Goal: Information Seeking & Learning: Learn about a topic

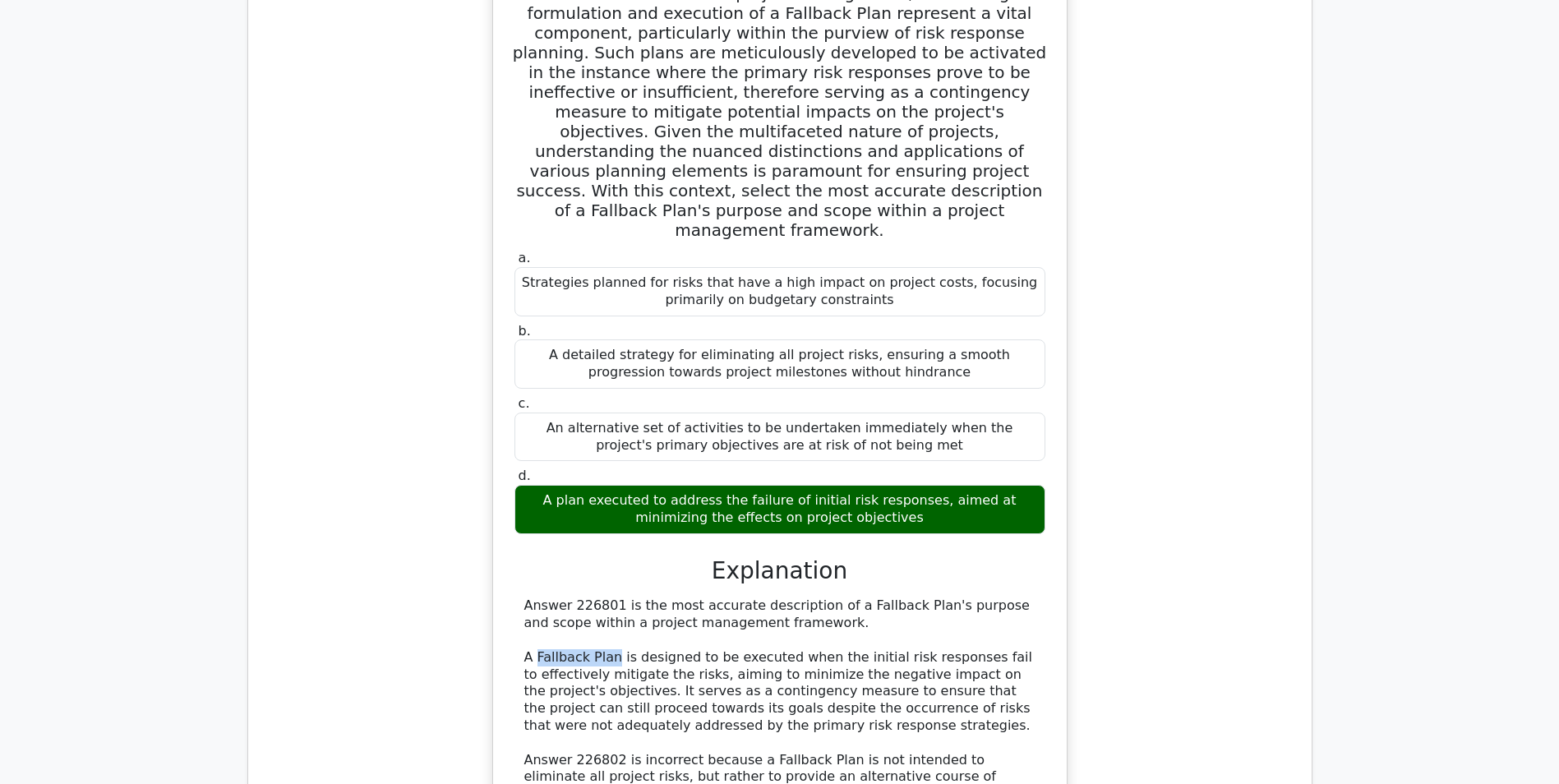
scroll to position [30646, 0]
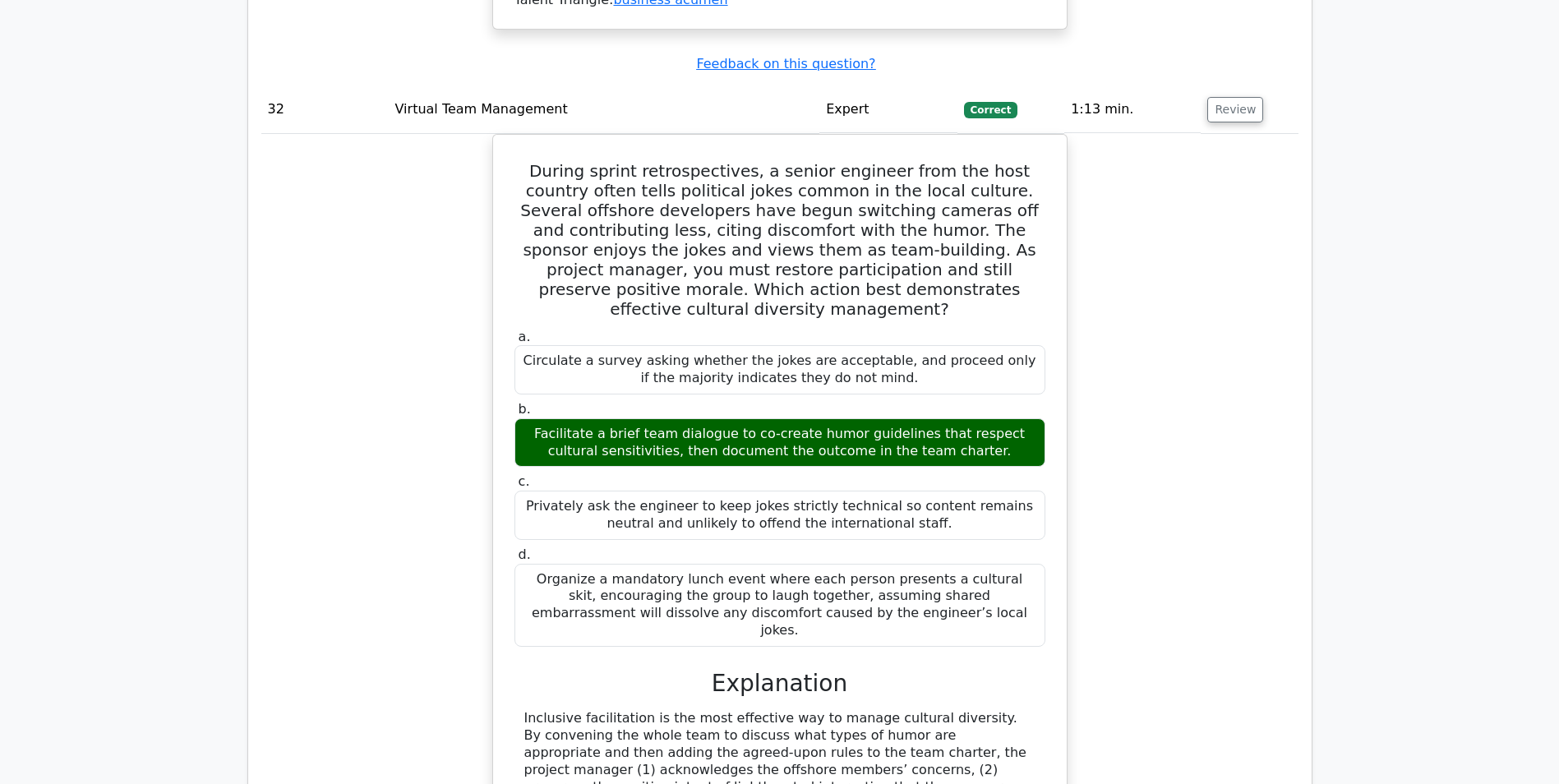
scroll to position [31714, 0]
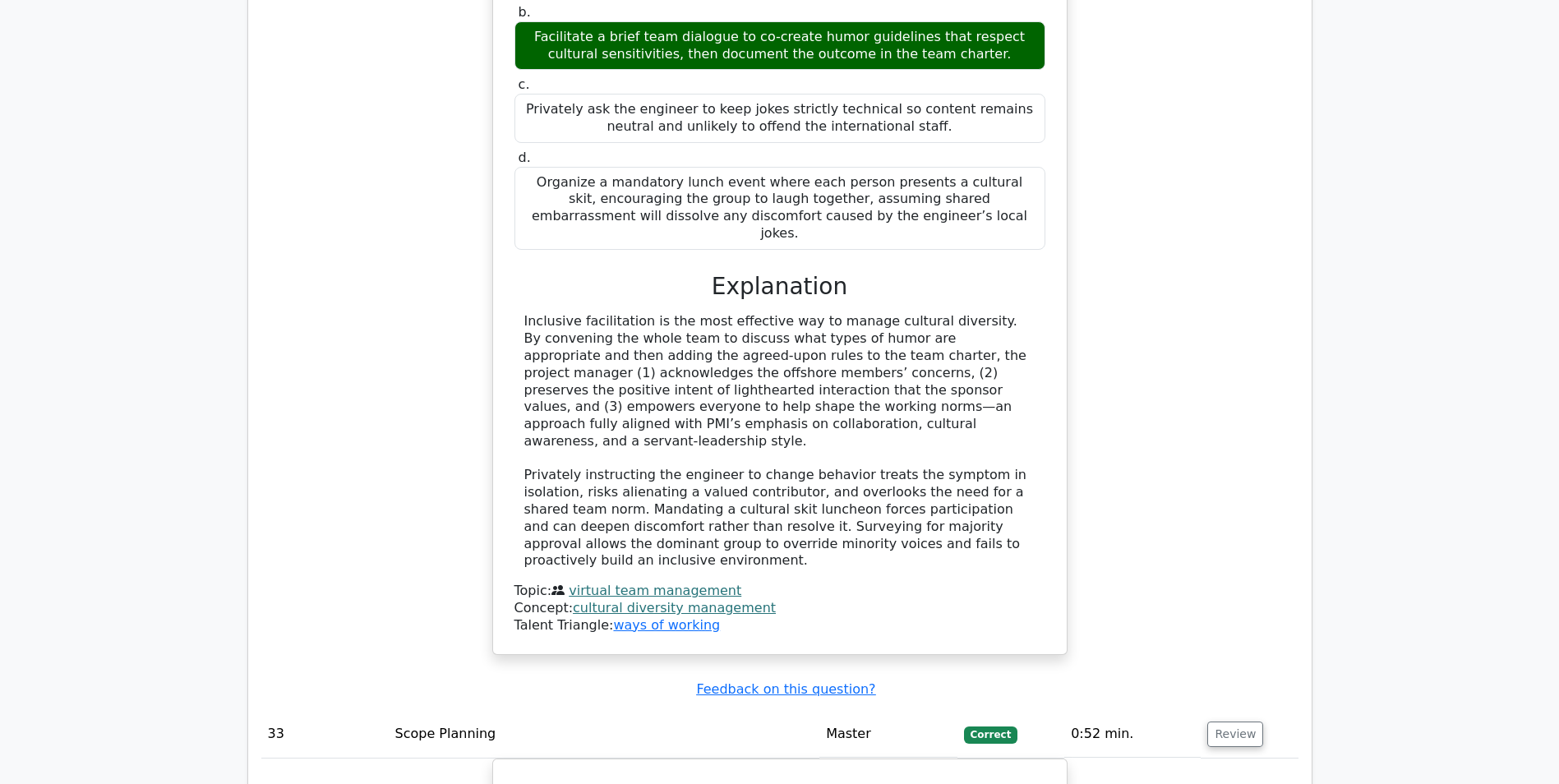
scroll to position [32125, 0]
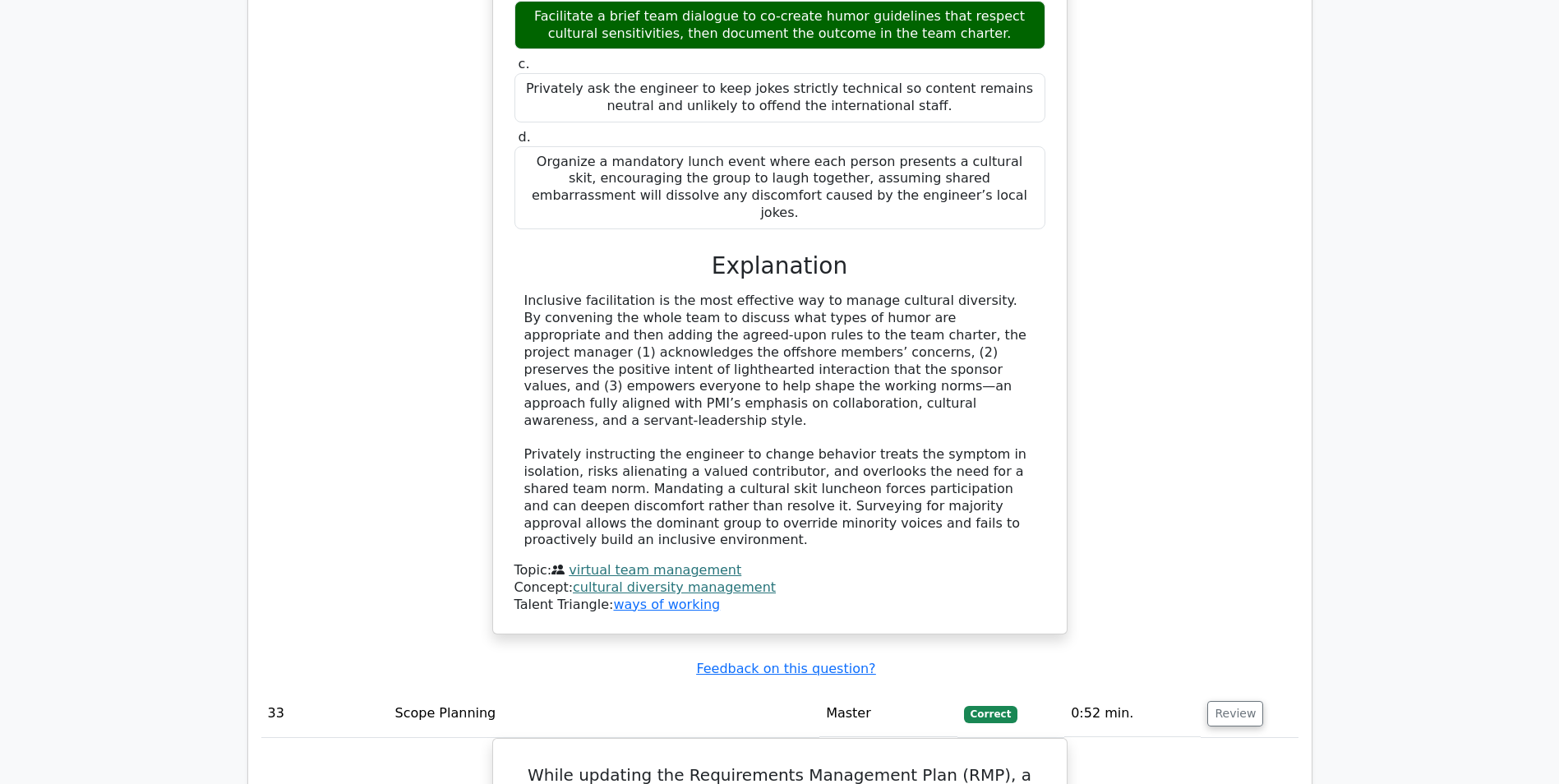
drag, startPoint x: 527, startPoint y: 498, endPoint x: 1003, endPoint y: 568, distance: 481.1
copy div "The Quality Manual is the primary document that outlines an organization's qual…"
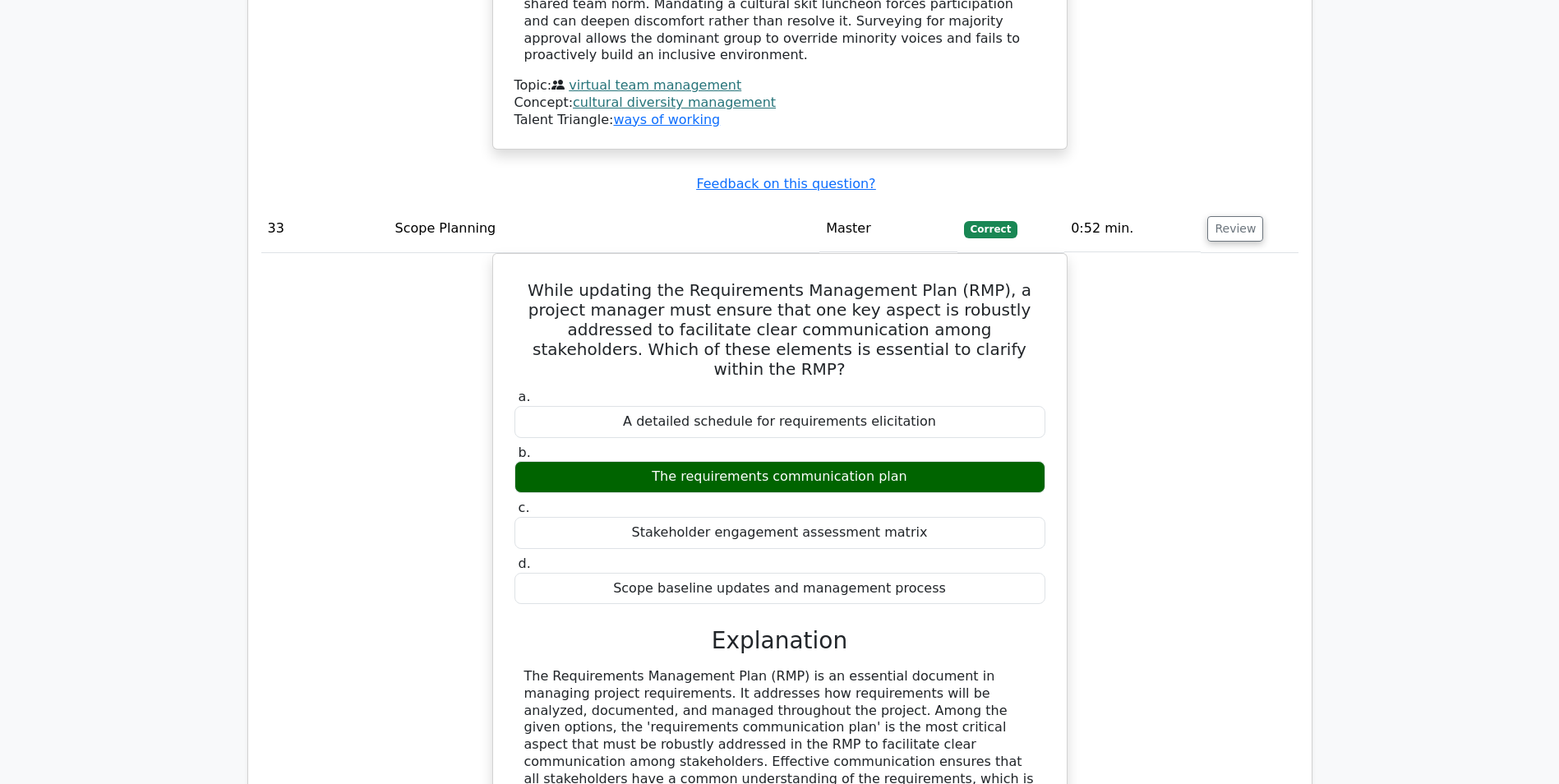
scroll to position [32618, 0]
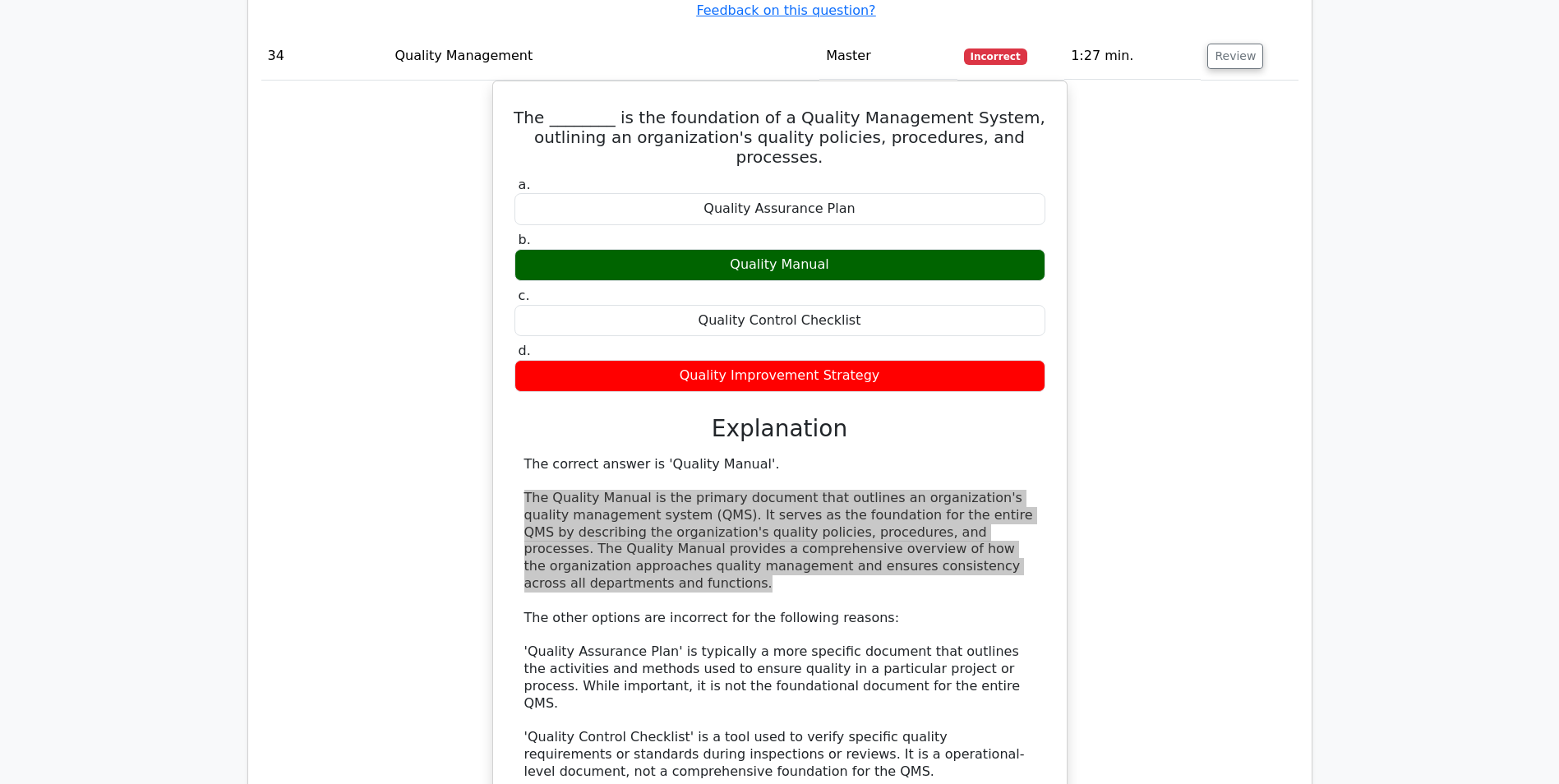
scroll to position [33851, 0]
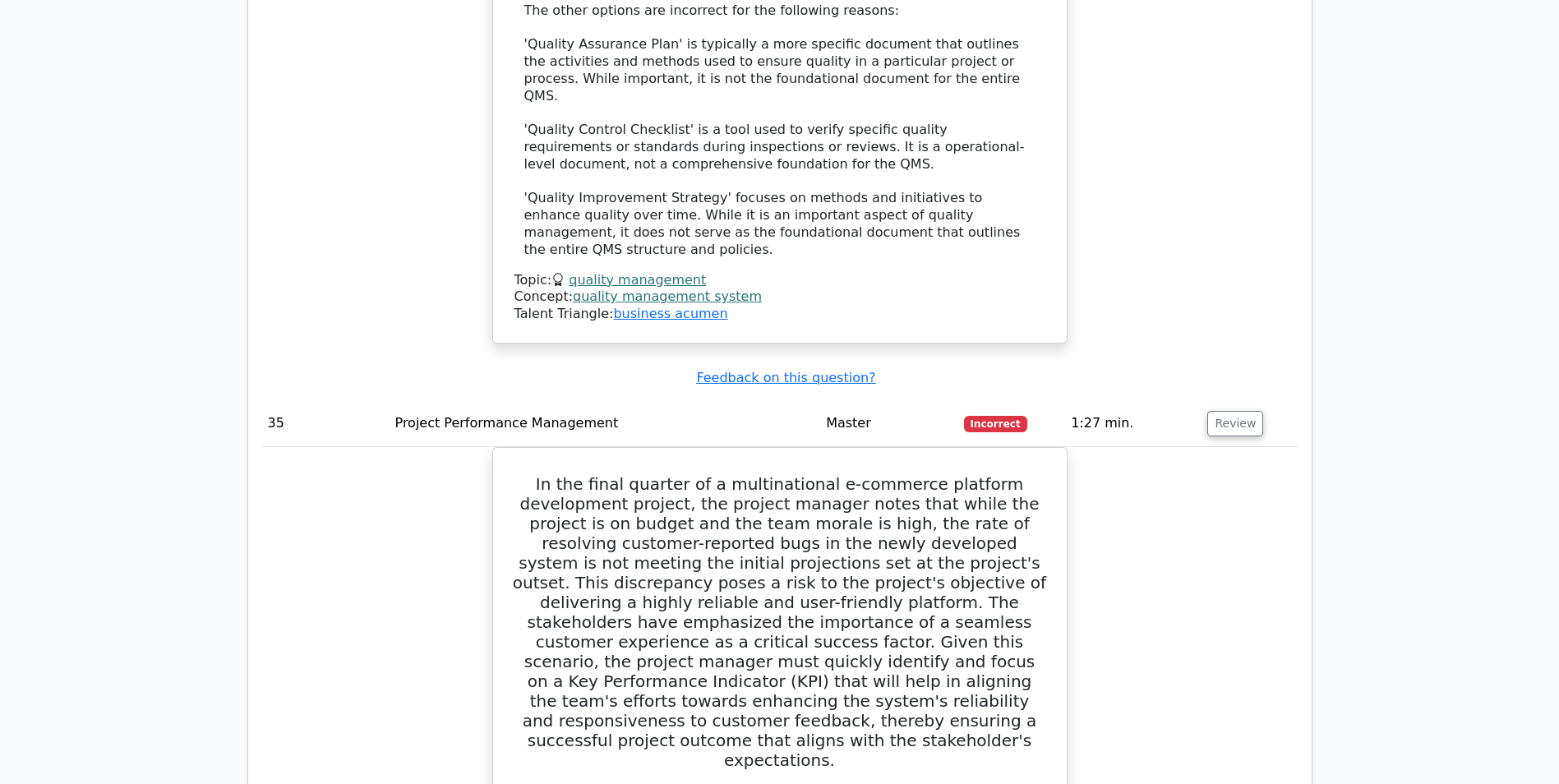
scroll to position [34179, 0]
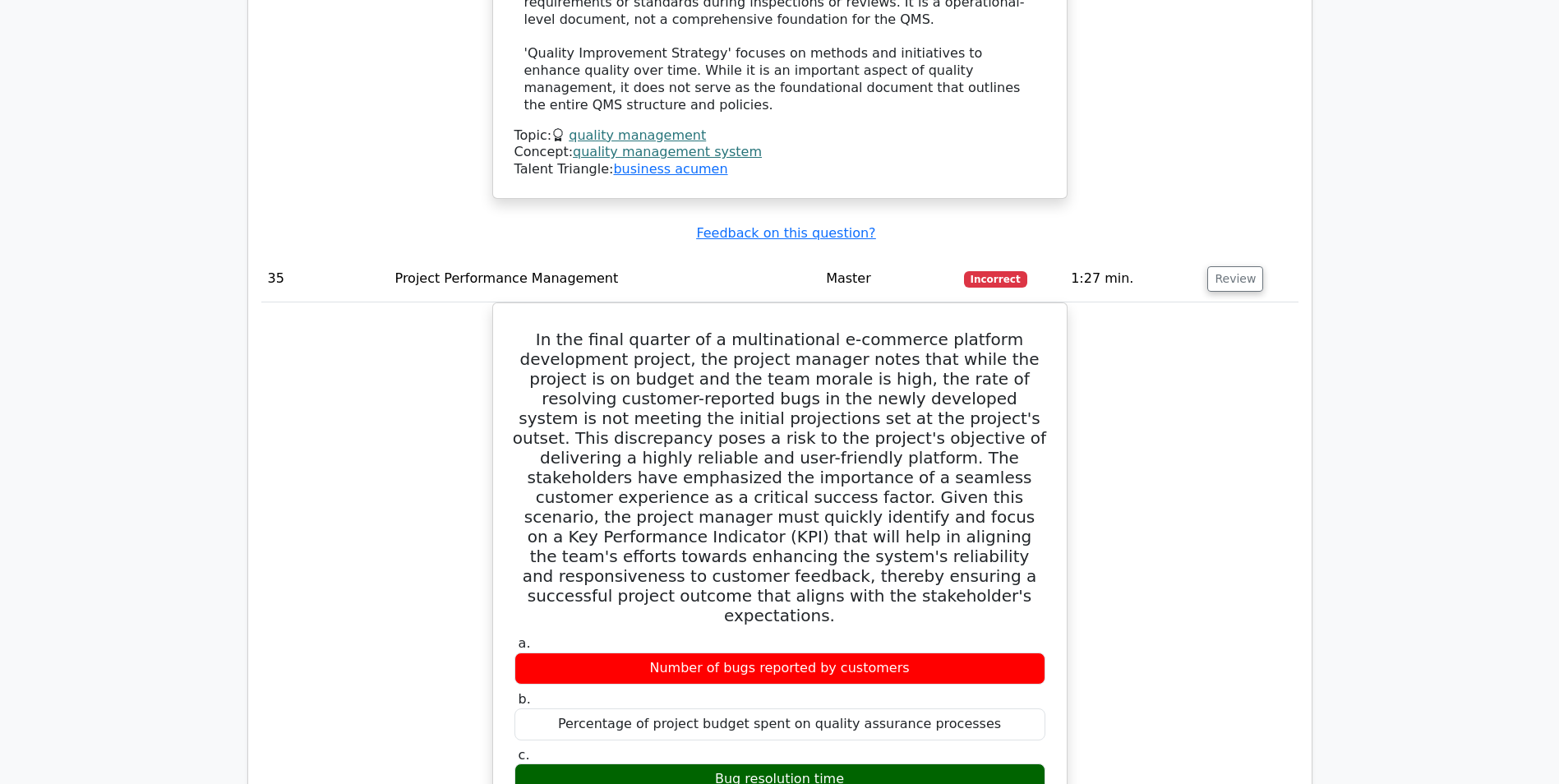
drag, startPoint x: 530, startPoint y: 226, endPoint x: 810, endPoint y: 474, distance: 374.0
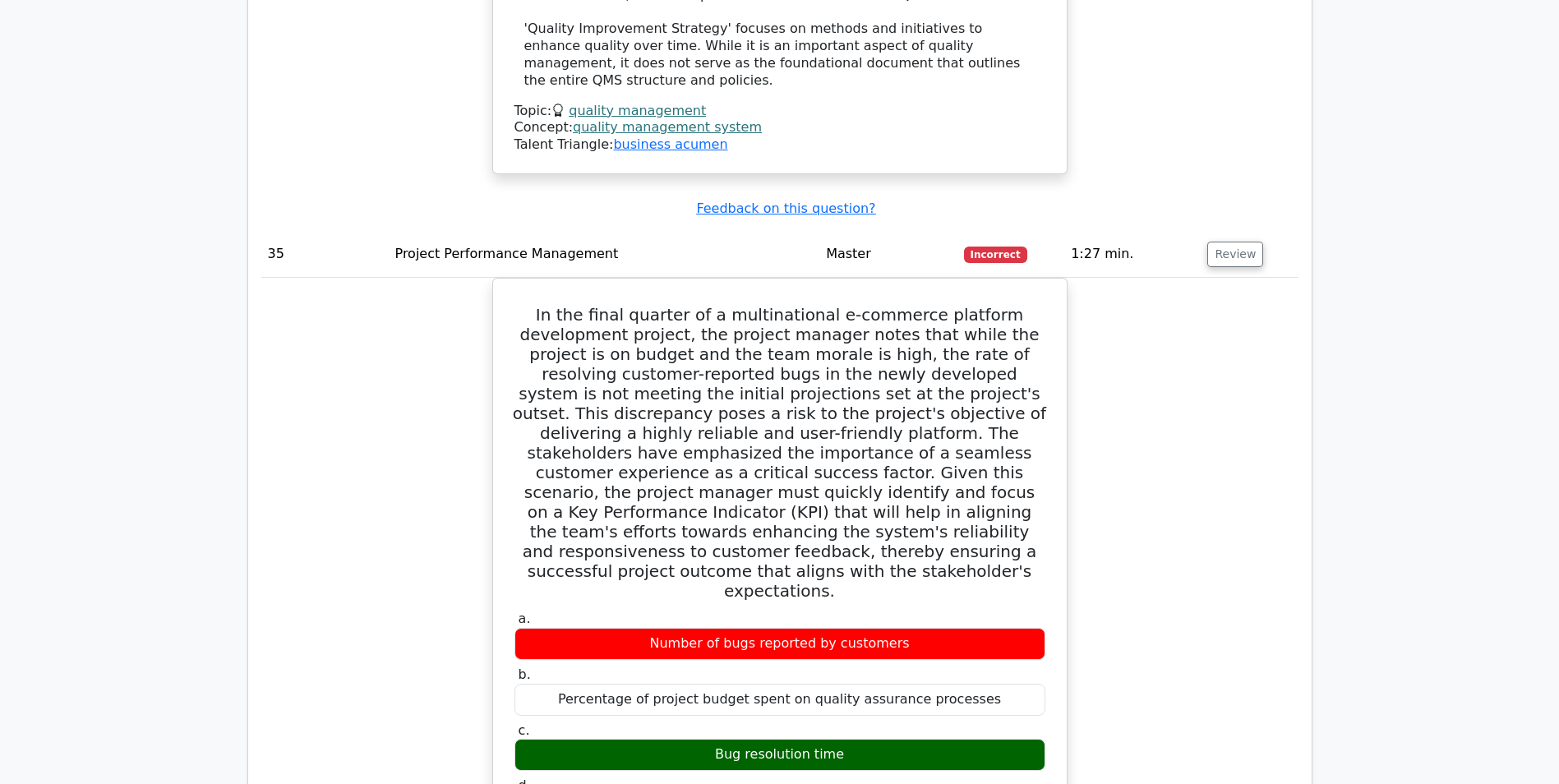
drag, startPoint x: 810, startPoint y: 474, endPoint x: 852, endPoint y: 562, distance: 97.5
drag, startPoint x: 852, startPoint y: 562, endPoint x: 743, endPoint y: 577, distance: 110.0
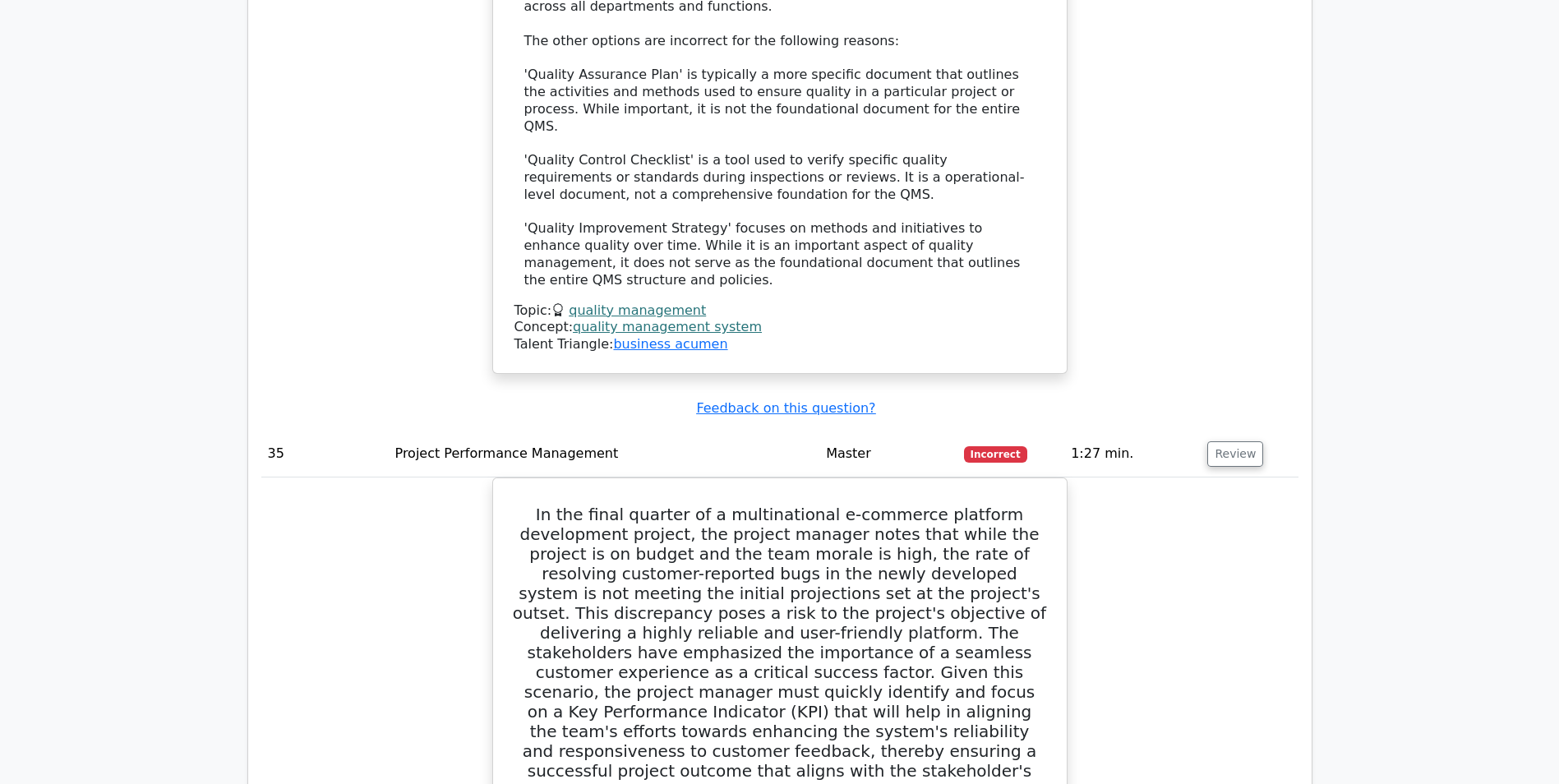
scroll to position [34343, 0]
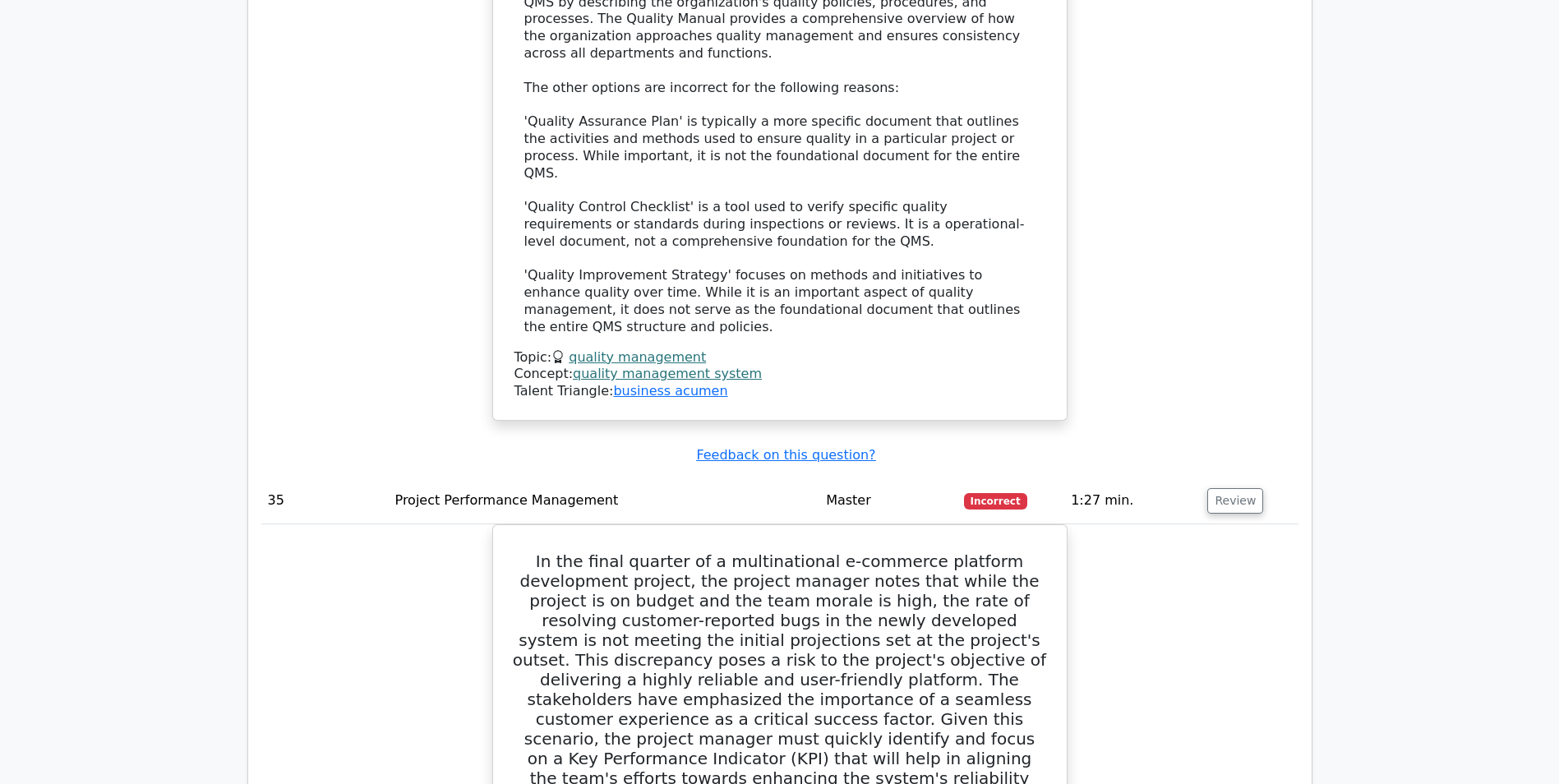
drag, startPoint x: 716, startPoint y: 574, endPoint x: 529, endPoint y: 70, distance: 537.6
copy div "During a project cost aggregation process, which of the following is NOT a comp…"
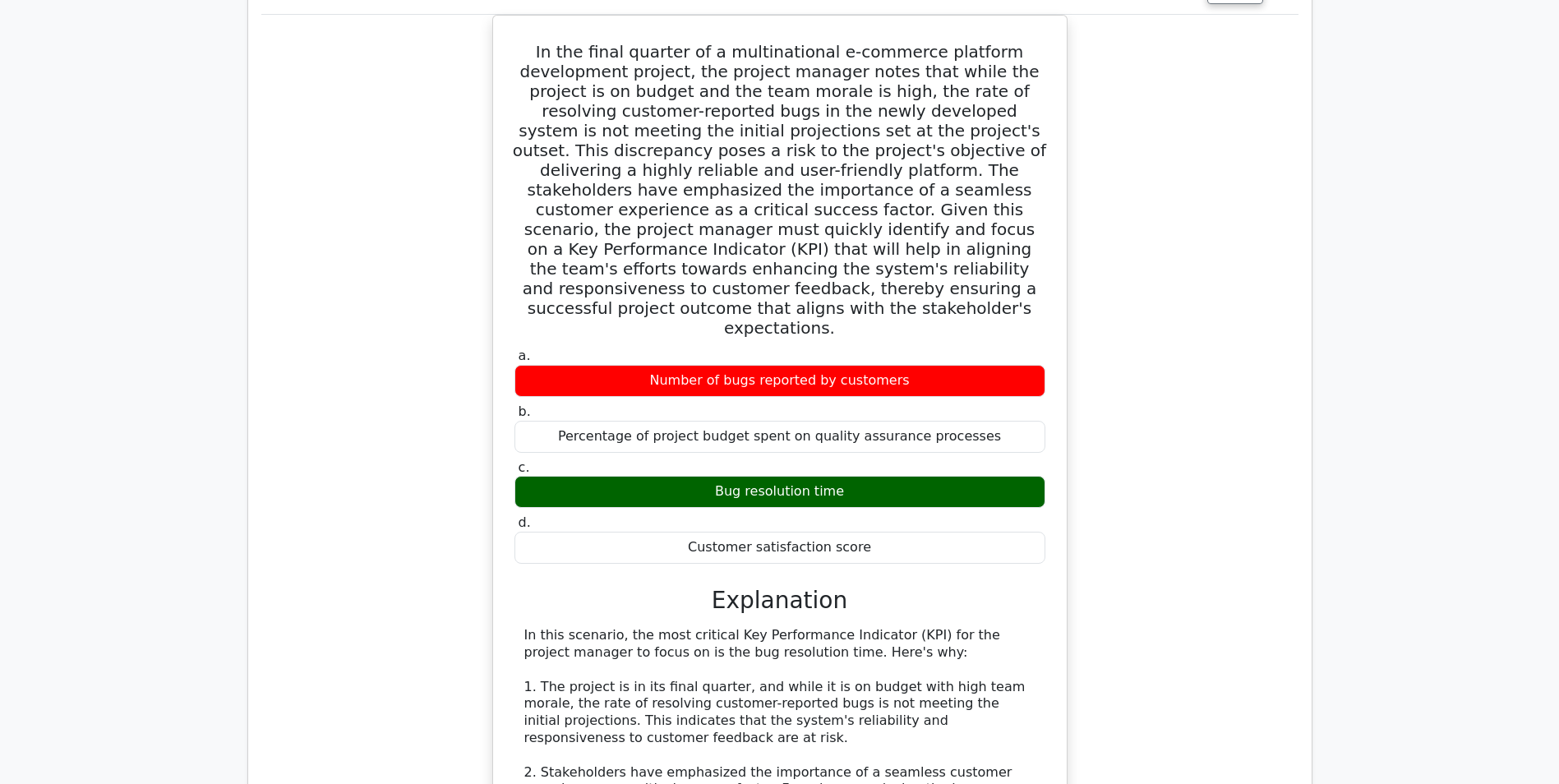
scroll to position [34918, 0]
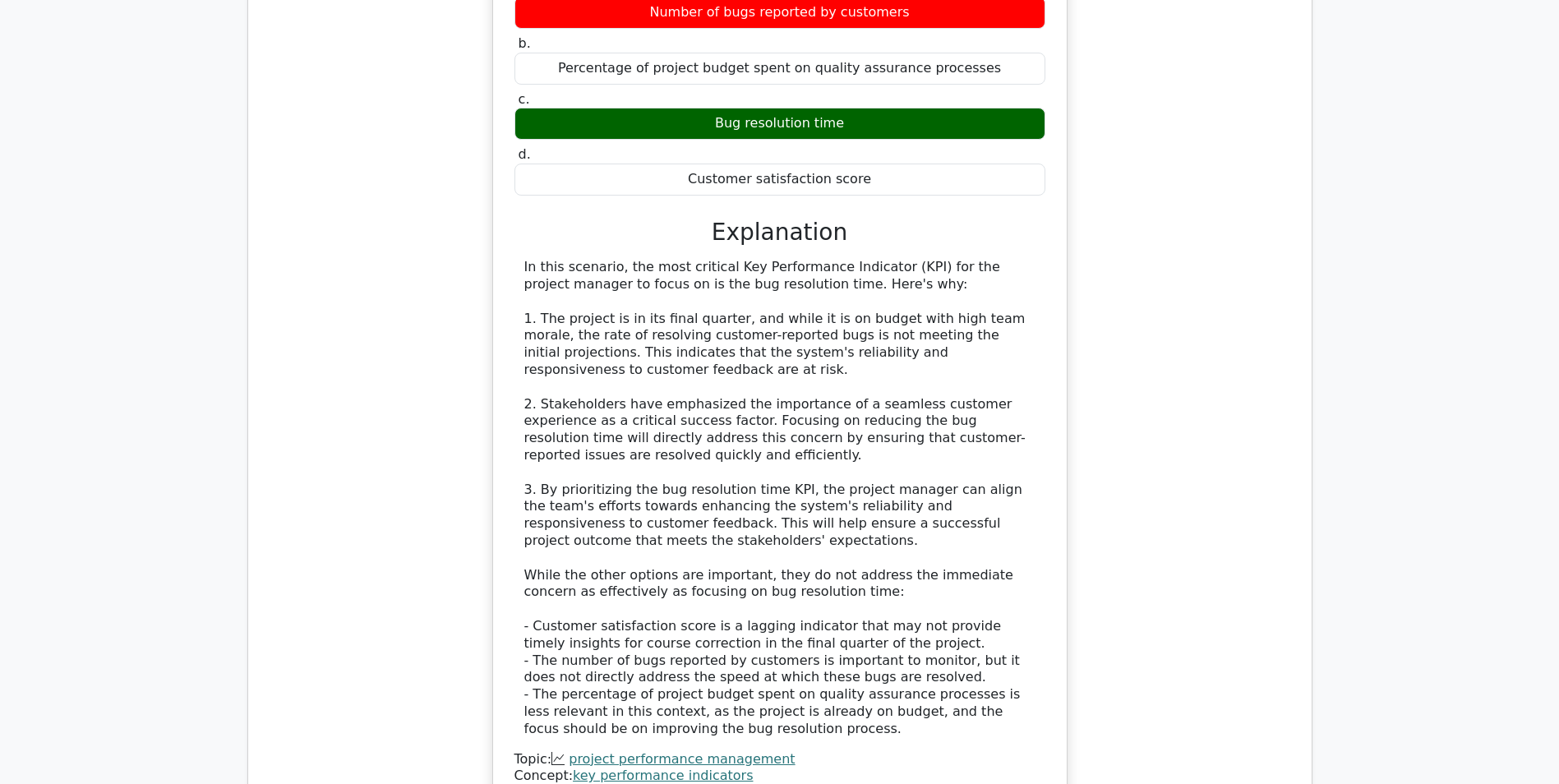
scroll to position [35247, 0]
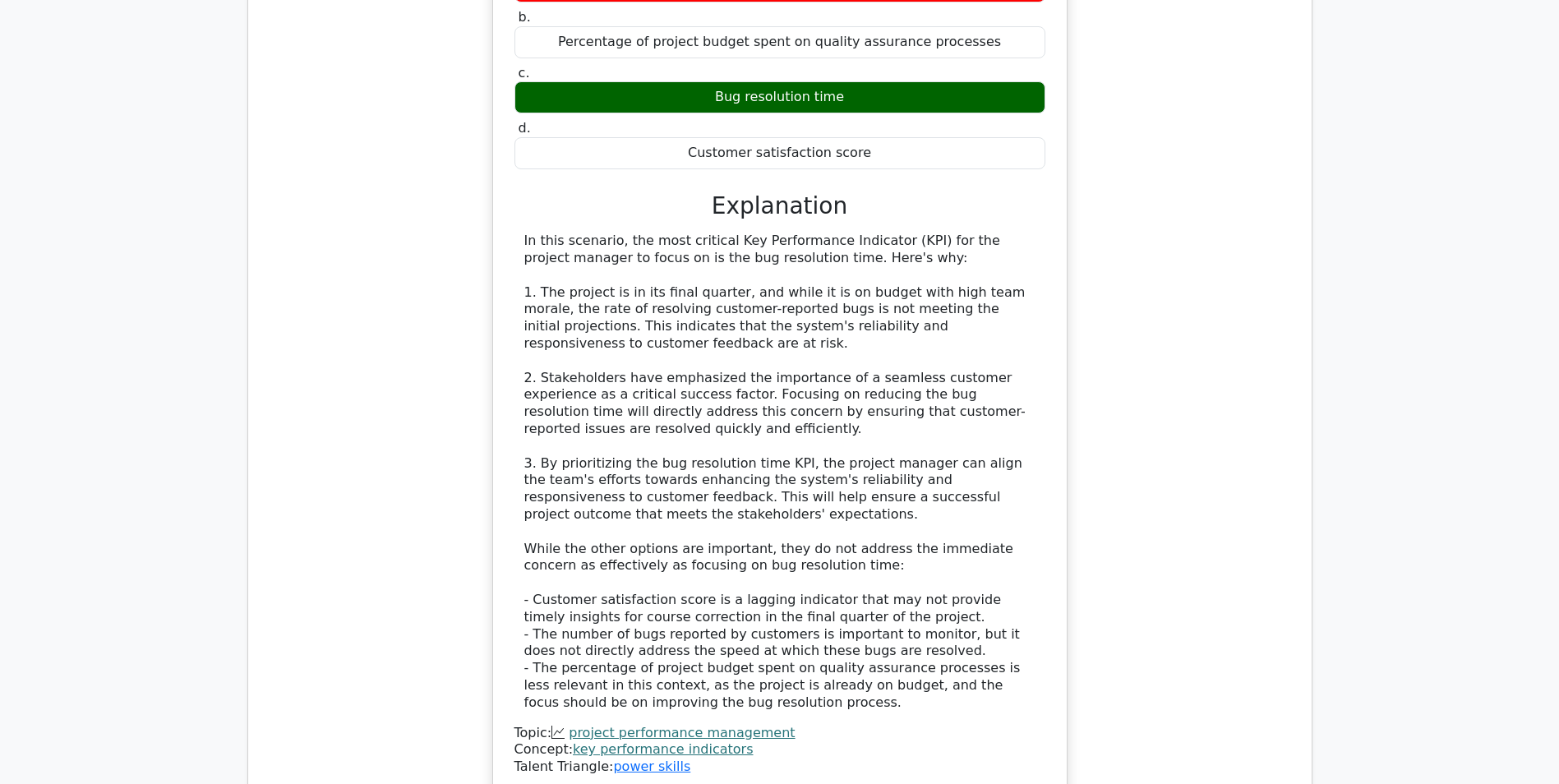
drag, startPoint x: 538, startPoint y: 150, endPoint x: 896, endPoint y: 337, distance: 403.9
drag, startPoint x: 896, startPoint y: 337, endPoint x: 863, endPoint y: 331, distance: 33.5
copy div "In environmental management, the integration of natural capital valuation into …"
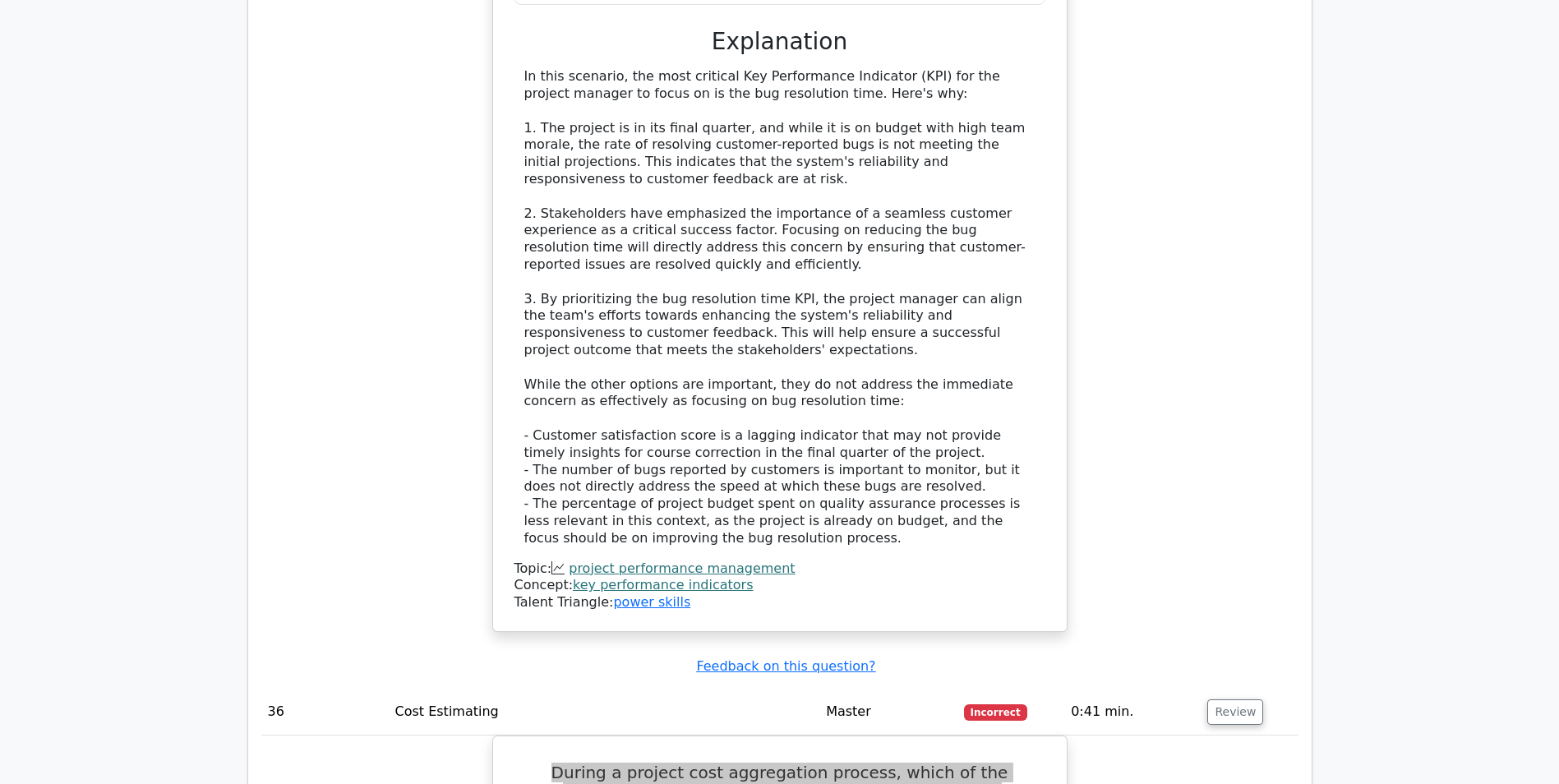
scroll to position [35576, 0]
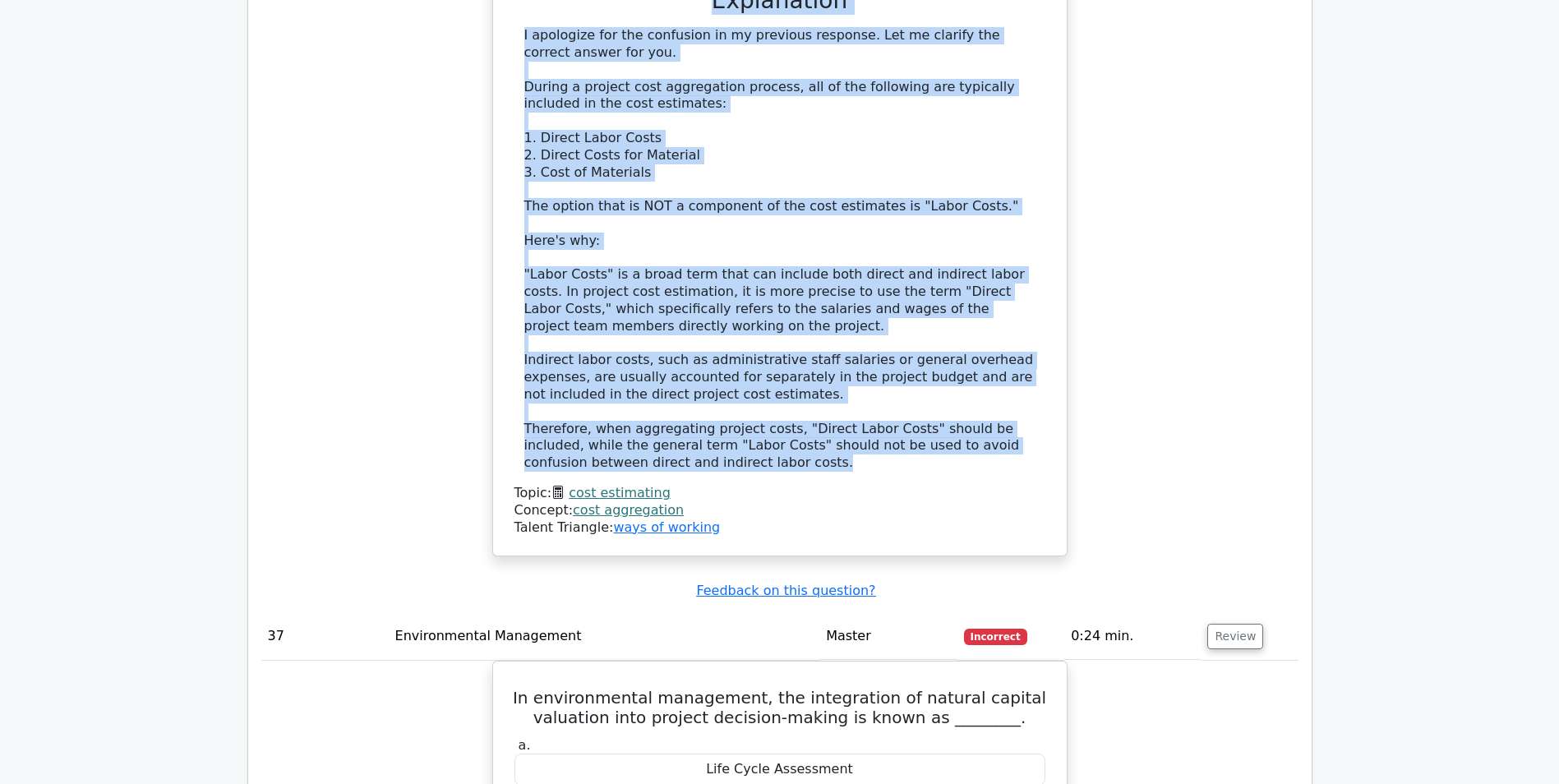
scroll to position [36480, 0]
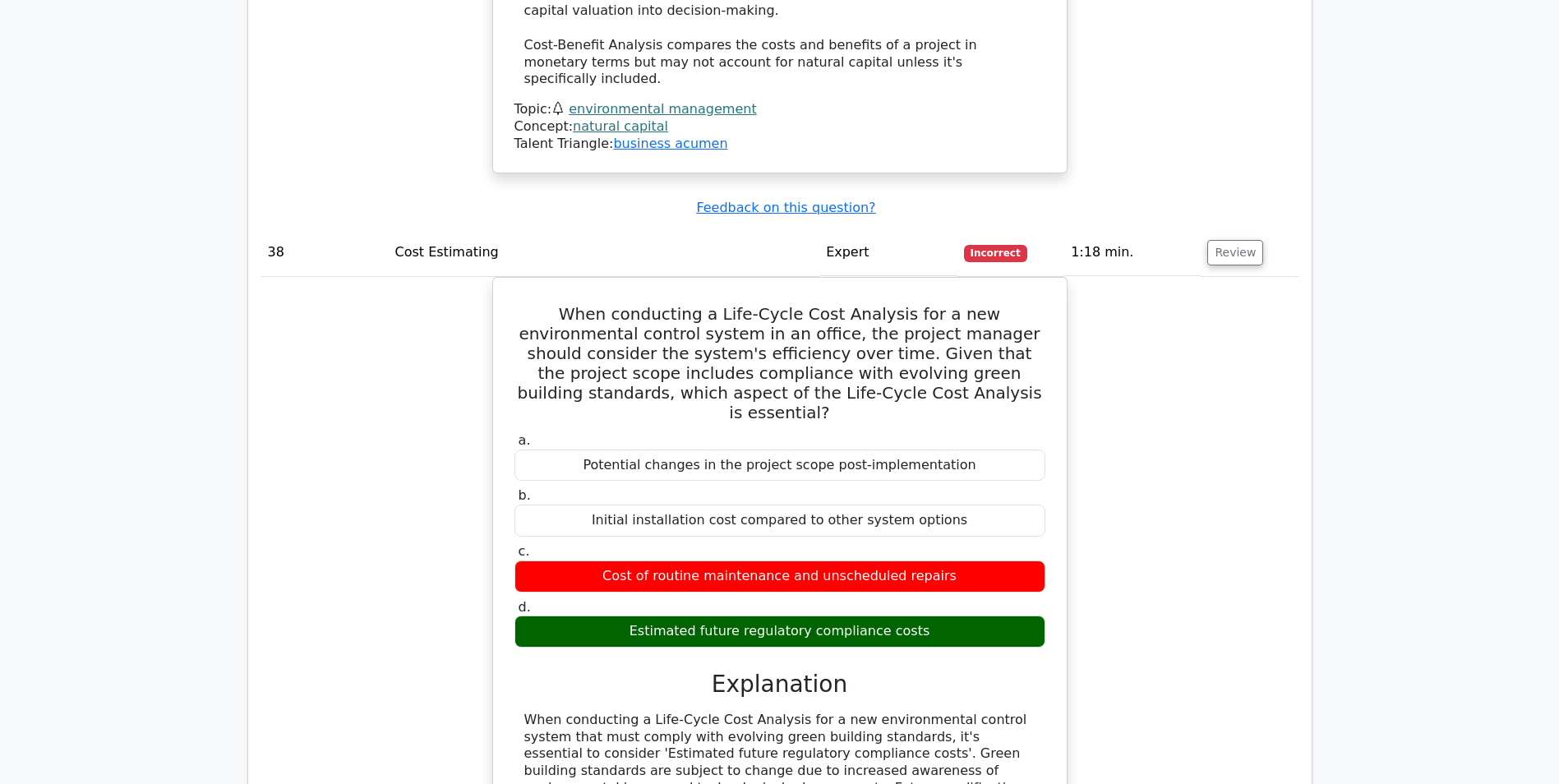
scroll to position [37794, 0]
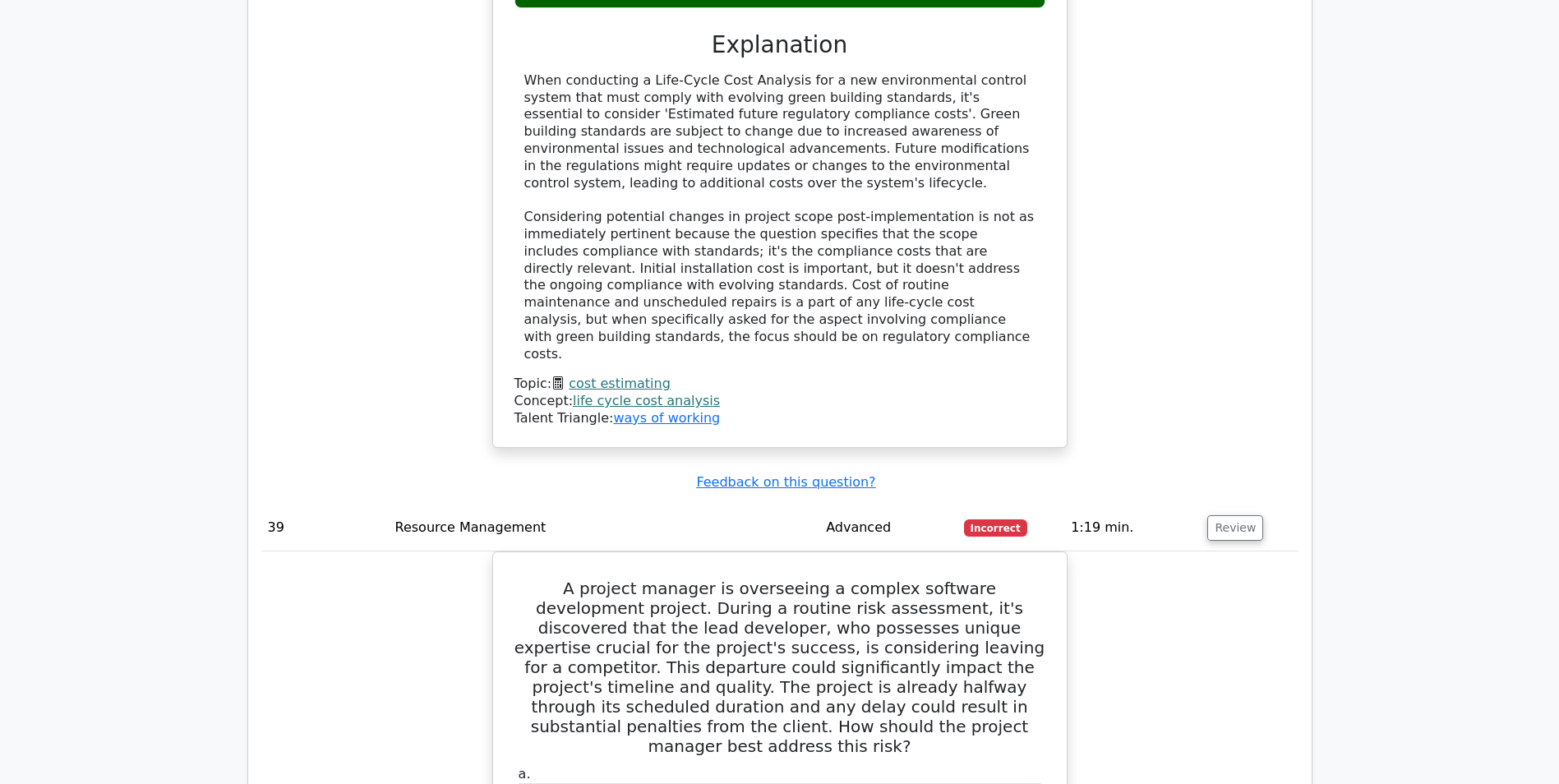
scroll to position [38452, 0]
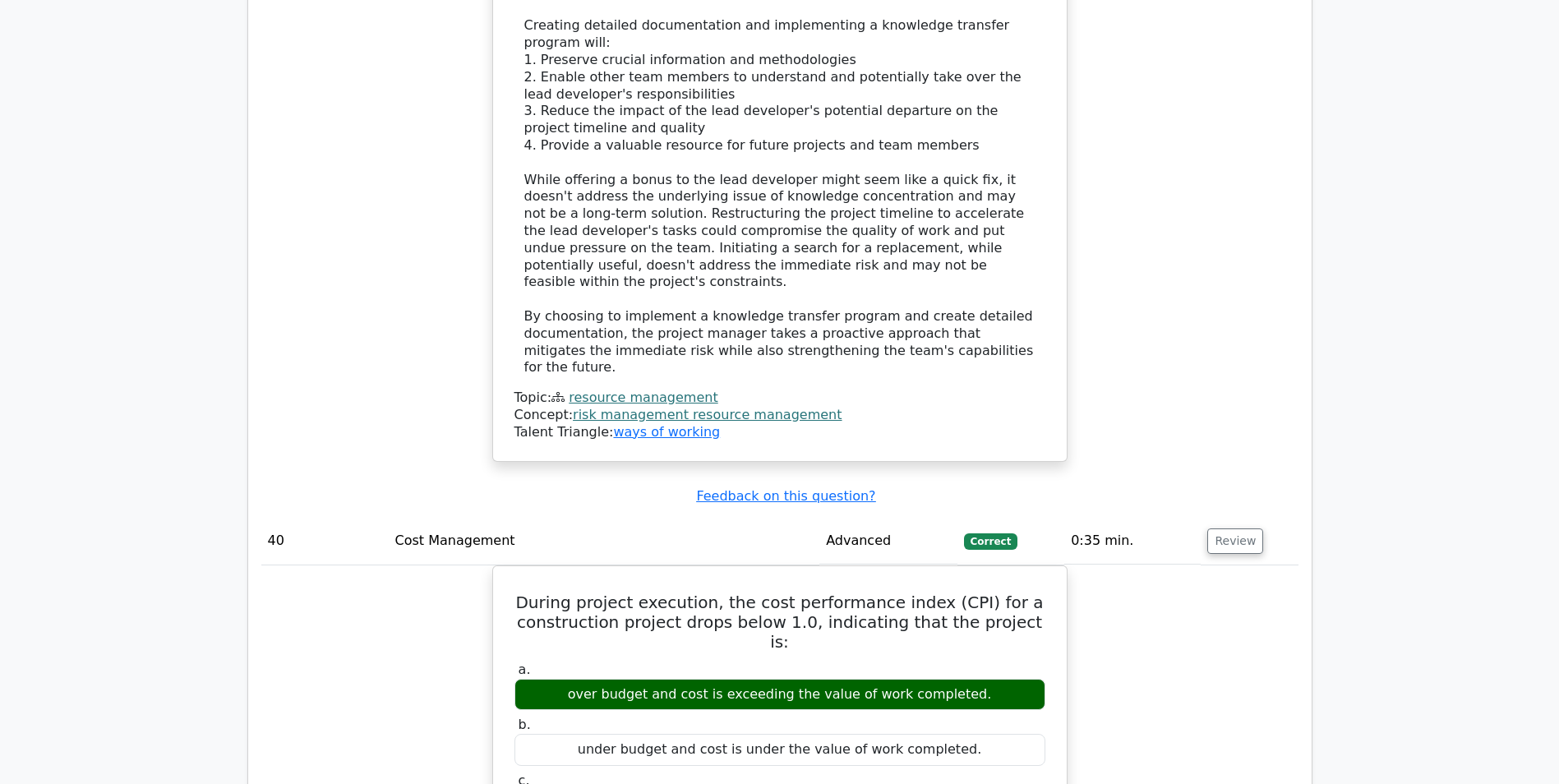
scroll to position [39684, 0]
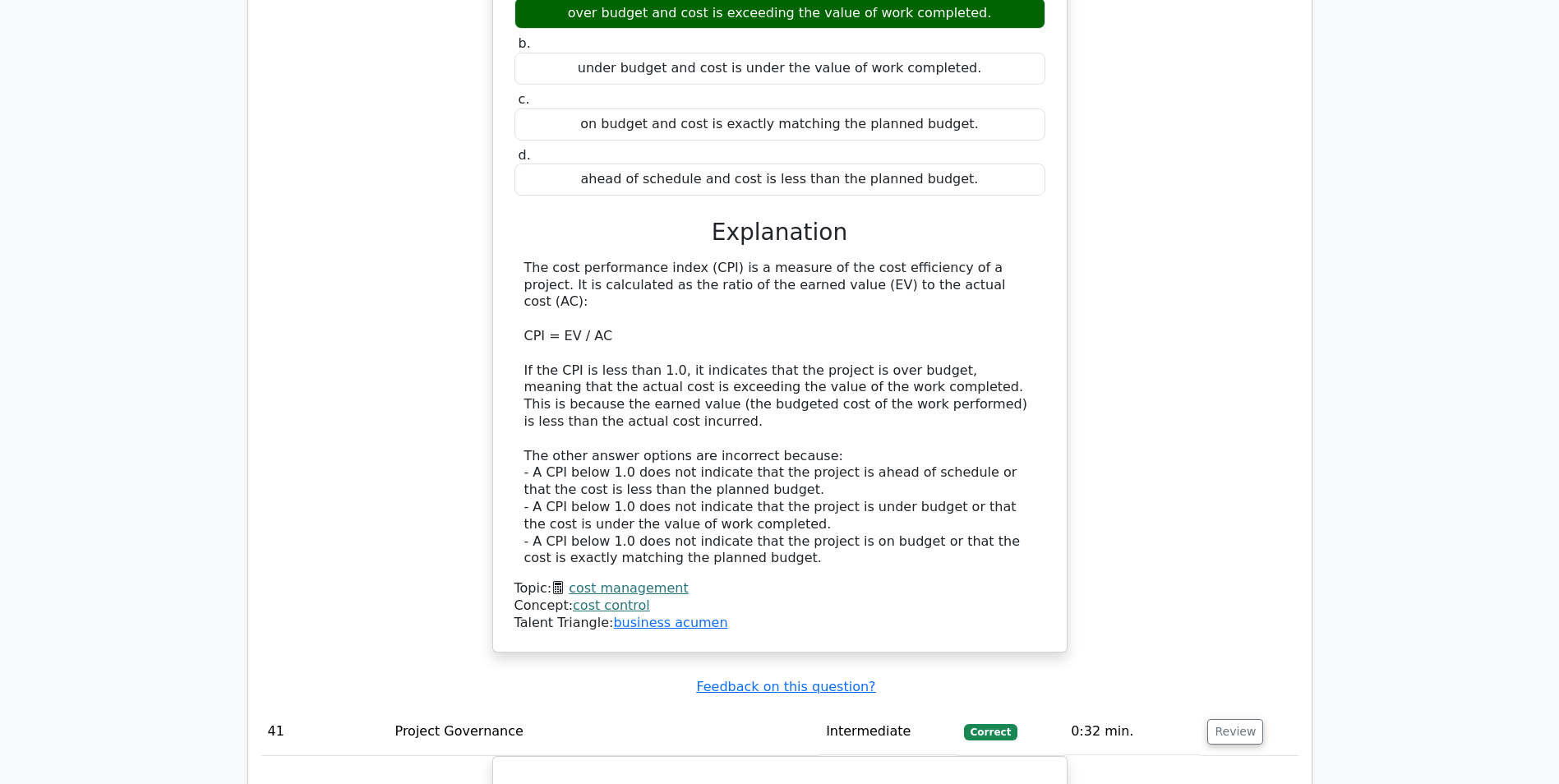
scroll to position [40342, 0]
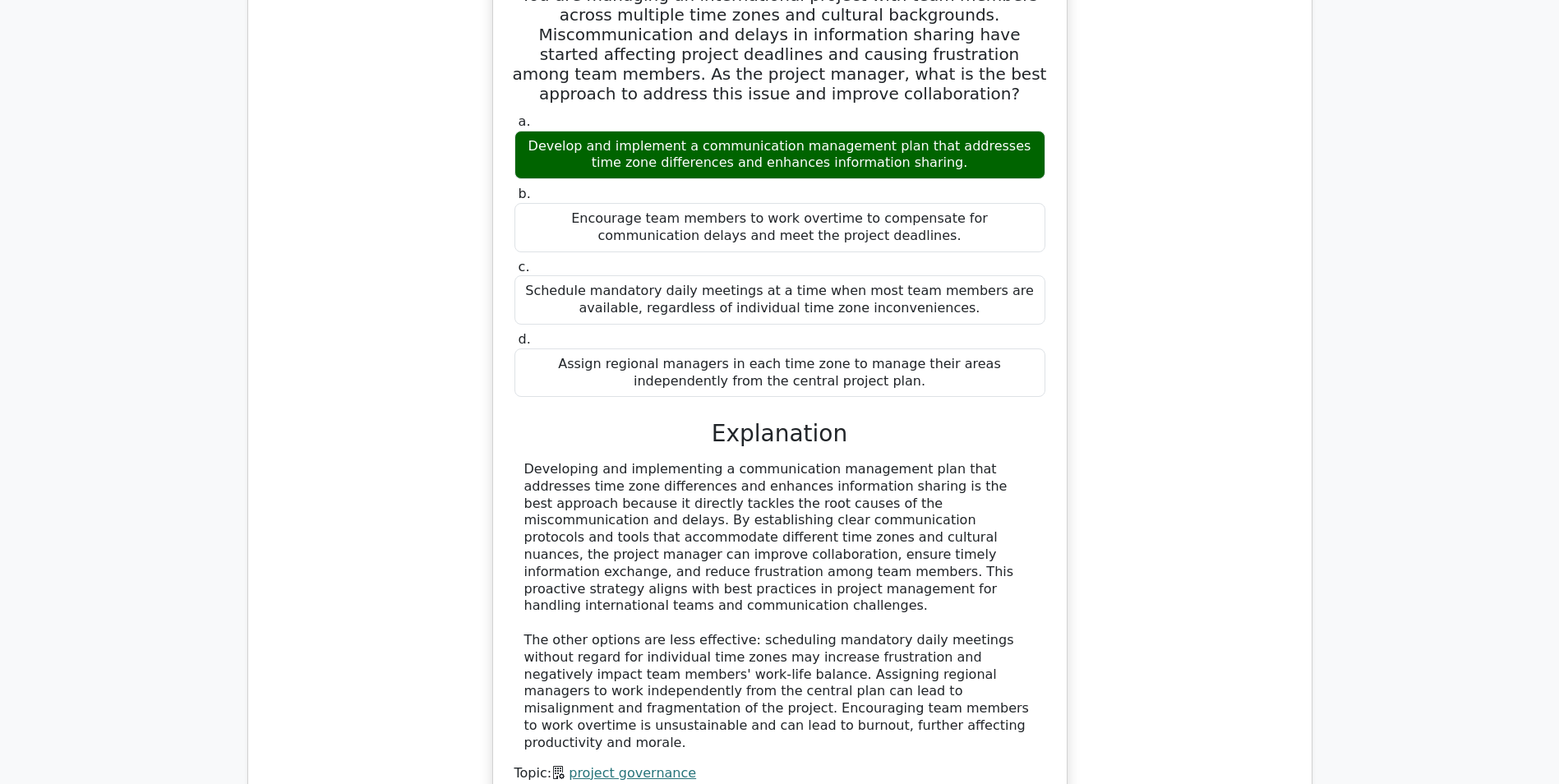
scroll to position [41163, 0]
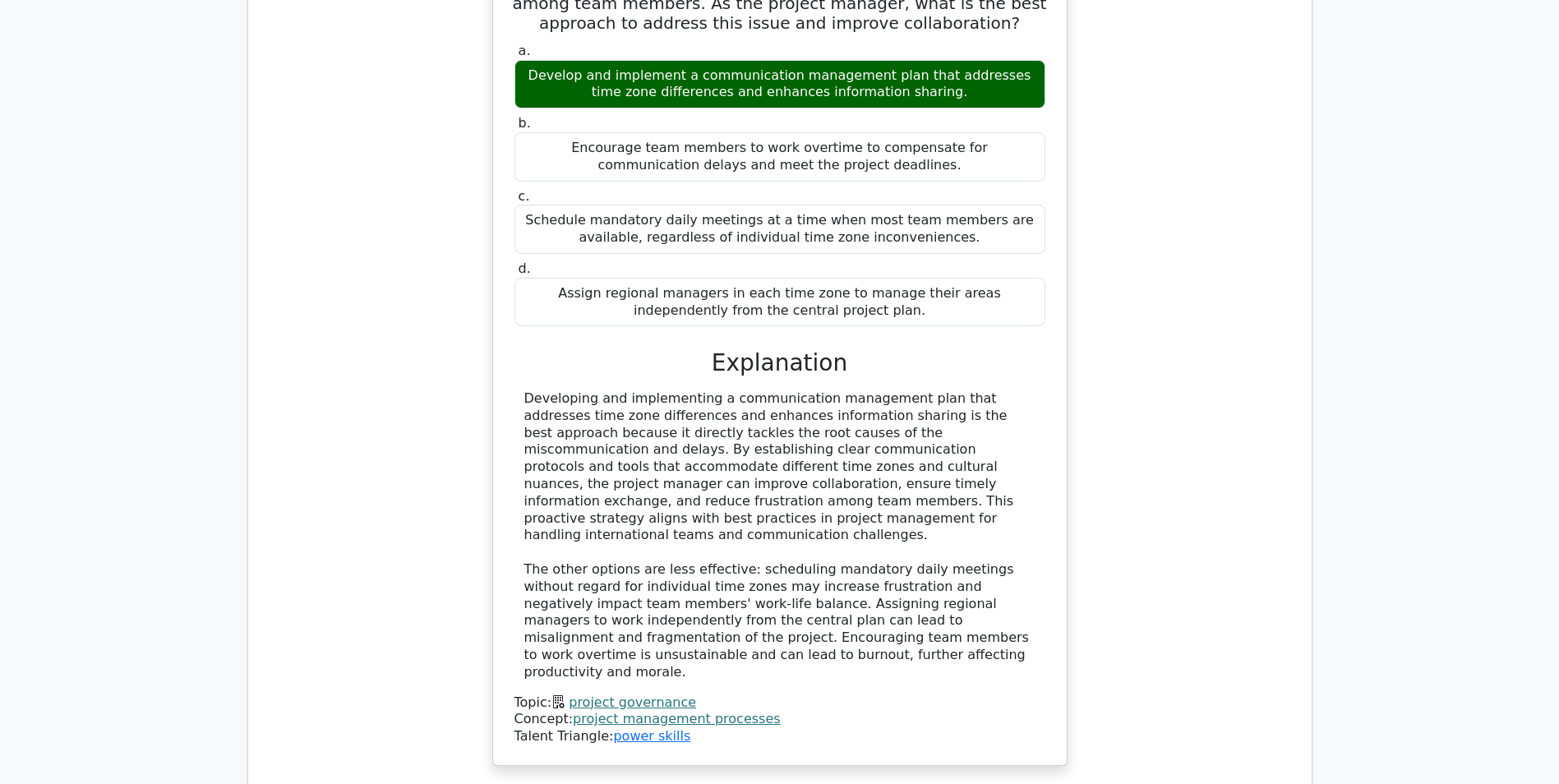
scroll to position [41410, 0]
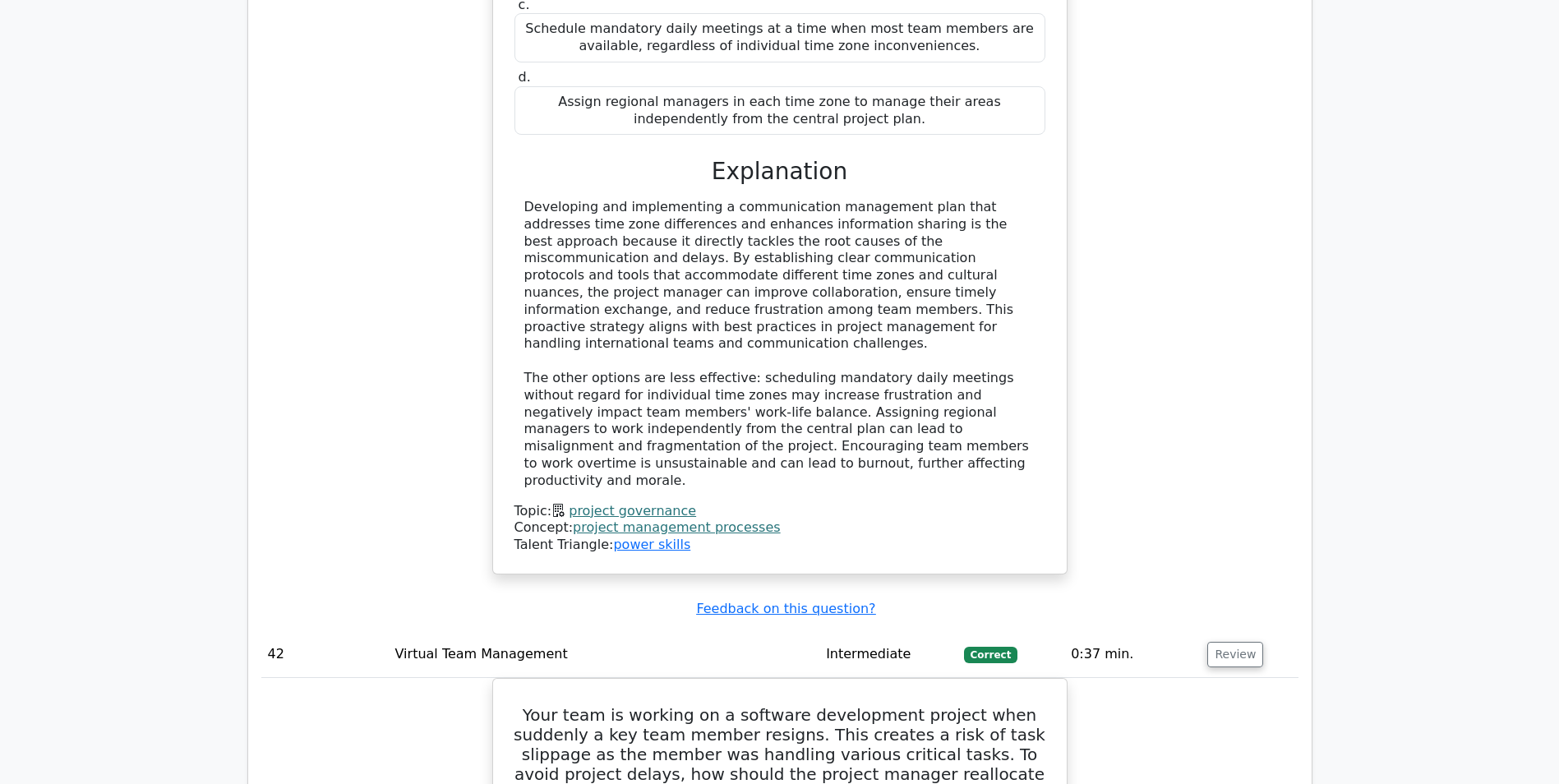
drag, startPoint x: 526, startPoint y: 223, endPoint x: 1015, endPoint y: 263, distance: 490.6
copy h5 "In controlling the project schedule, which method involves adjusting the start …"
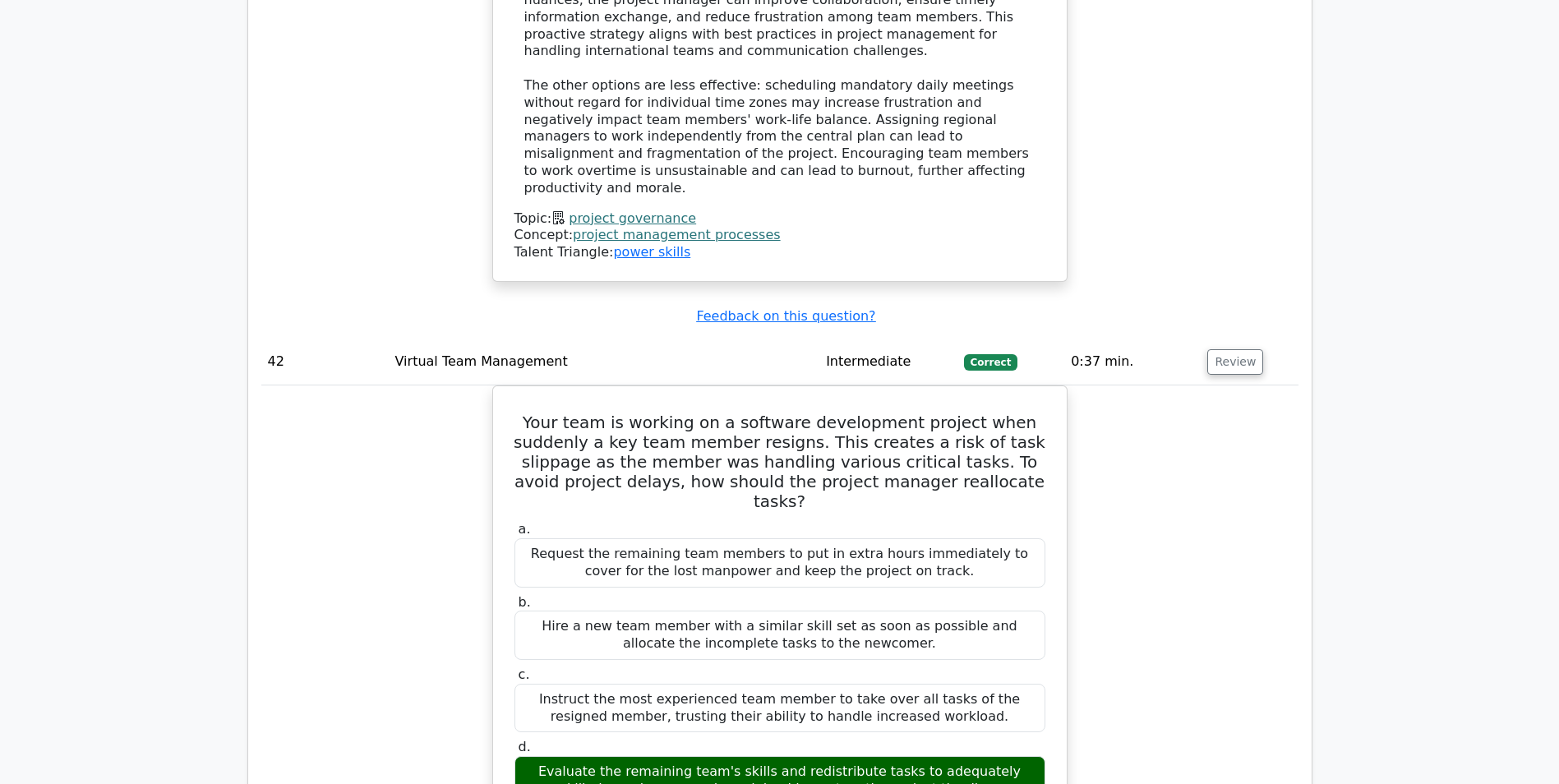
scroll to position [41738, 0]
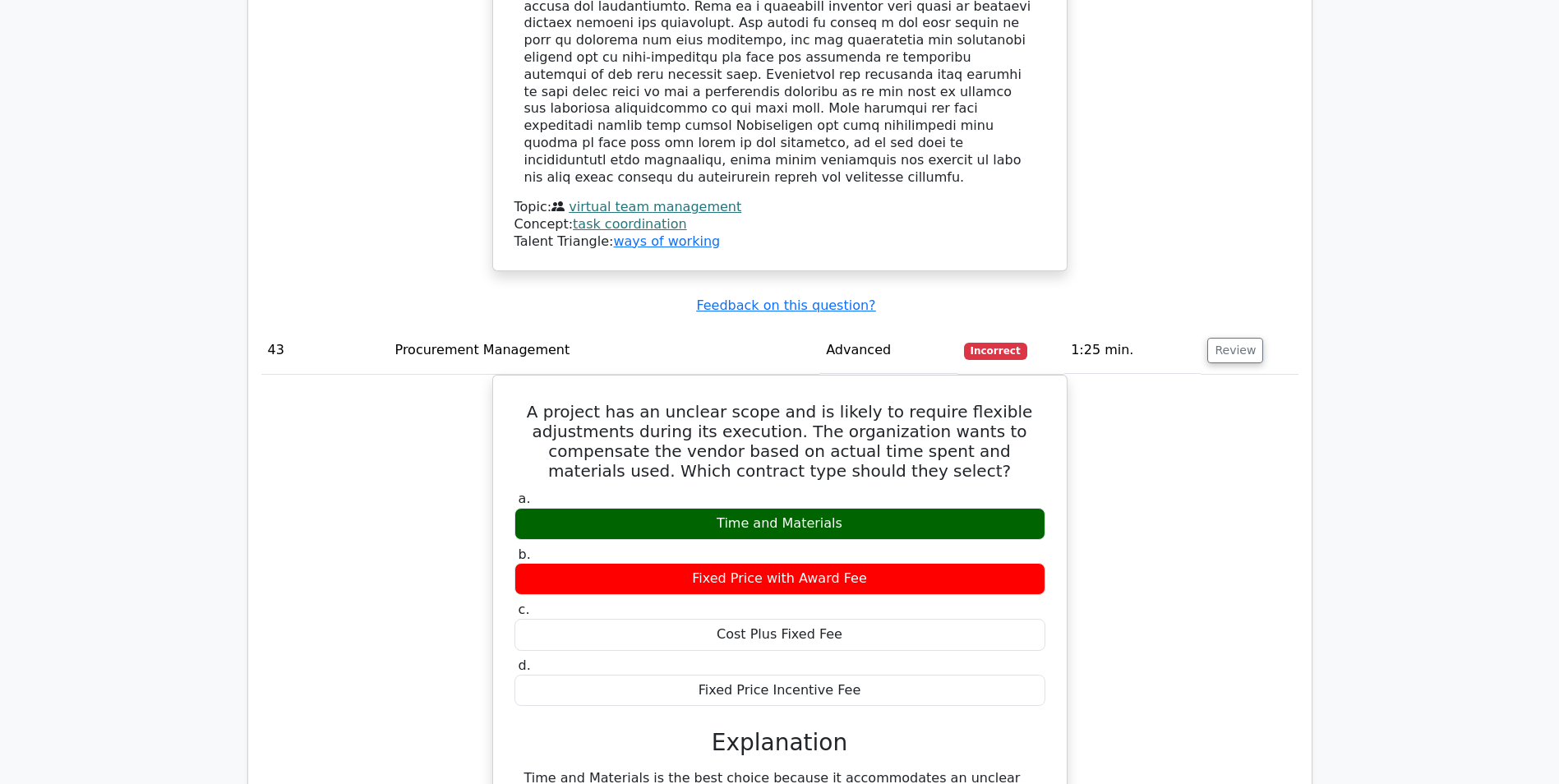
scroll to position [42642, 0]
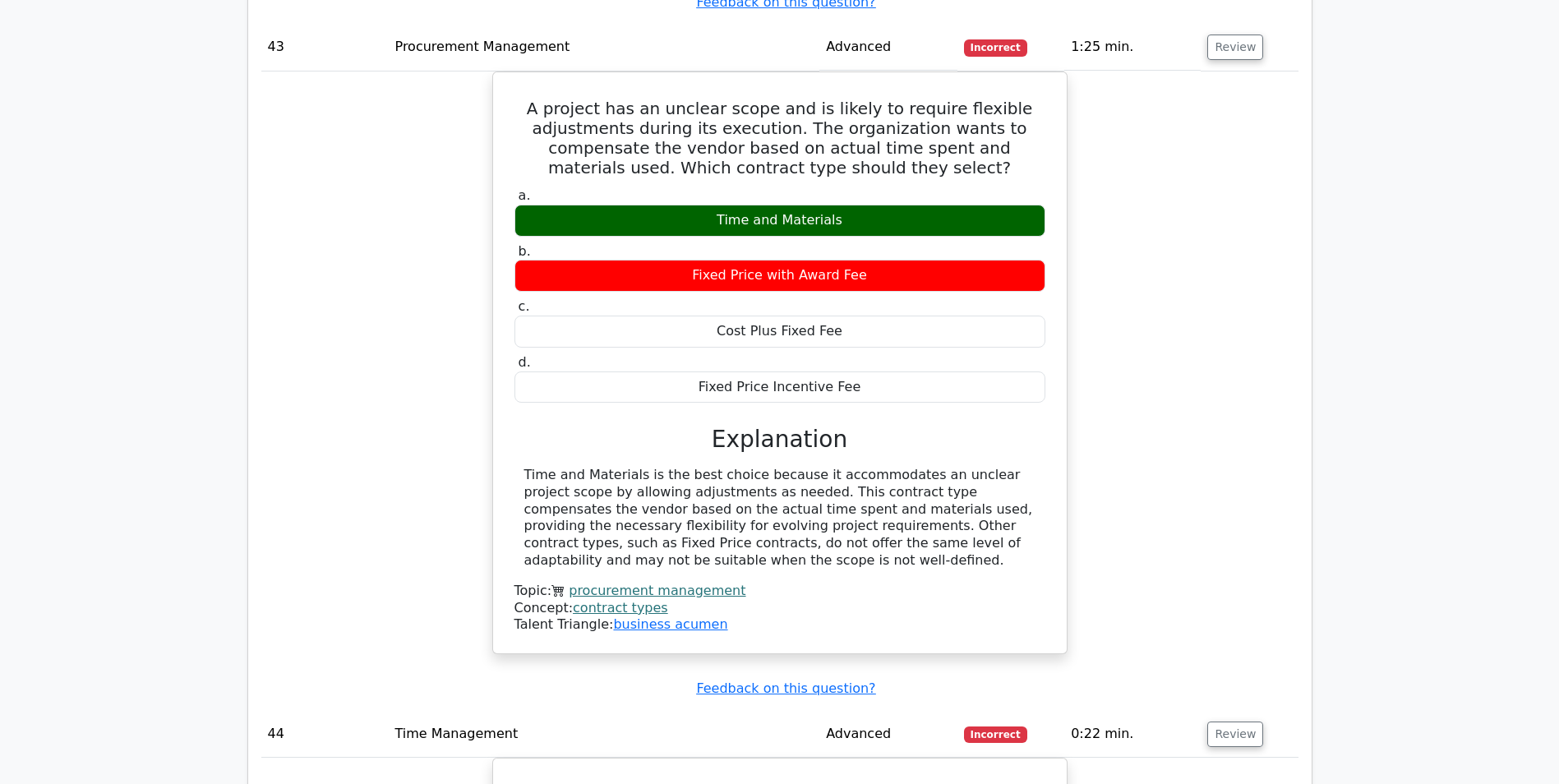
scroll to position [43053, 0]
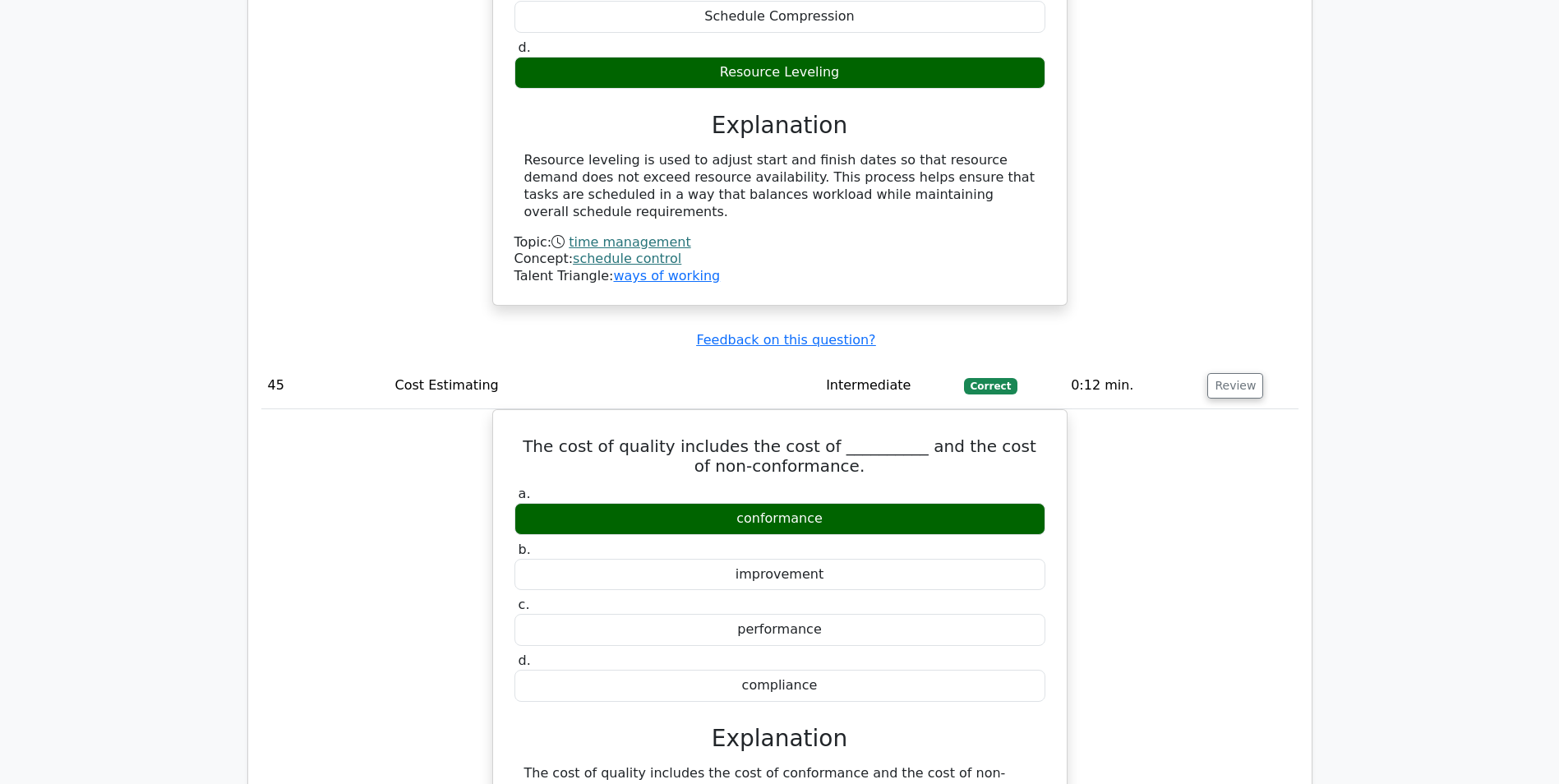
scroll to position [43956, 0]
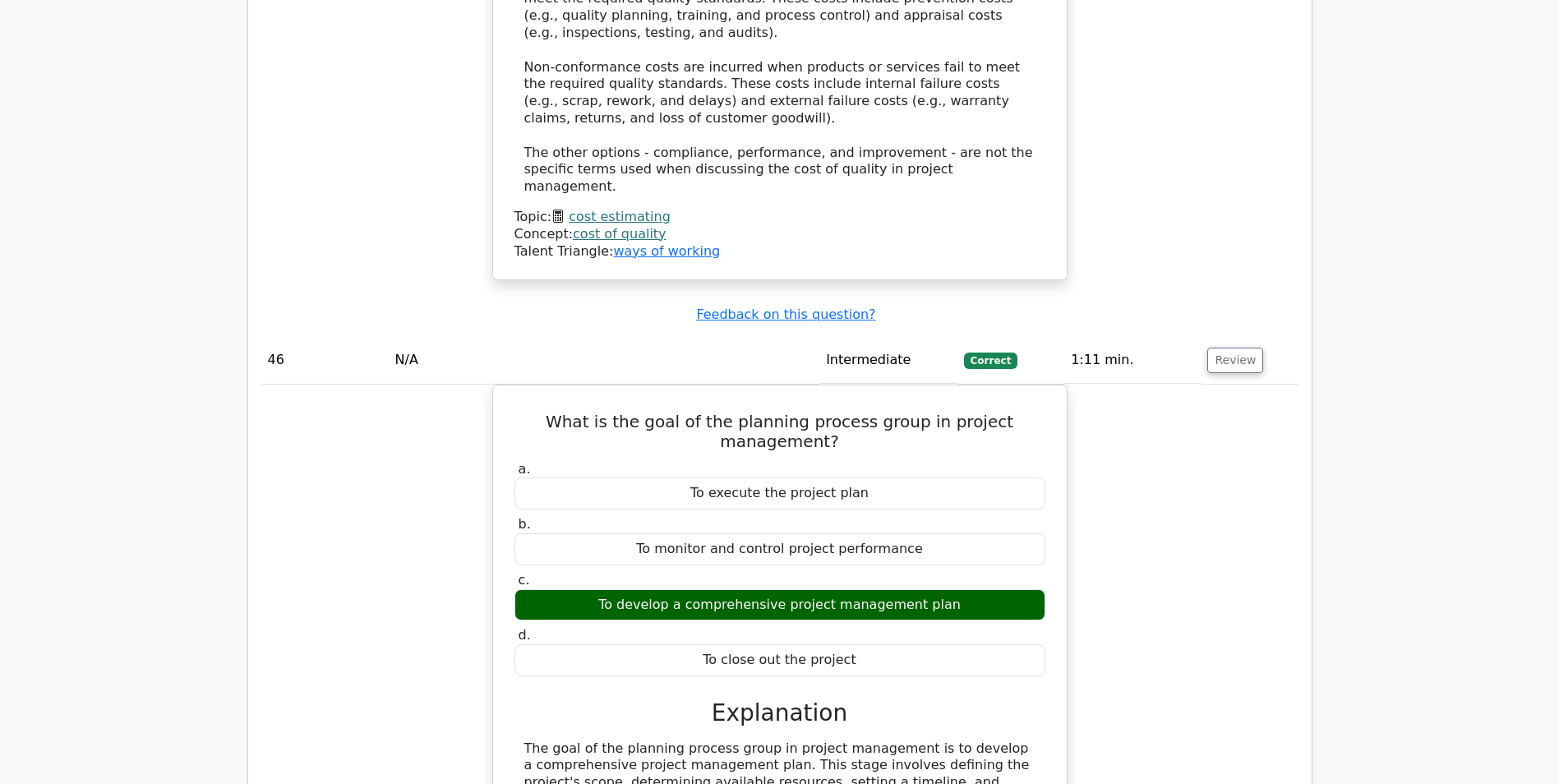
scroll to position [44861, 0]
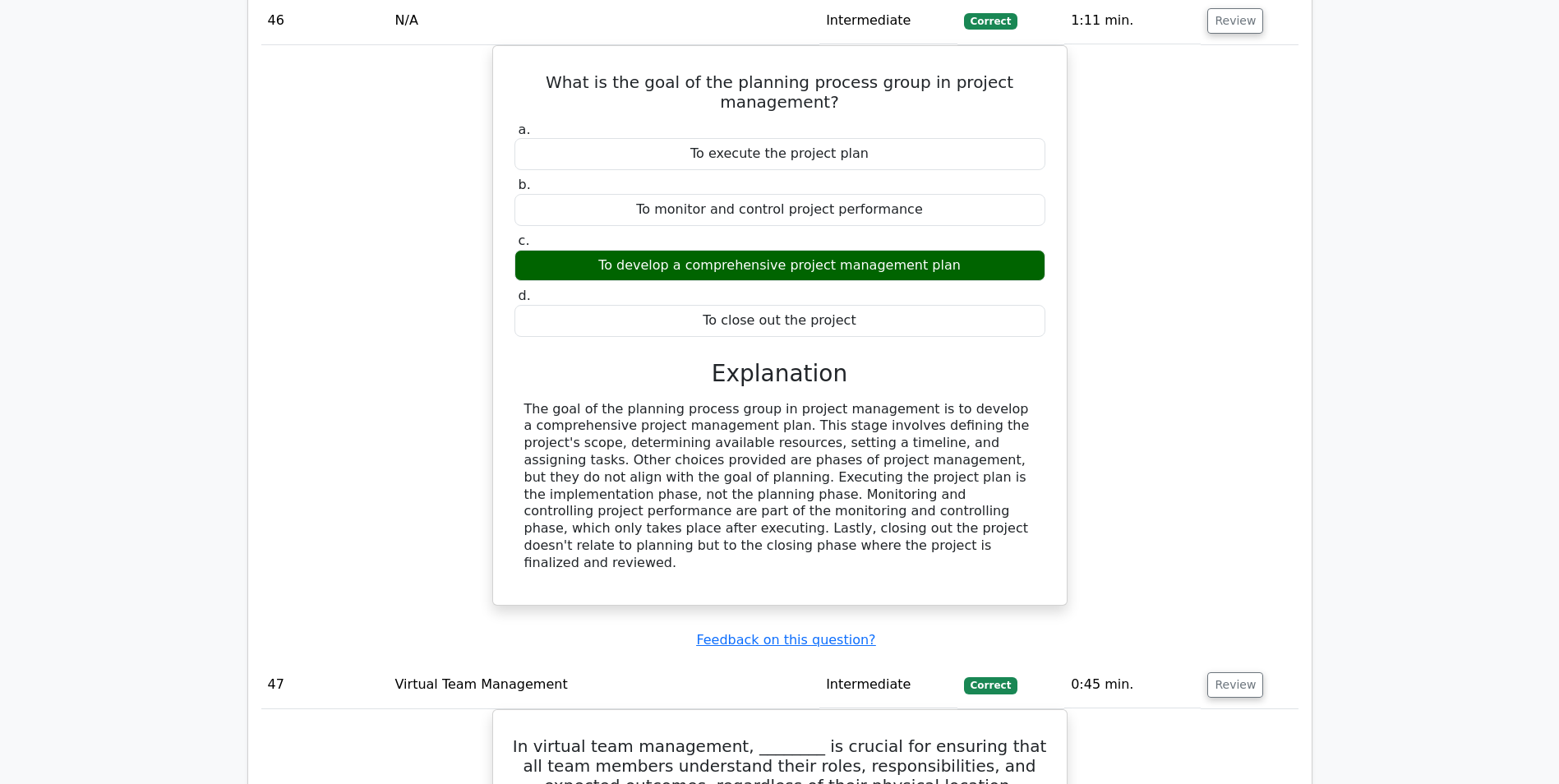
scroll to position [45189, 0]
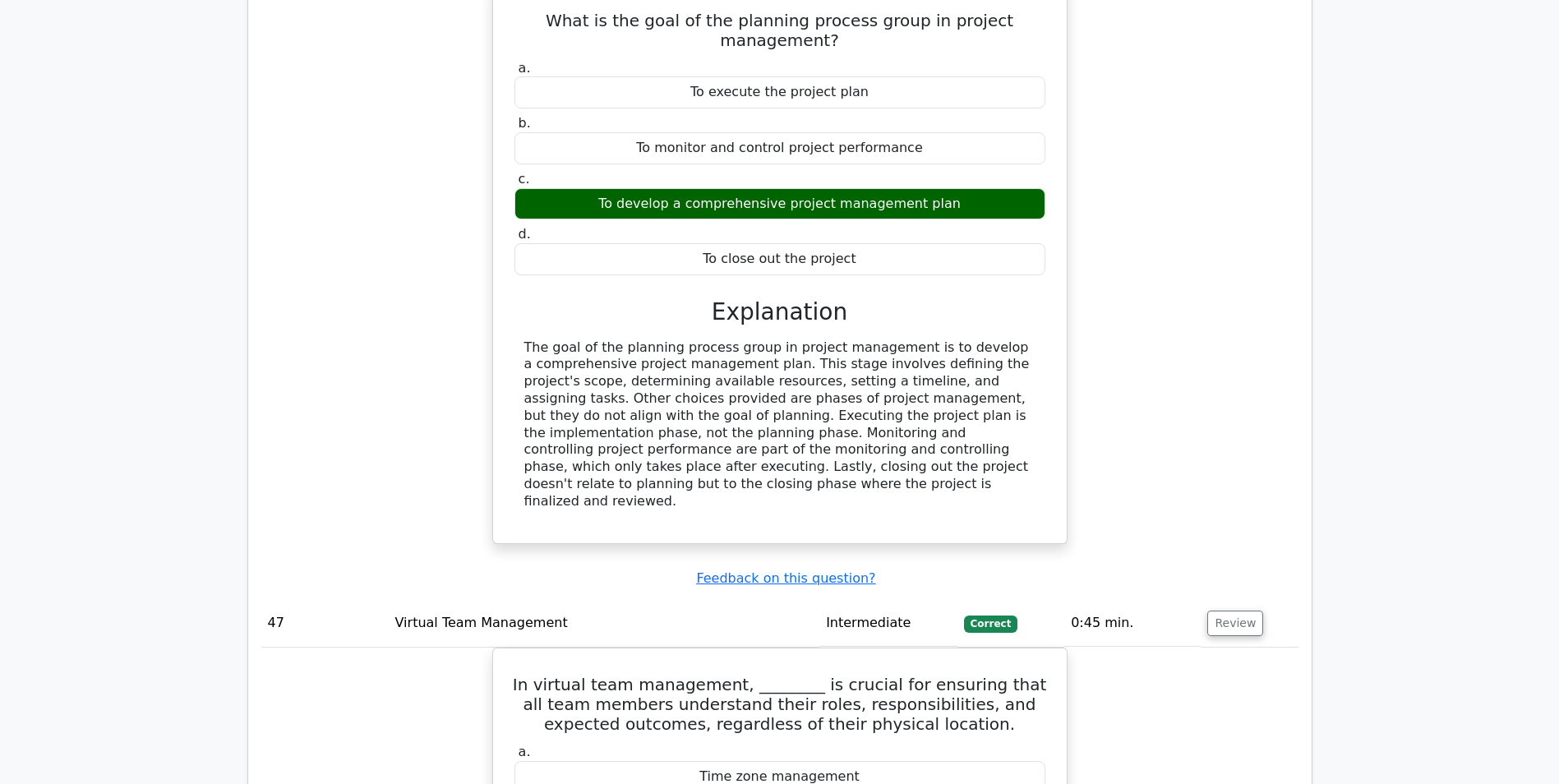
drag, startPoint x: 527, startPoint y: 283, endPoint x: 656, endPoint y: 290, distance: 129.2
drag, startPoint x: 656, startPoint y: 290, endPoint x: 841, endPoint y: 351, distance: 194.8
copy div "self-awareness"
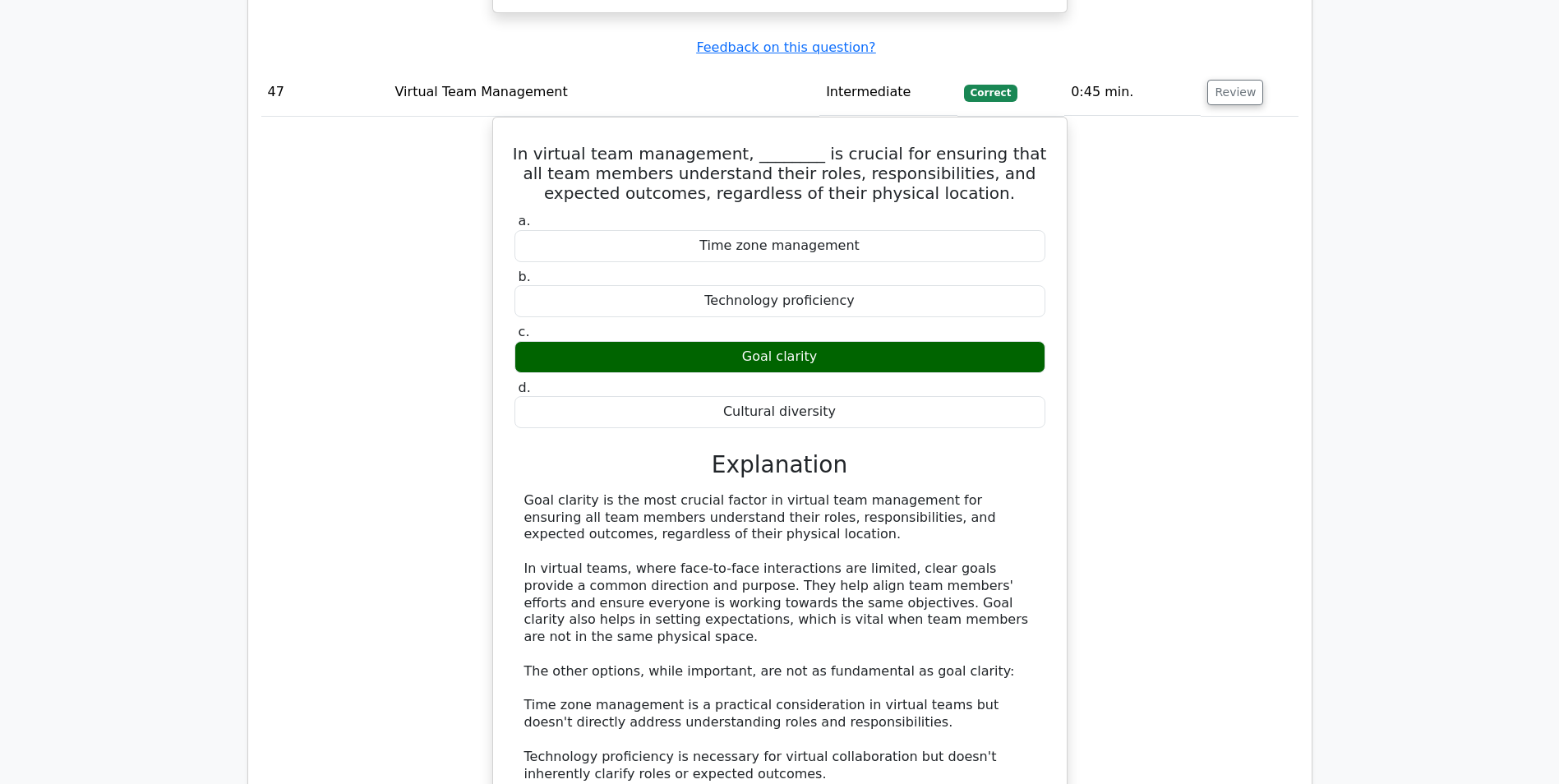
scroll to position [45764, 0]
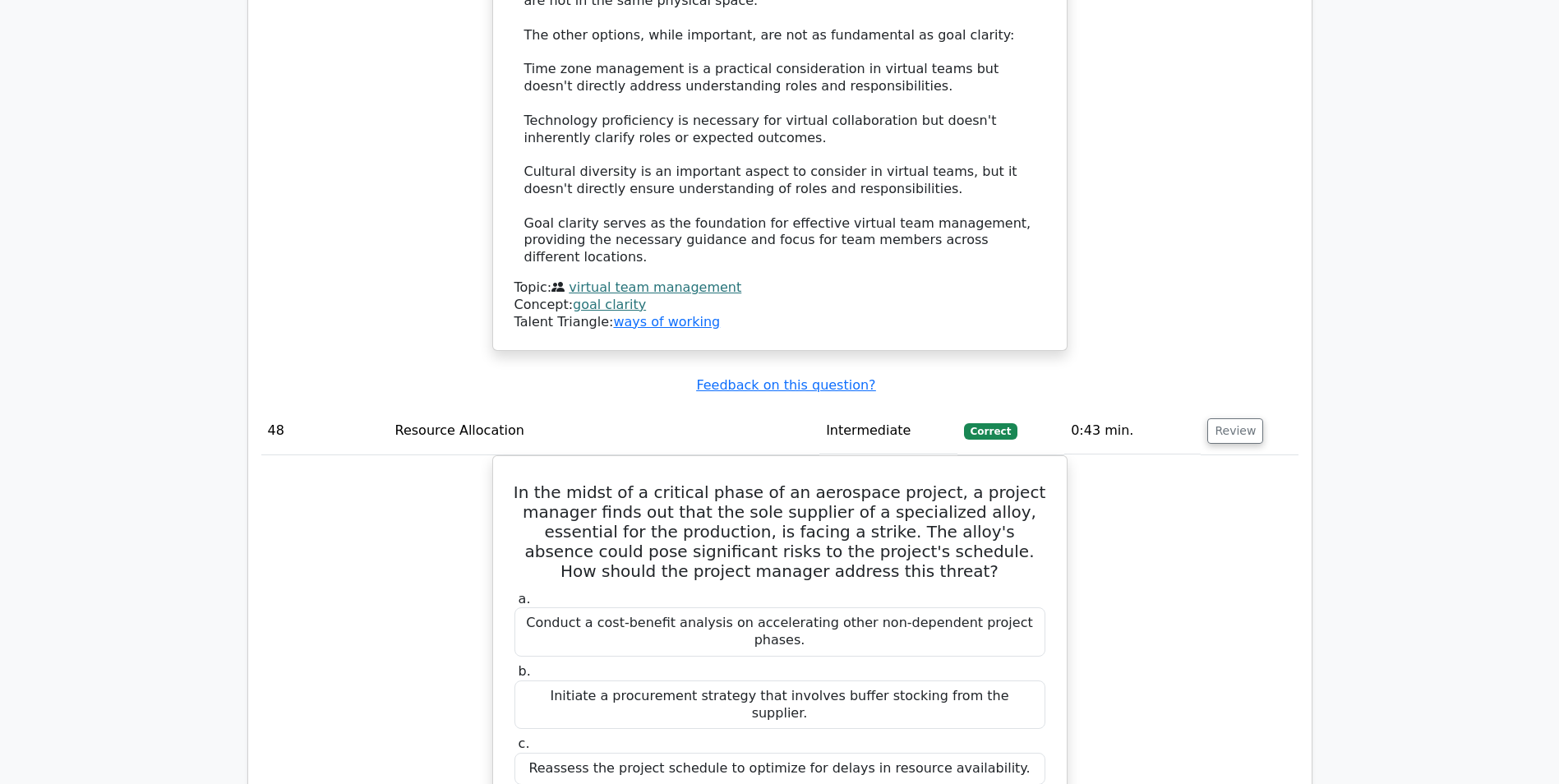
scroll to position [46394, 0]
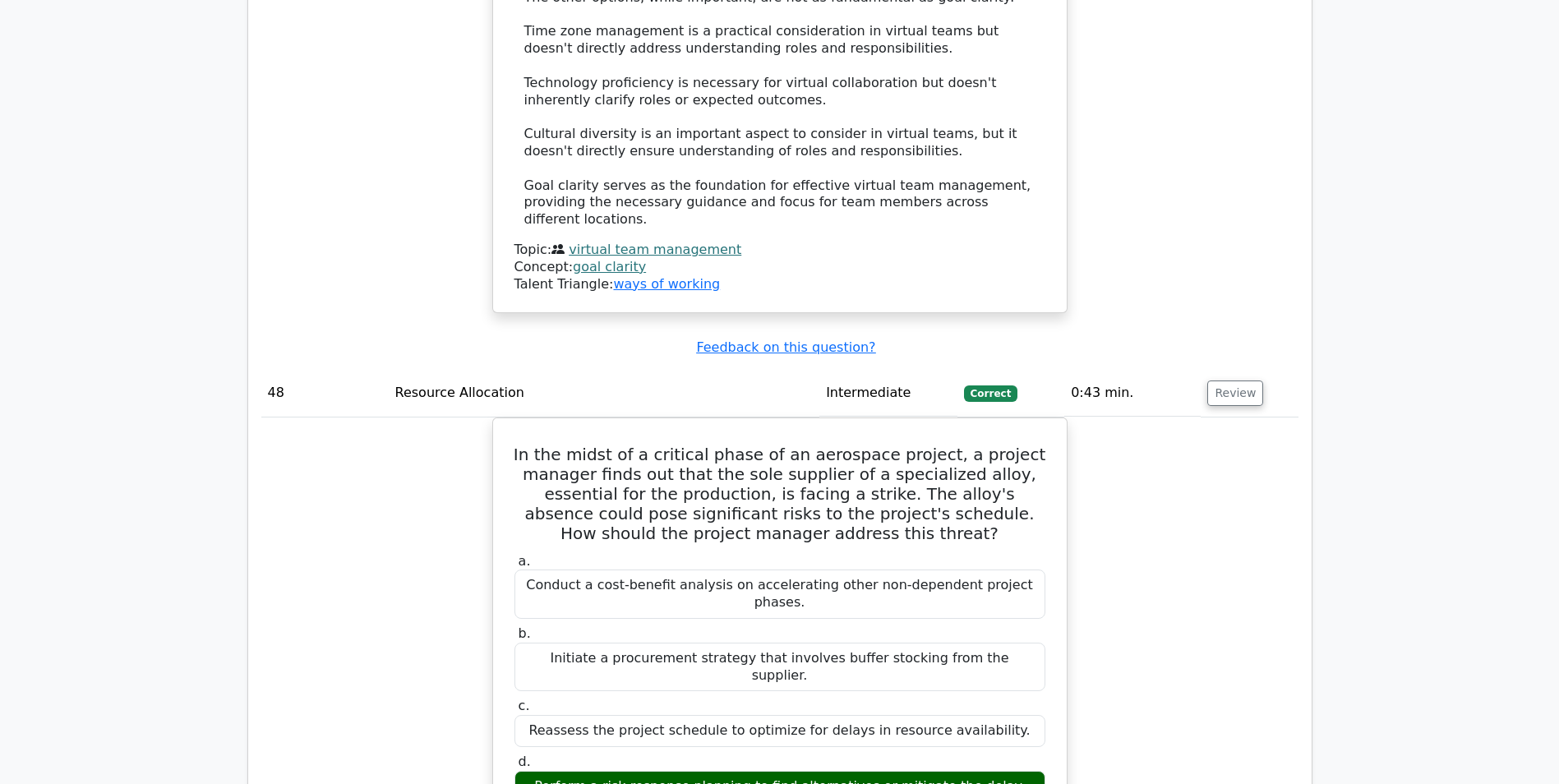
drag, startPoint x: 659, startPoint y: 212, endPoint x: 768, endPoint y: 207, distance: 109.1
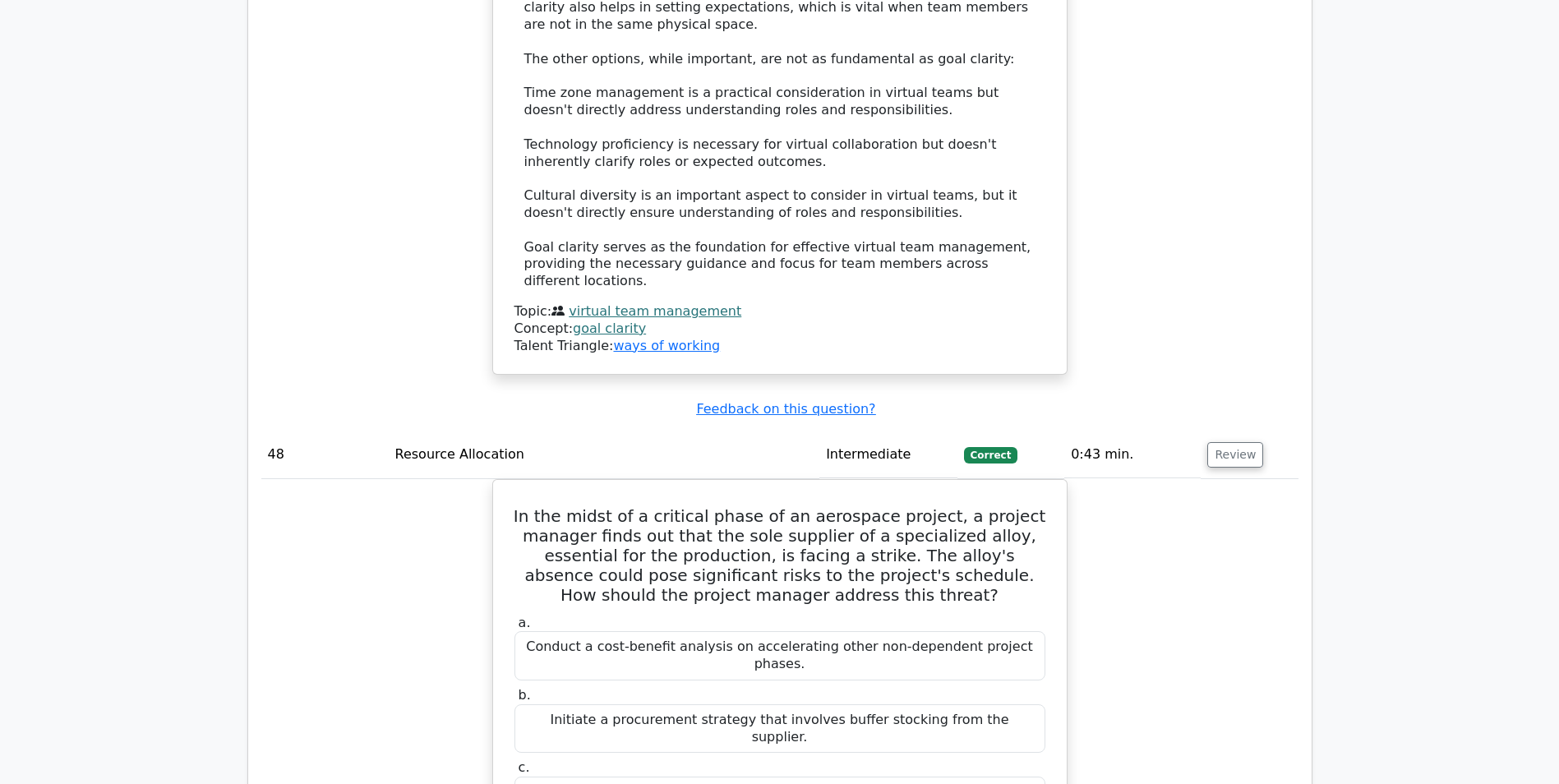
scroll to position [46229, 0]
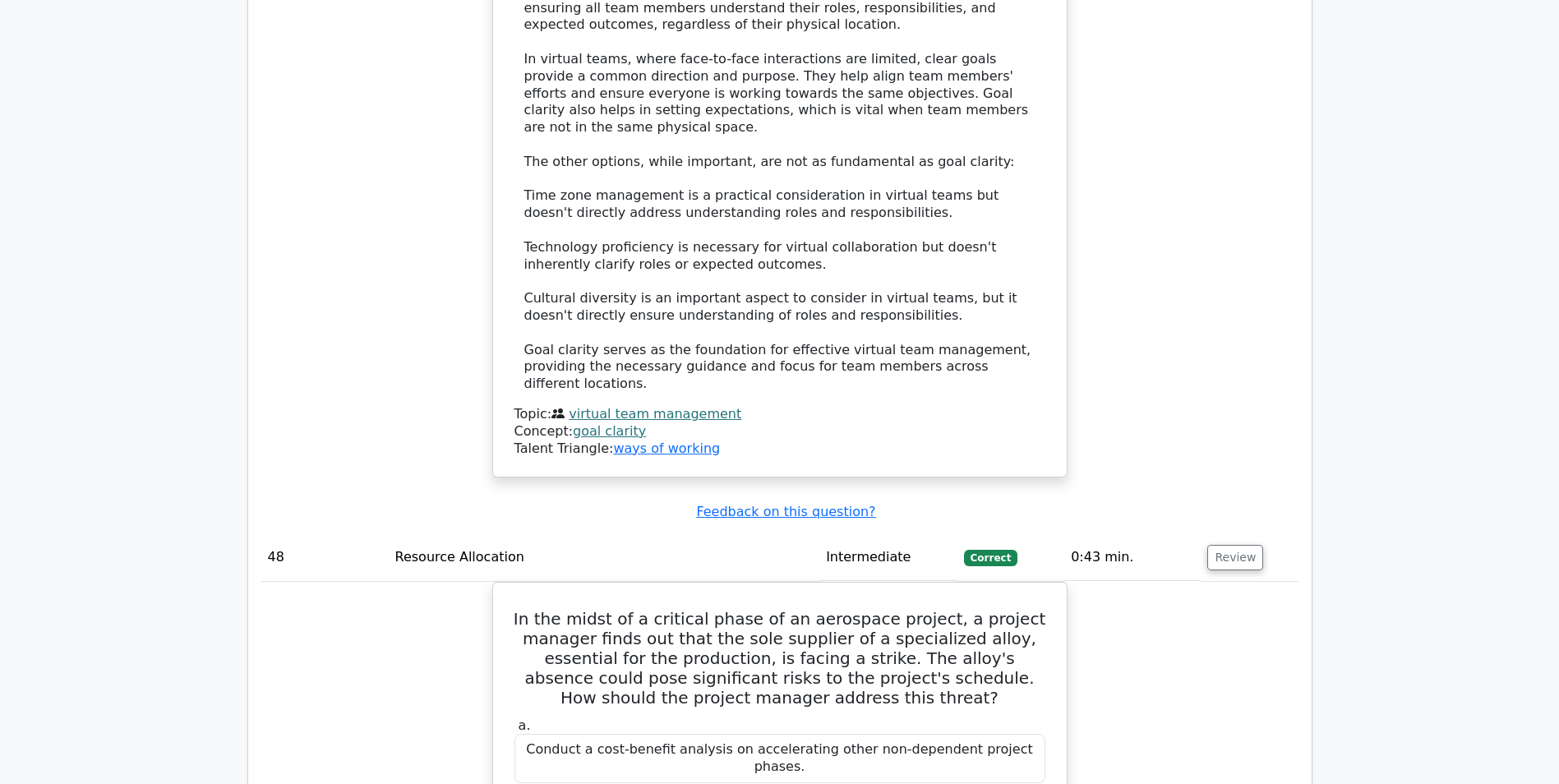
copy div "Power/Interest Grid."
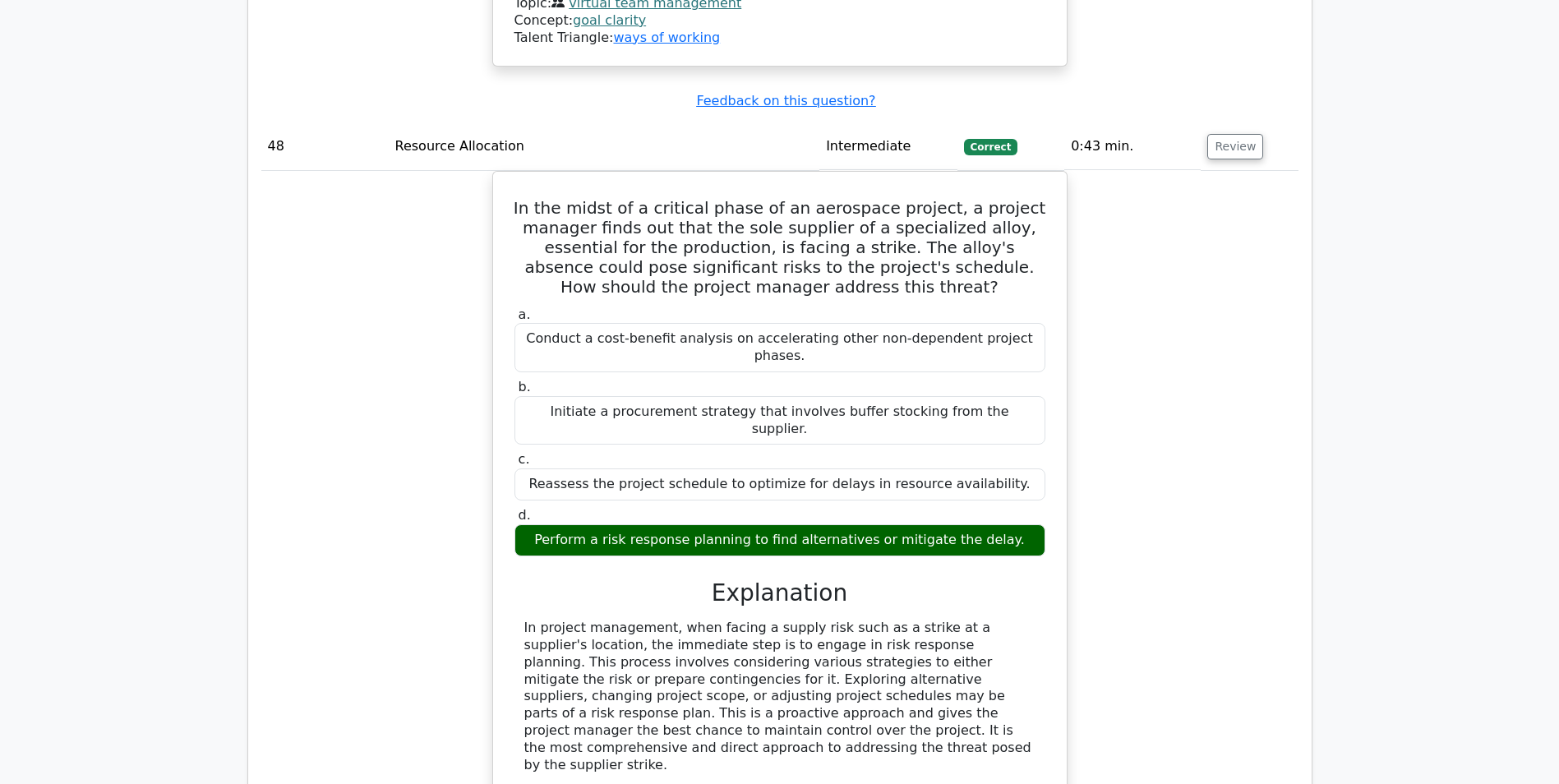
scroll to position [46723, 0]
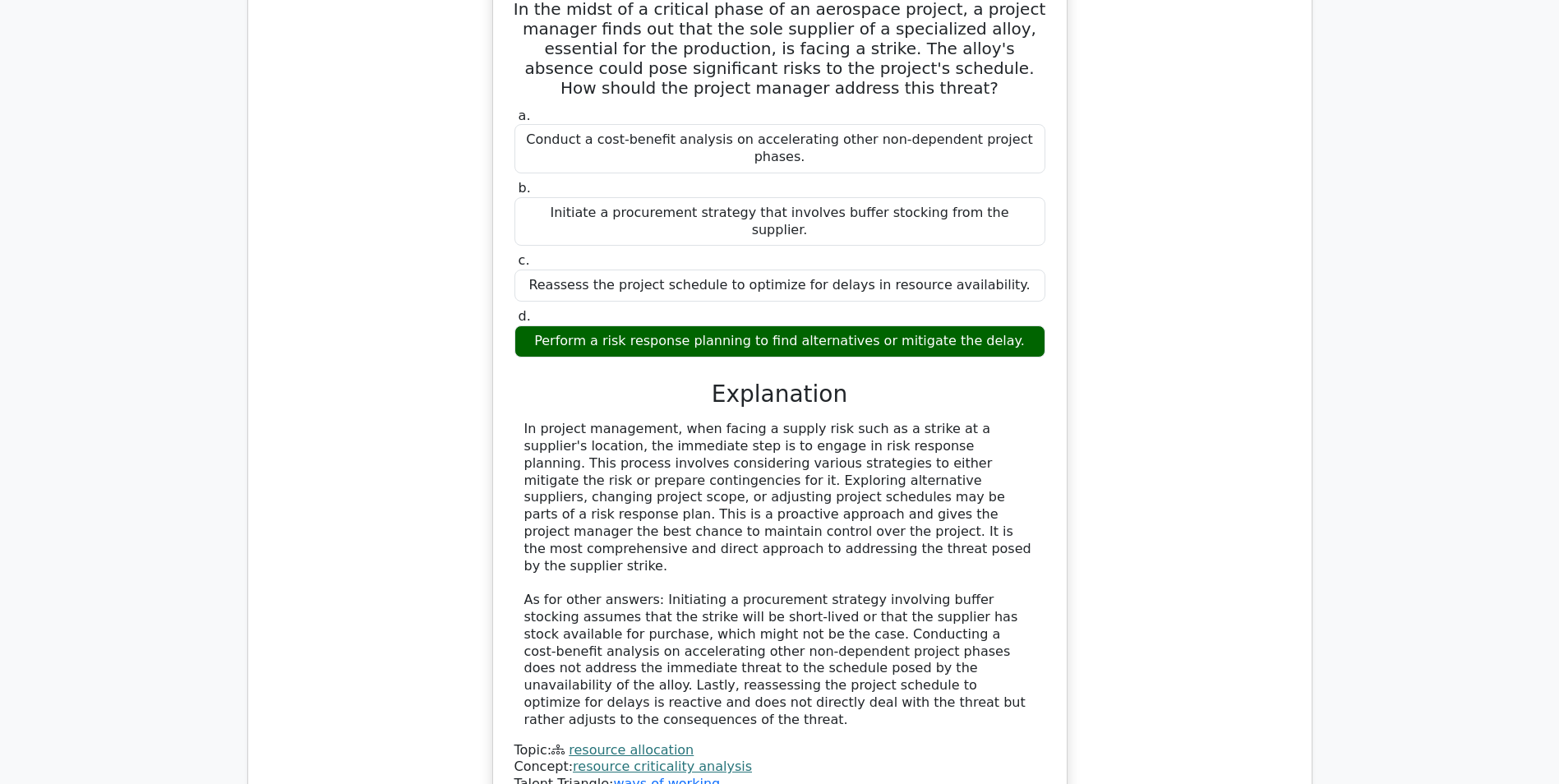
scroll to position [46887, 0]
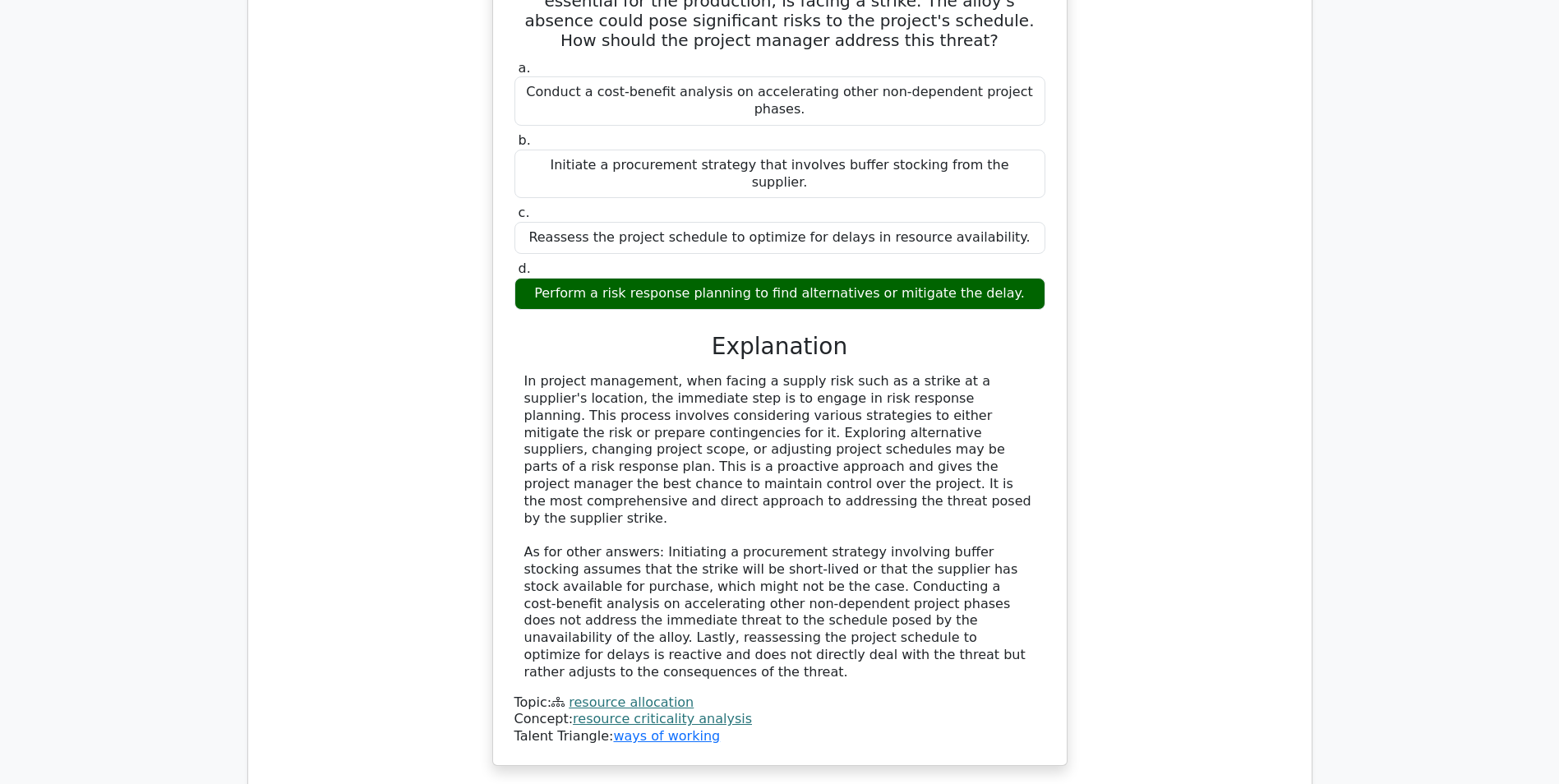
drag, startPoint x: 598, startPoint y: 317, endPoint x: 983, endPoint y: 313, distance: 385.0
copy h5 "The resources involved in this task are under strain."
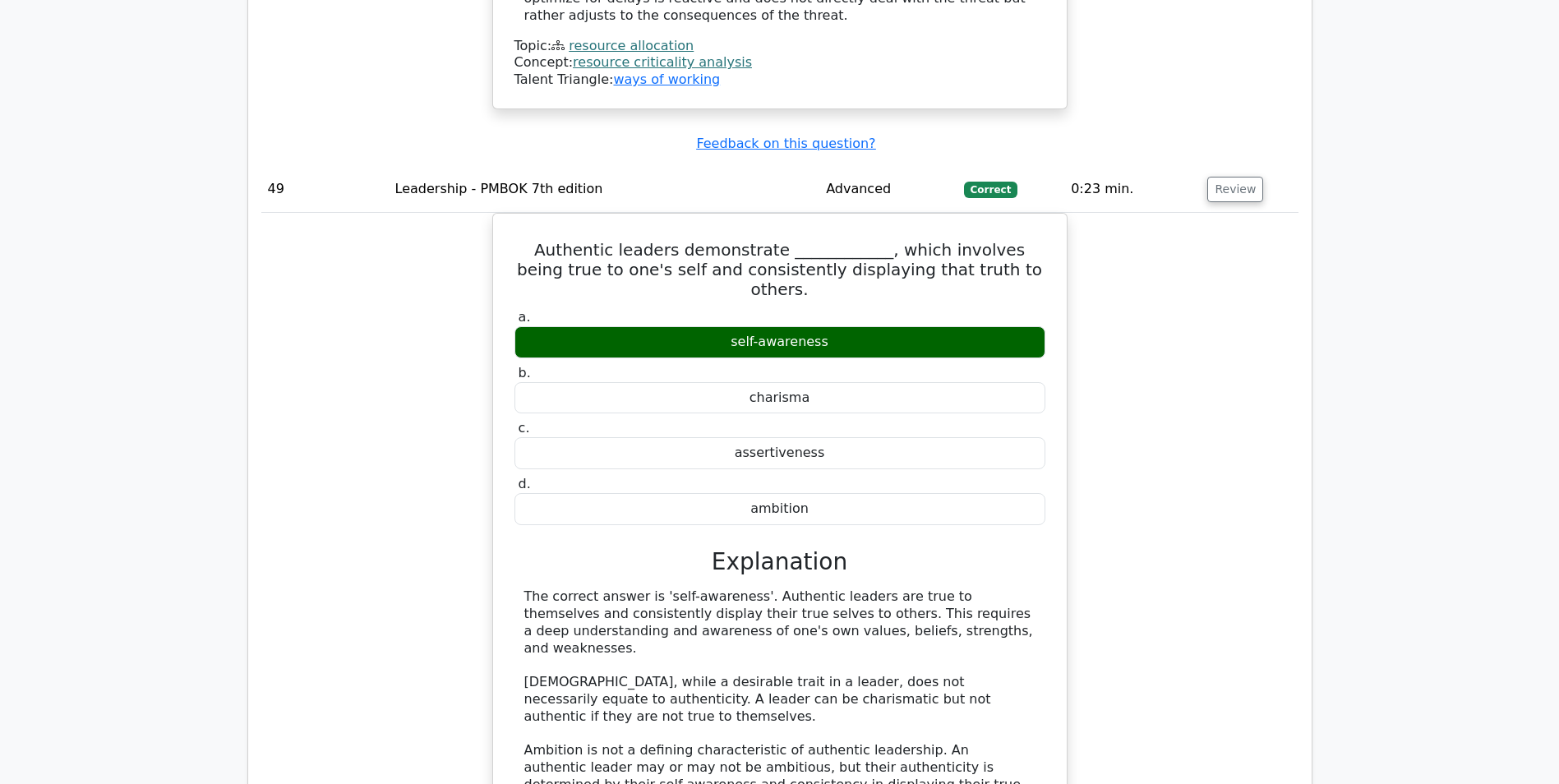
scroll to position [47626, 0]
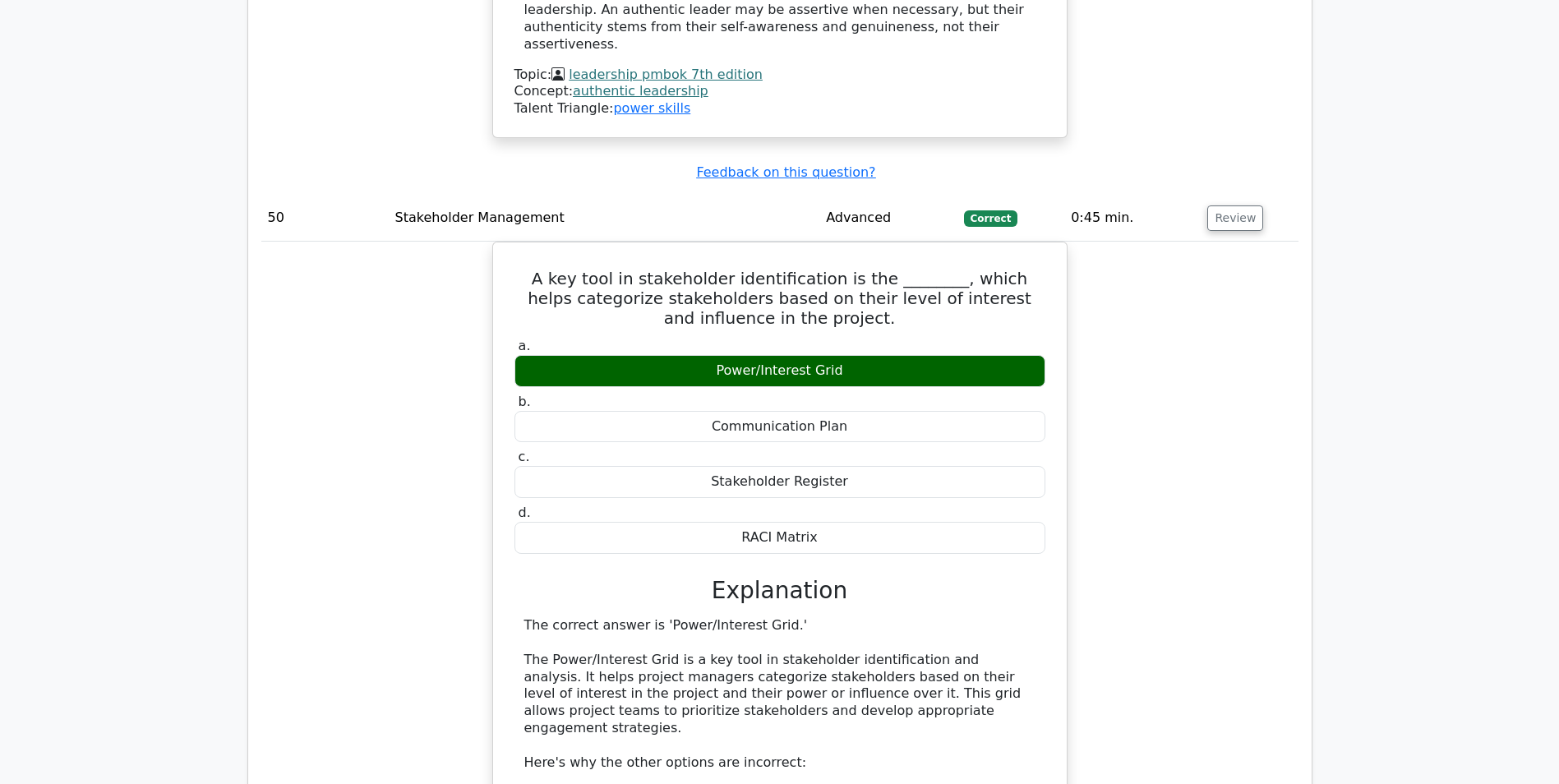
scroll to position [48448, 0]
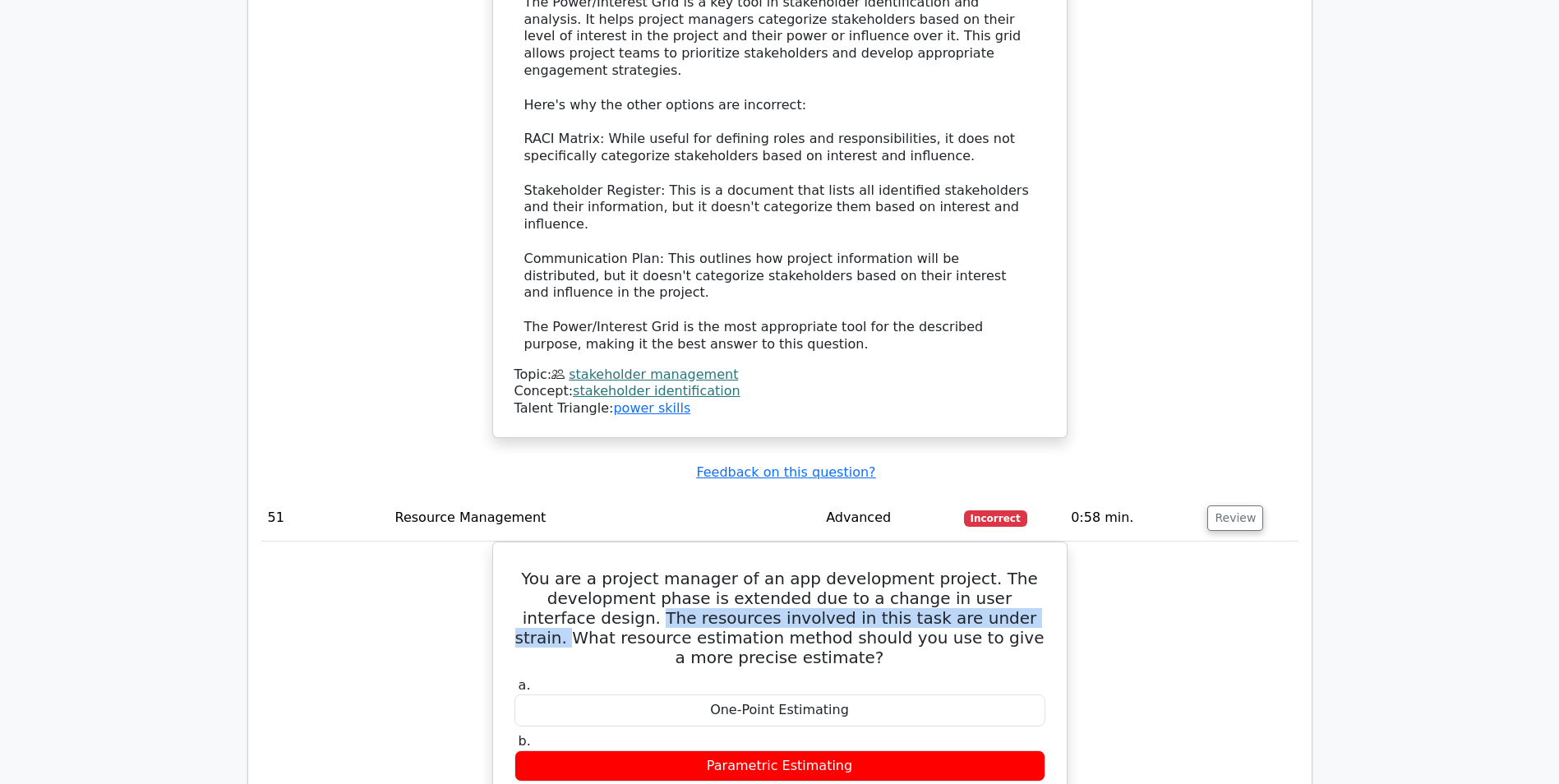
scroll to position [49187, 0]
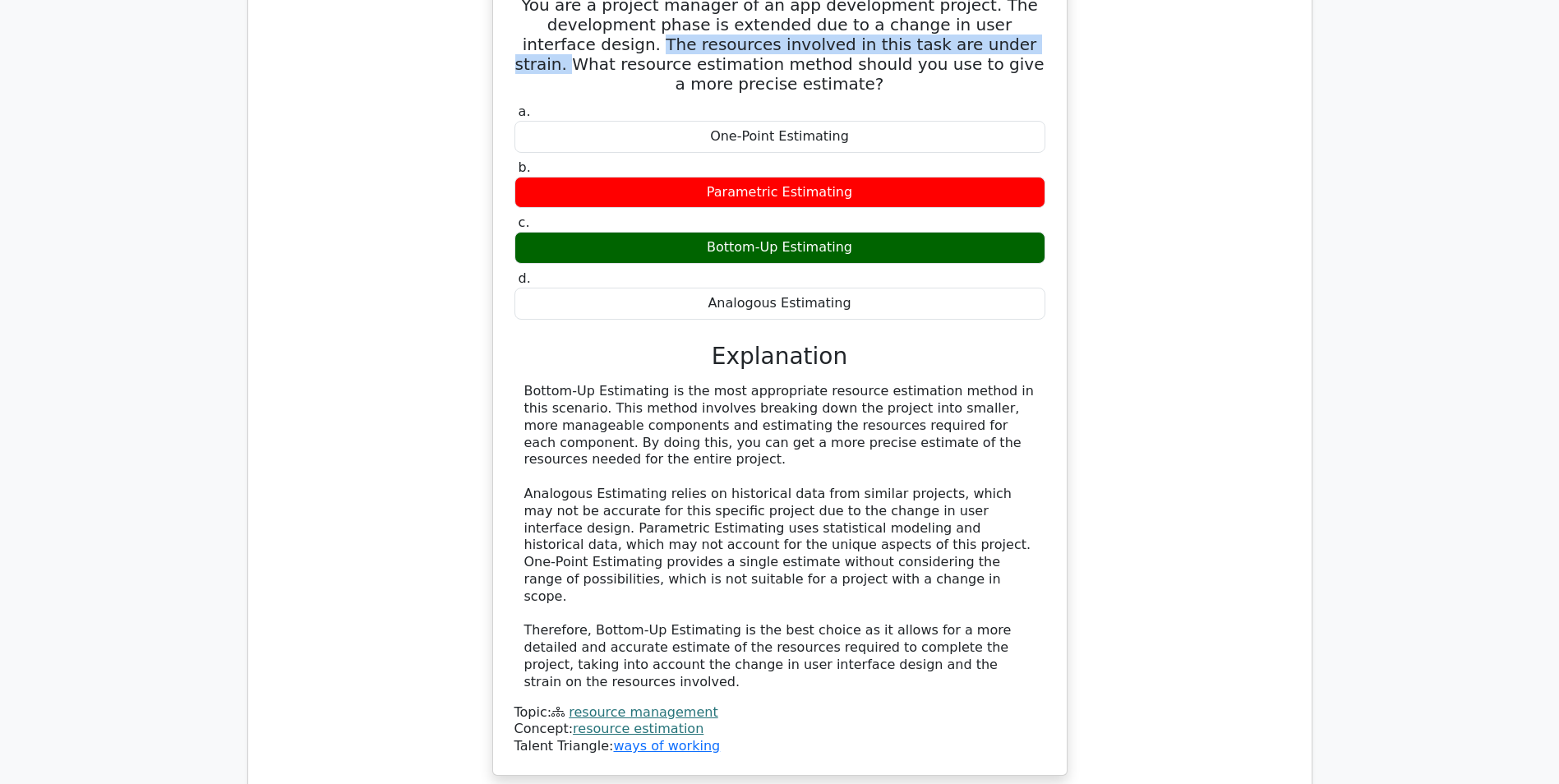
scroll to position [49680, 0]
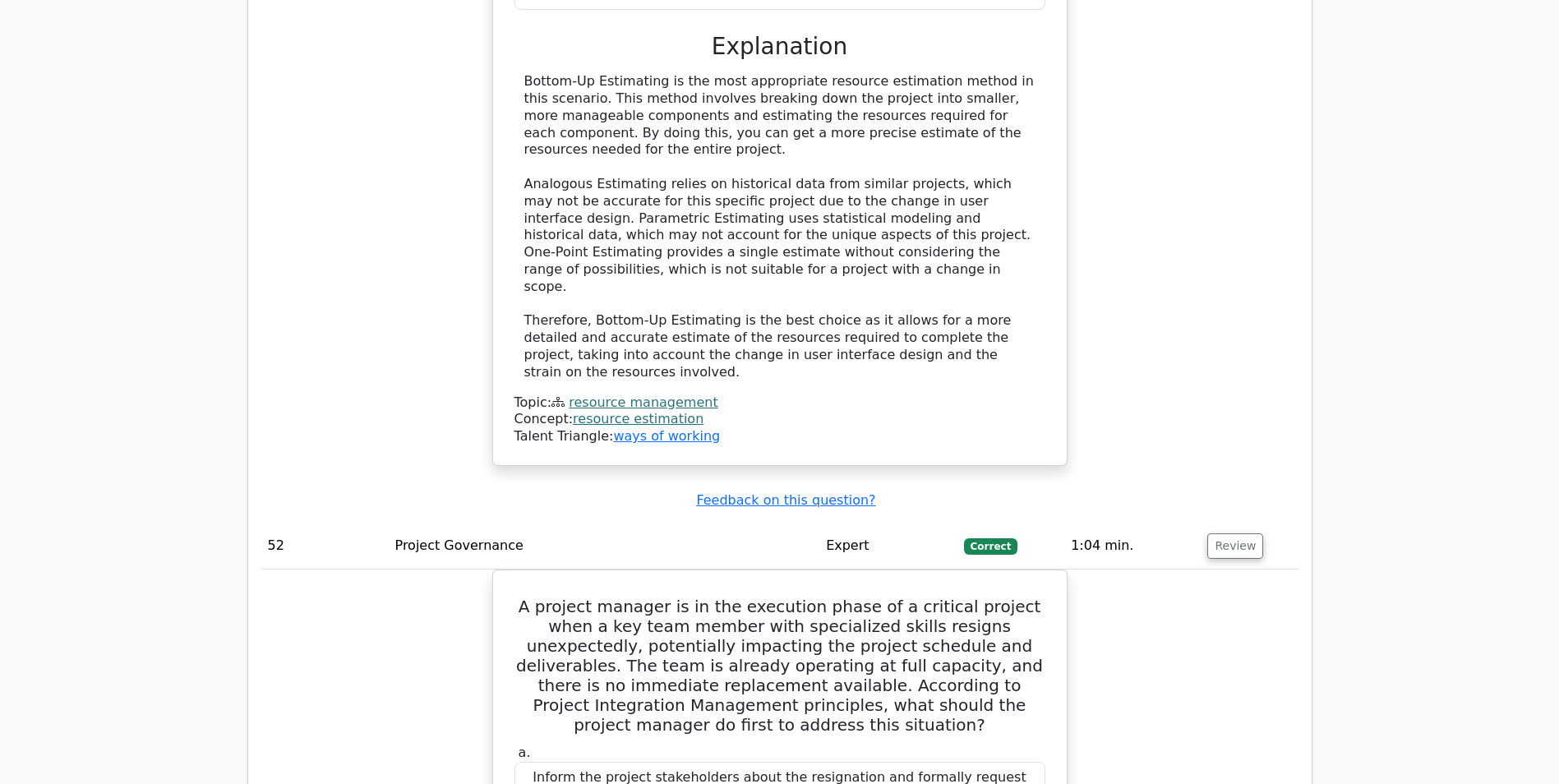
scroll to position [50009, 0]
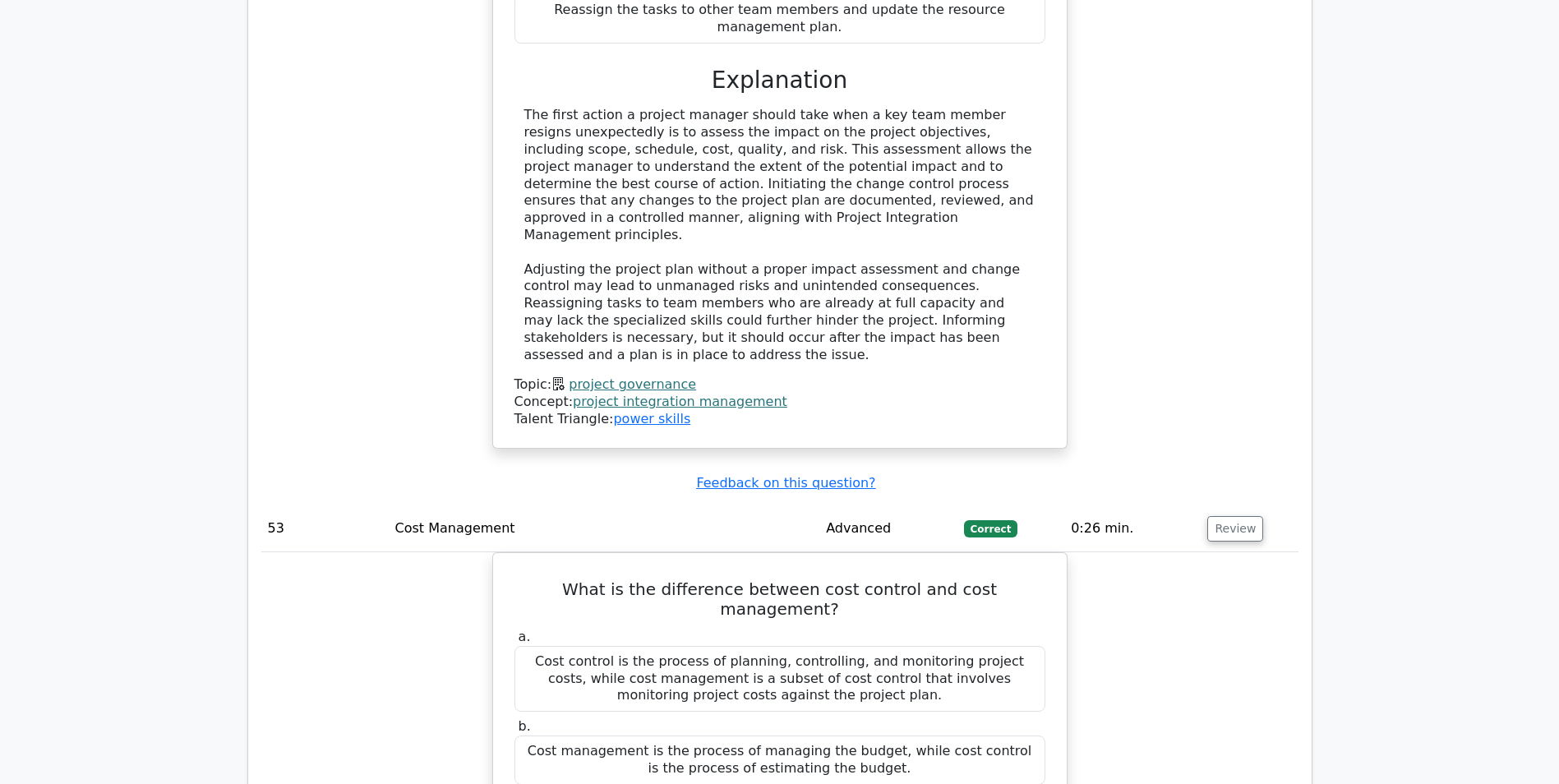
scroll to position [50913, 0]
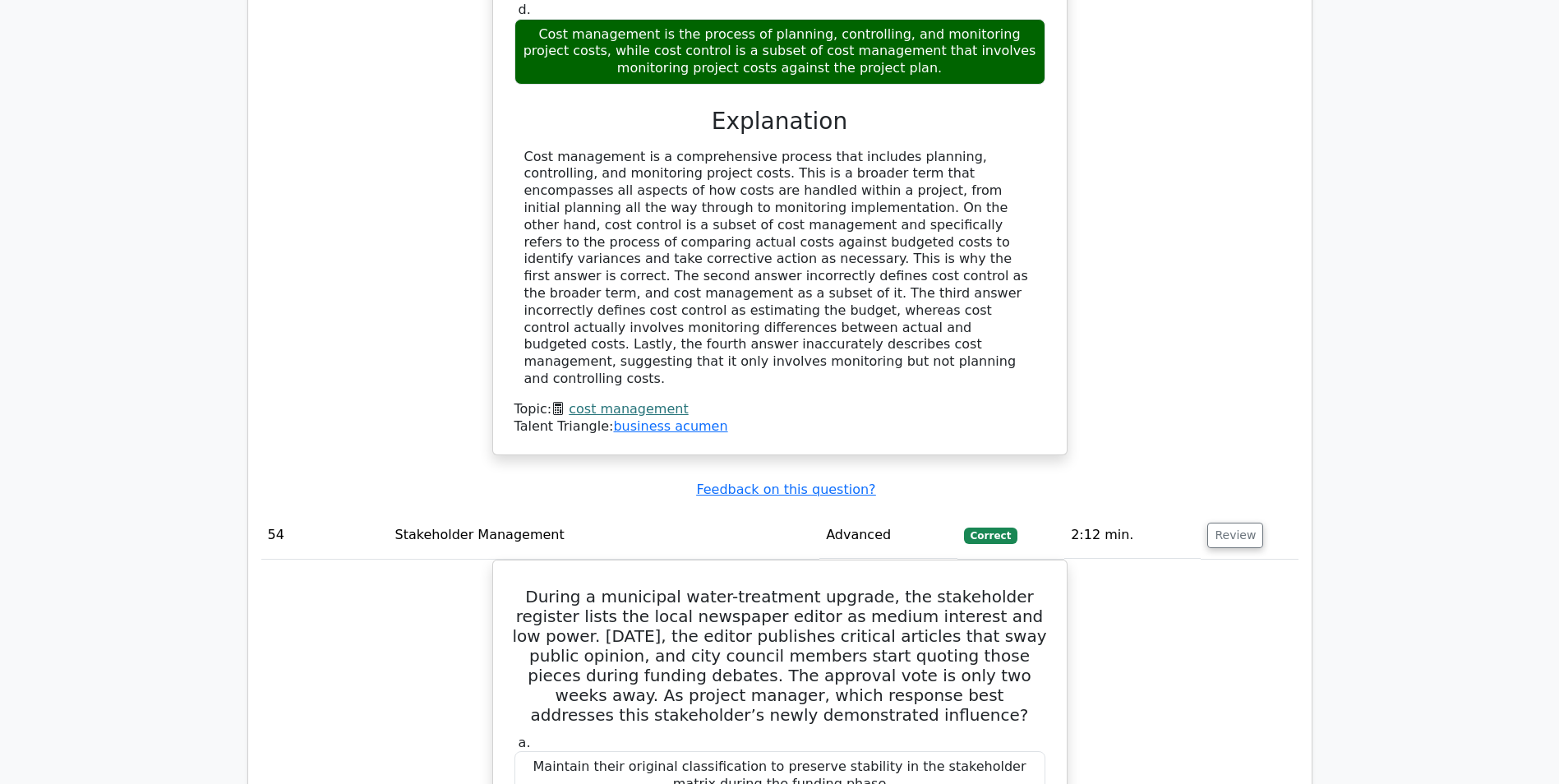
scroll to position [51816, 0]
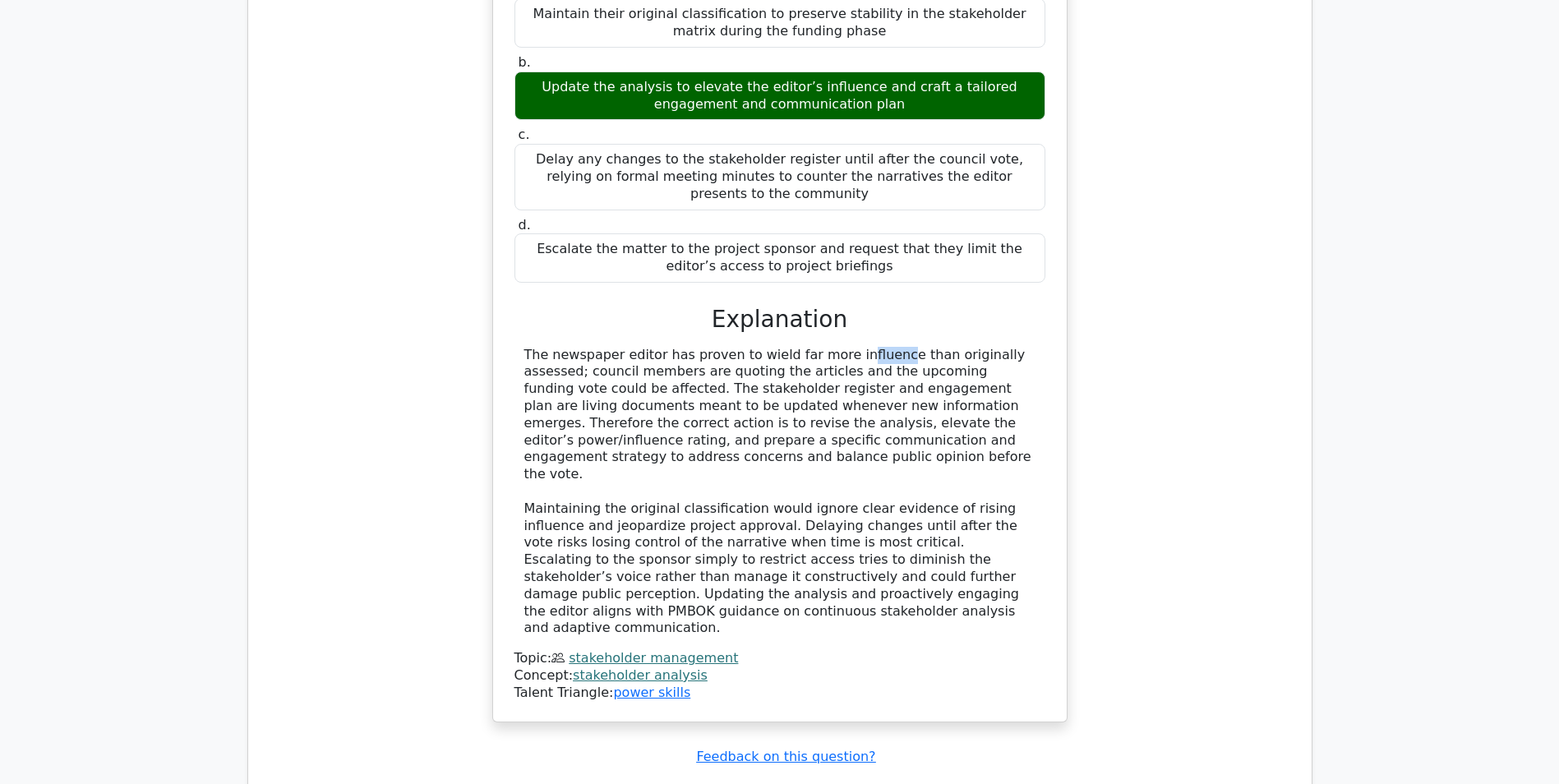
scroll to position [52556, 0]
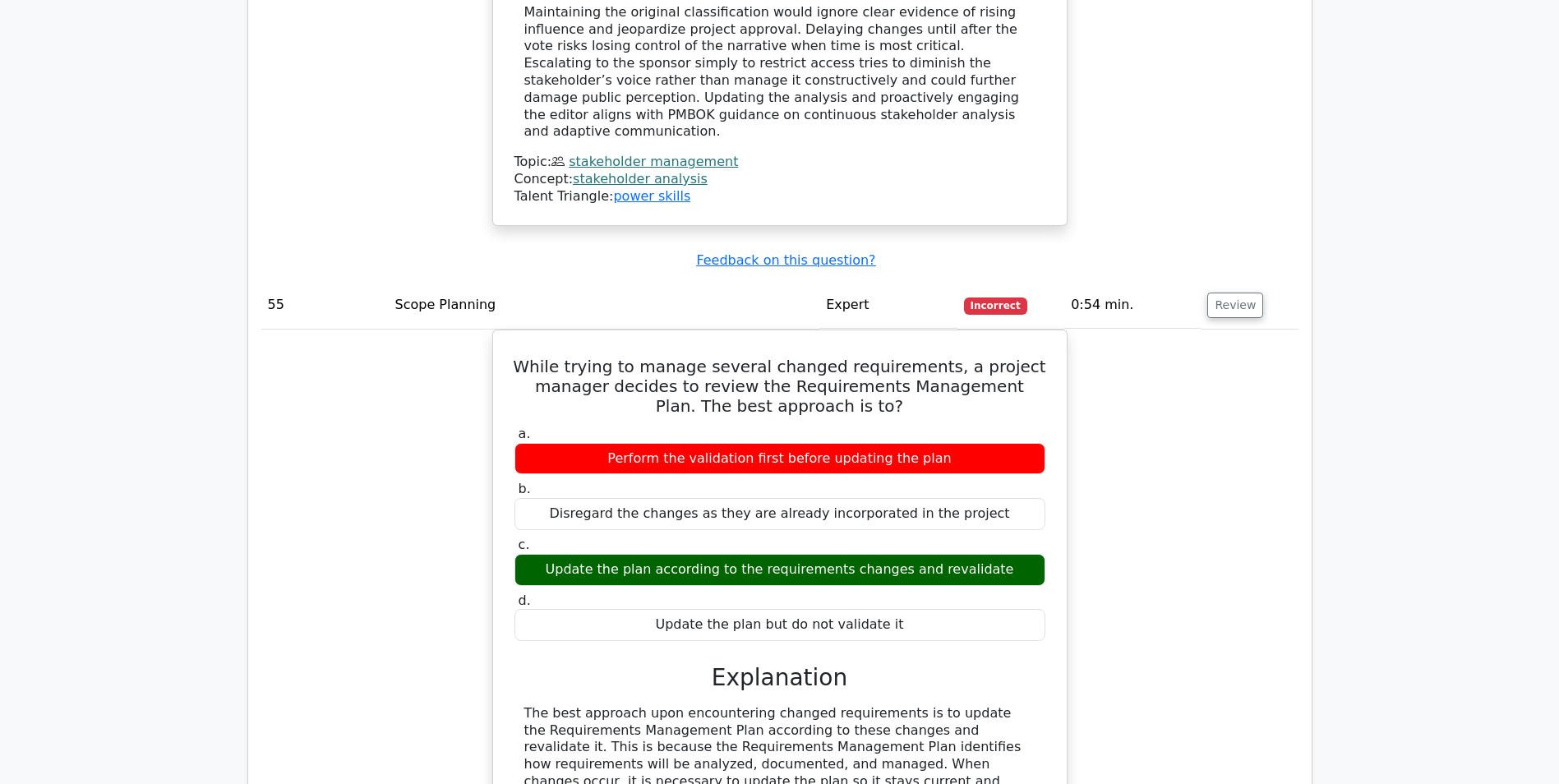
scroll to position [53131, 0]
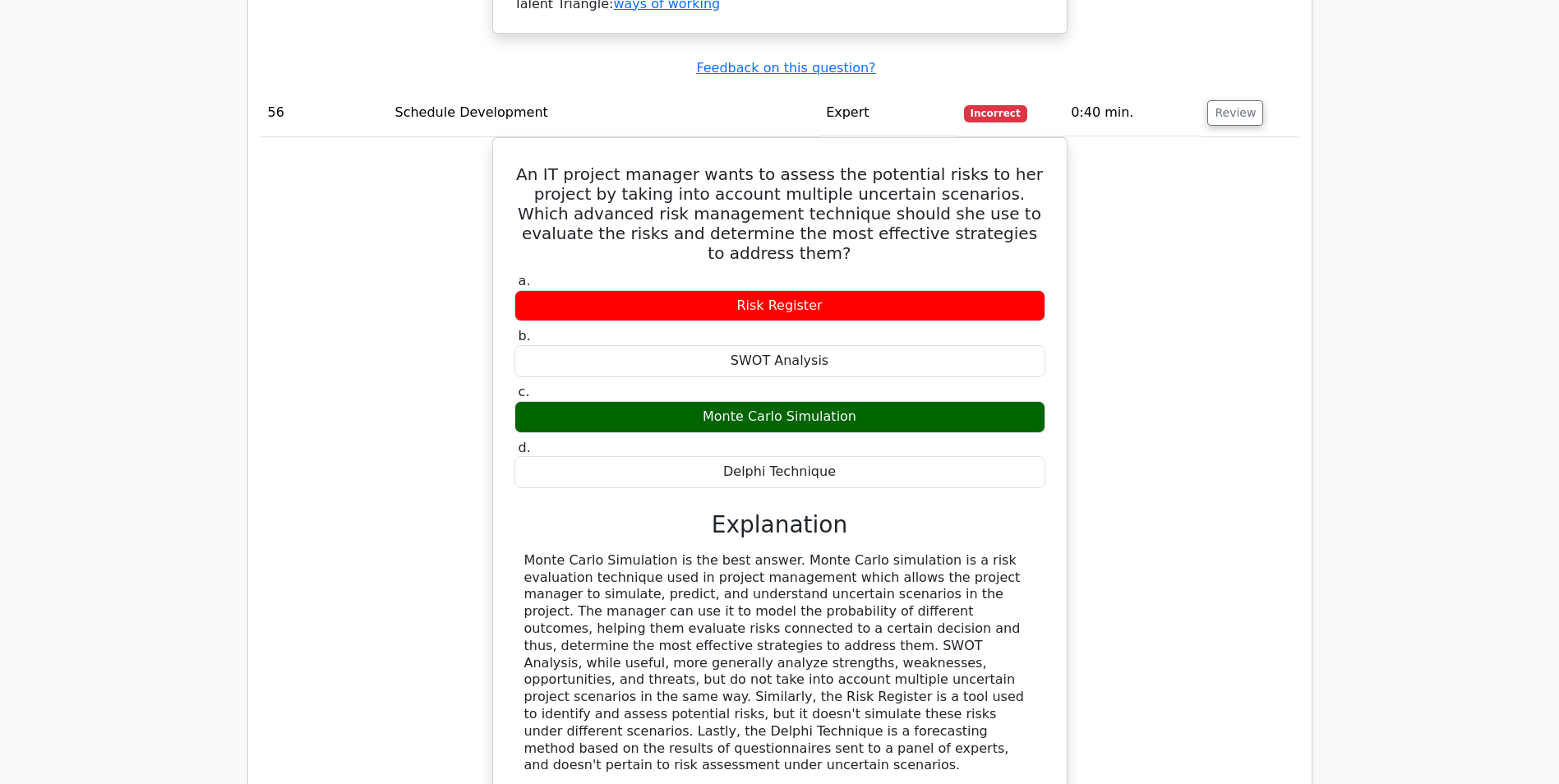
scroll to position [54117, 0]
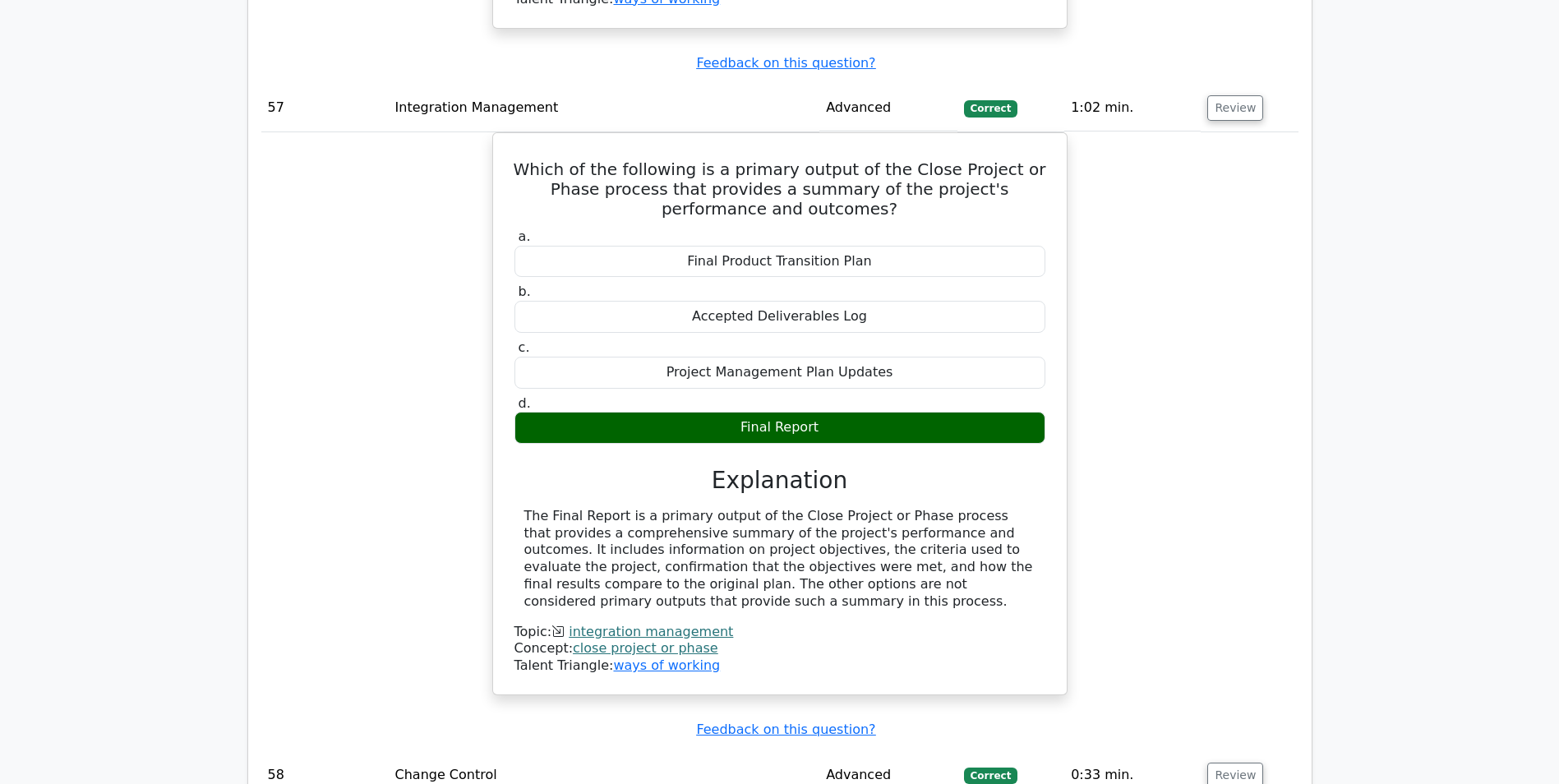
scroll to position [54946, 0]
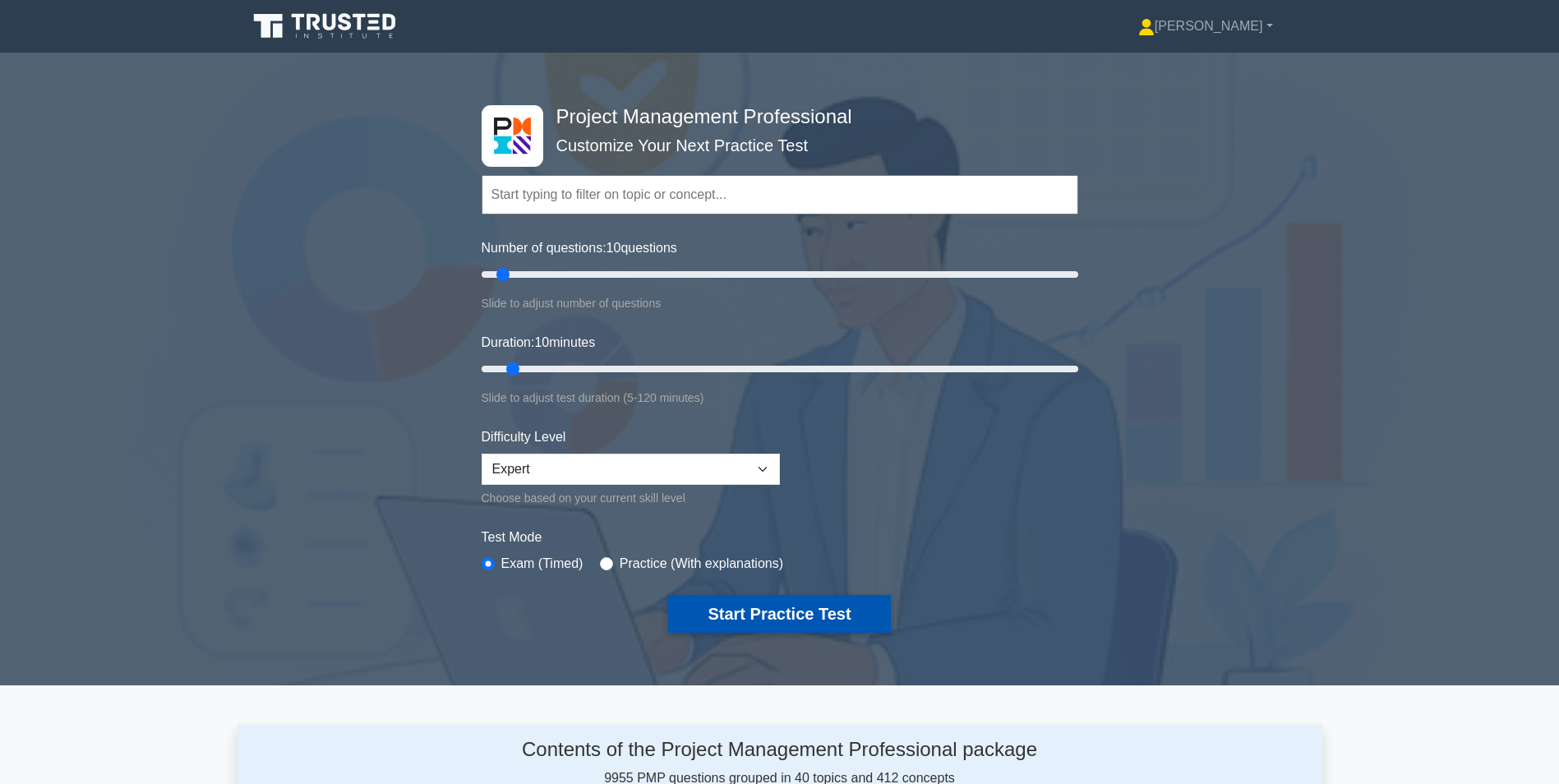
click at [790, 611] on button "Start Practice Test" at bounding box center [779, 613] width 222 height 37
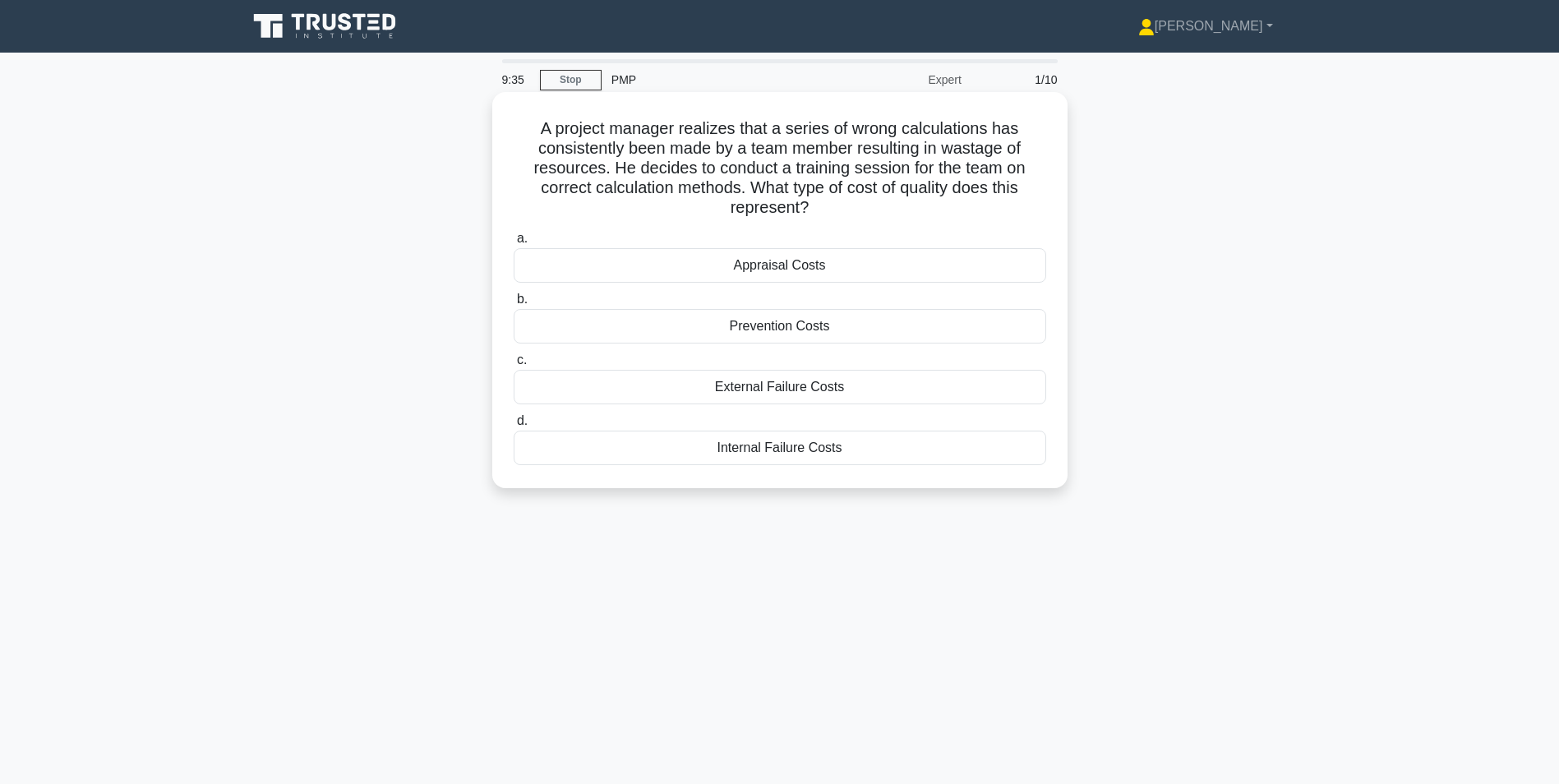
click at [774, 331] on div "Prevention Costs" at bounding box center [780, 326] width 533 height 35
click at [514, 305] on input "b. Prevention Costs" at bounding box center [514, 299] width 0 height 10
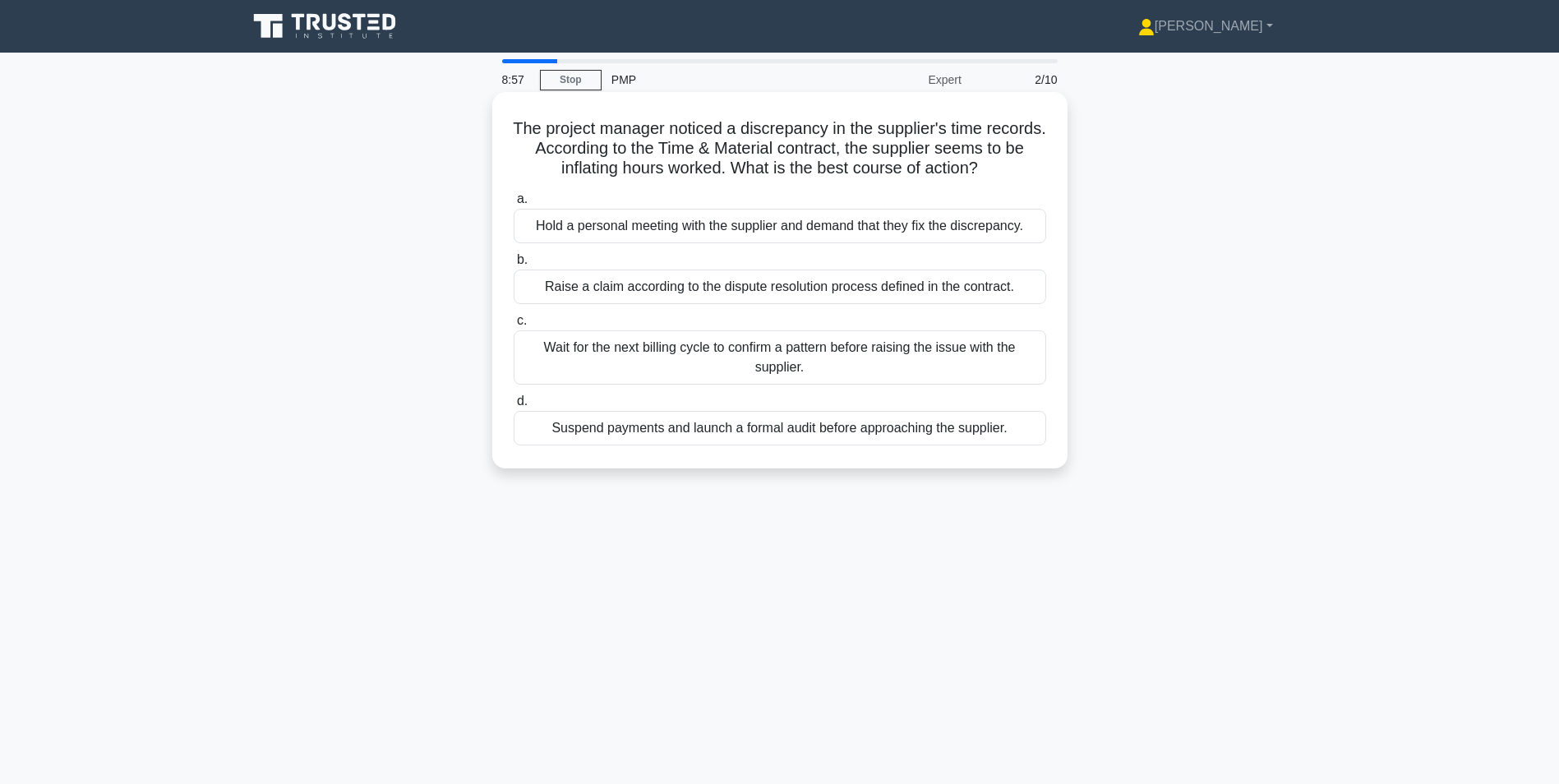
click at [874, 291] on div "Raise a claim according to the dispute resolution process defined in the contra…" at bounding box center [780, 287] width 533 height 35
click at [514, 265] on input "b. Raise a claim according to the dispute resolution process defined in the con…" at bounding box center [514, 260] width 0 height 10
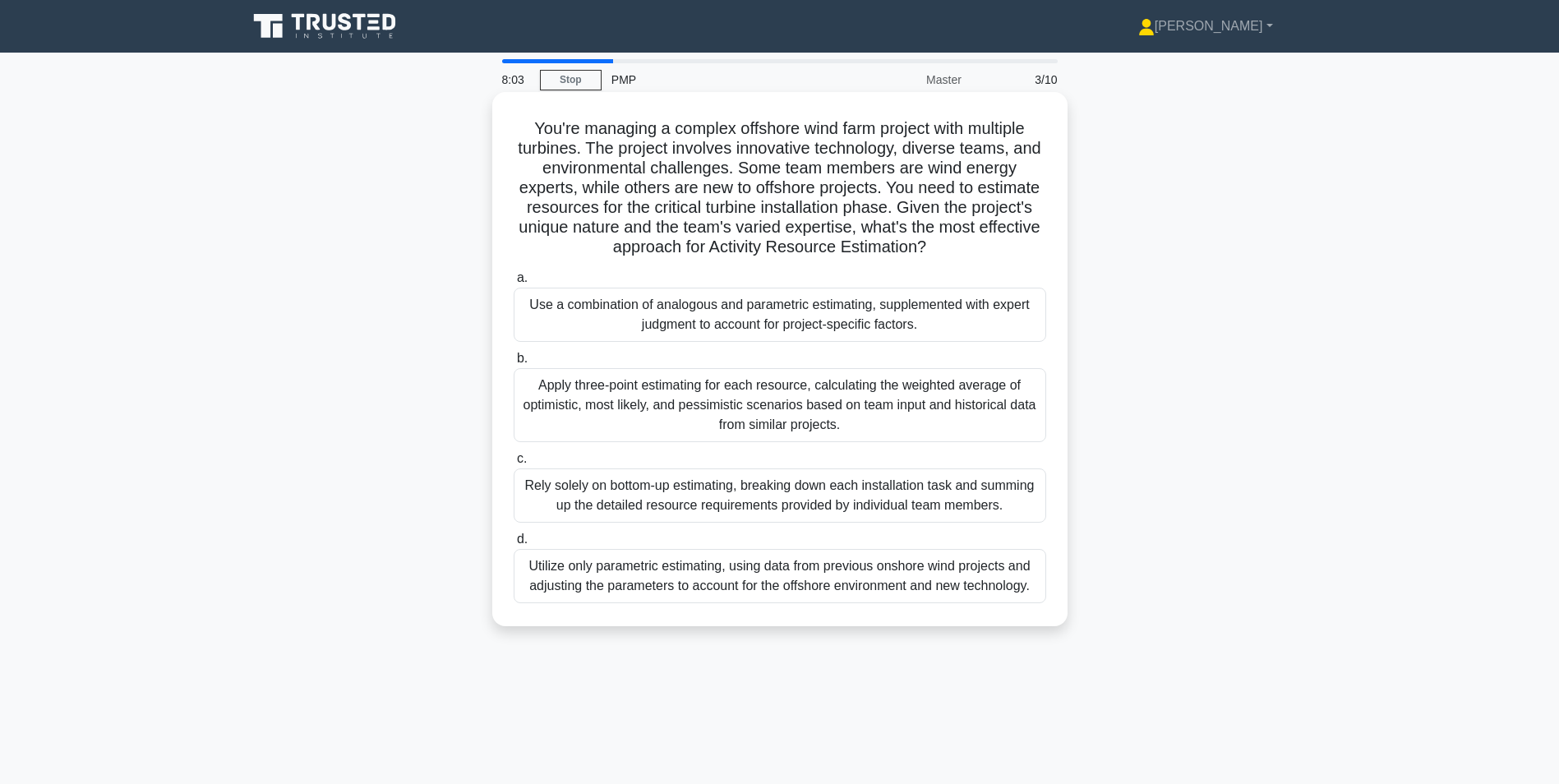
click at [845, 324] on div "Use a combination of analogous and parametric estimating, supplemented with exp…" at bounding box center [780, 315] width 533 height 54
click at [514, 283] on input "a. Use a combination of analogous and parametric estimating, supplemented with …" at bounding box center [514, 278] width 0 height 10
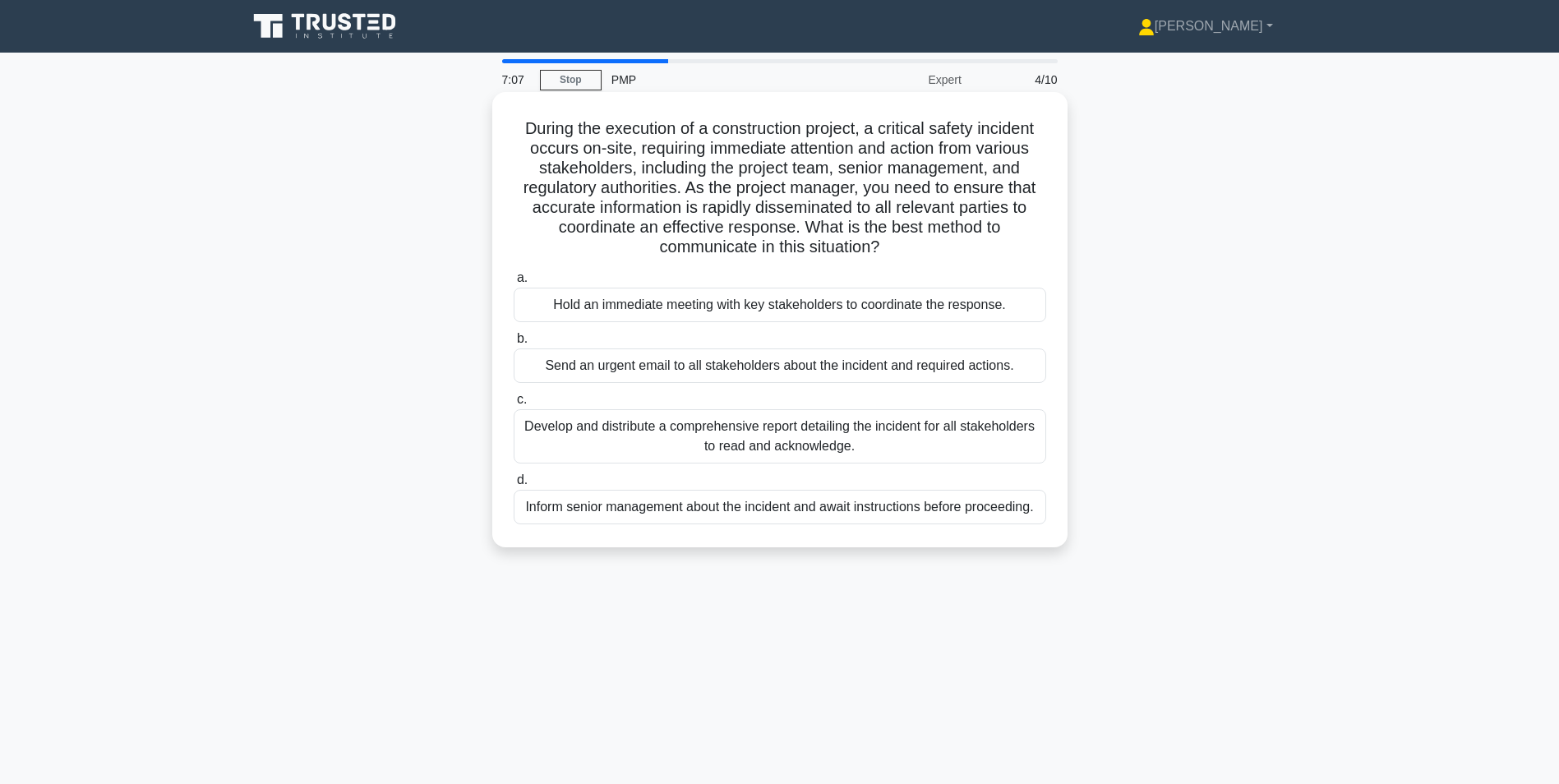
click at [684, 304] on div "Hold an immediate meeting with key stakeholders to coordinate the response." at bounding box center [780, 305] width 533 height 35
click at [514, 283] on input "a. Hold an immediate meeting with key stakeholders to coordinate the response." at bounding box center [514, 278] width 0 height 10
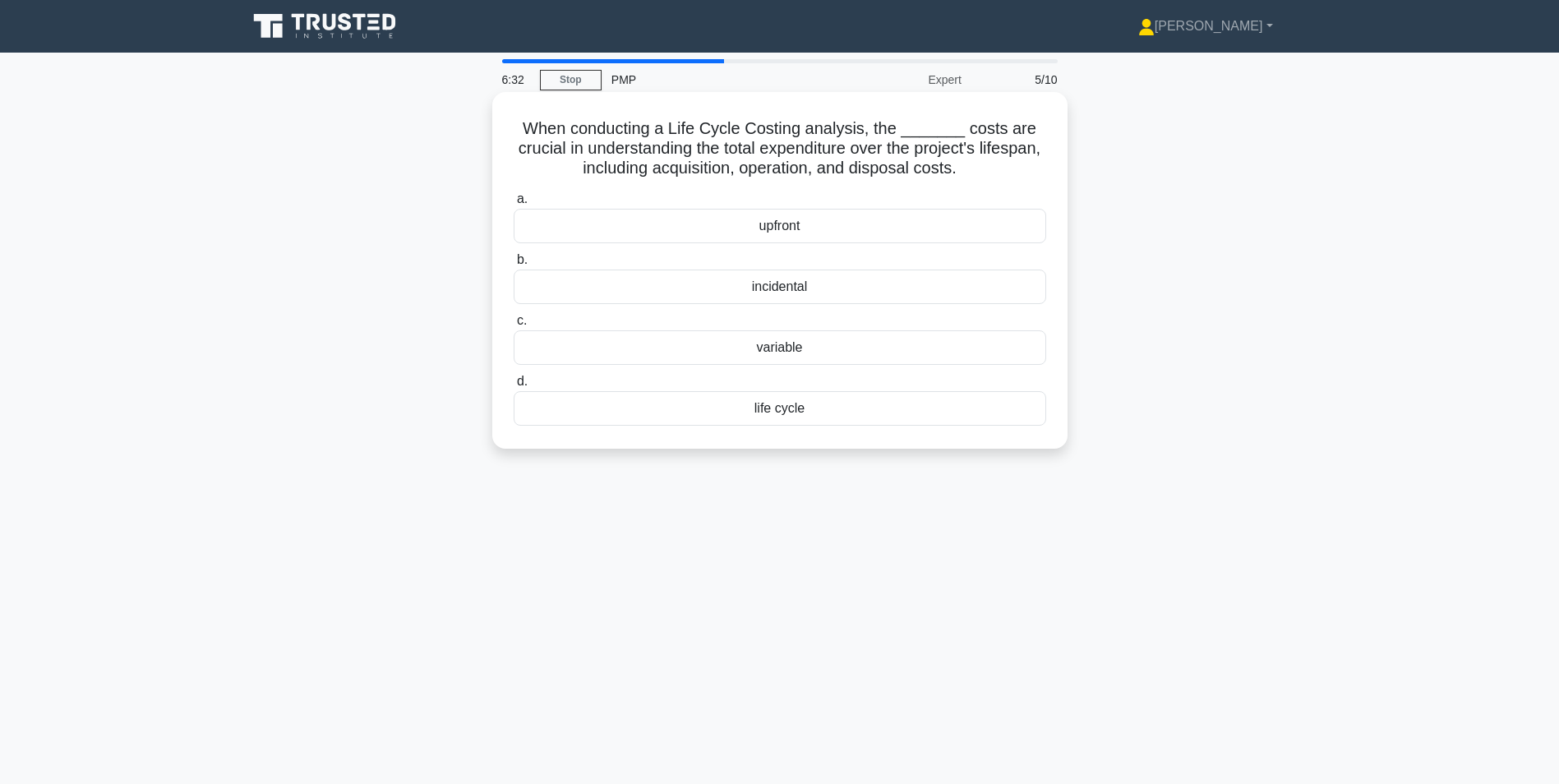
click at [789, 346] on div "variable" at bounding box center [780, 348] width 533 height 35
click at [514, 326] on input "c. variable" at bounding box center [514, 321] width 0 height 10
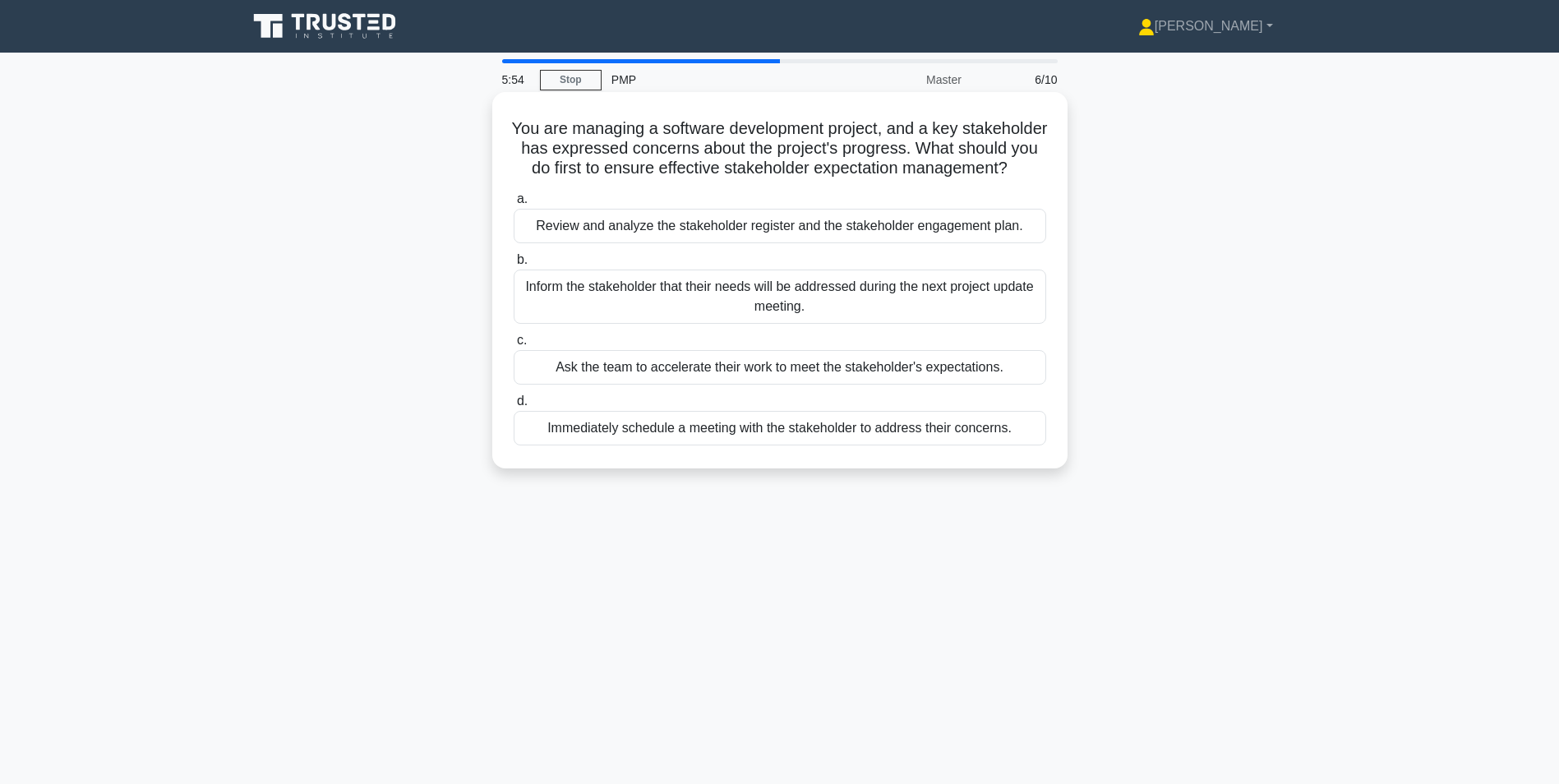
click at [672, 243] on div "Review and analyze the stakeholder register and the stakeholder engagement plan." at bounding box center [780, 226] width 533 height 35
click at [514, 205] on input "a. Review and analyze the stakeholder register and the stakeholder engagement p…" at bounding box center [514, 199] width 0 height 10
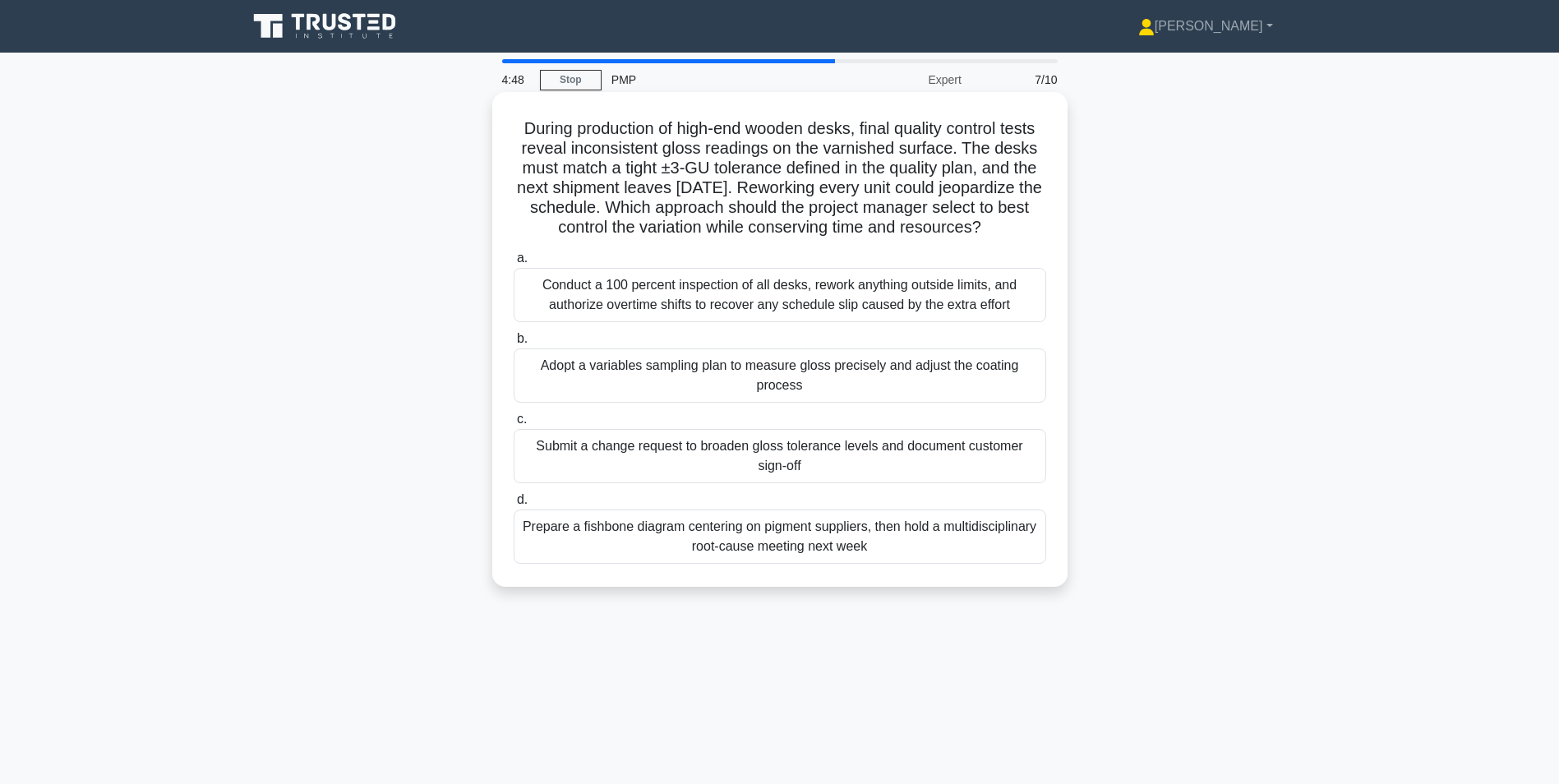
click at [744, 393] on div "Adopt a variables sampling plan to measure gloss precisely and adjust the coati…" at bounding box center [780, 375] width 533 height 54
click at [514, 344] on input "b. Adopt a variables sampling plan to measure gloss precisely and adjust the co…" at bounding box center [514, 339] width 0 height 10
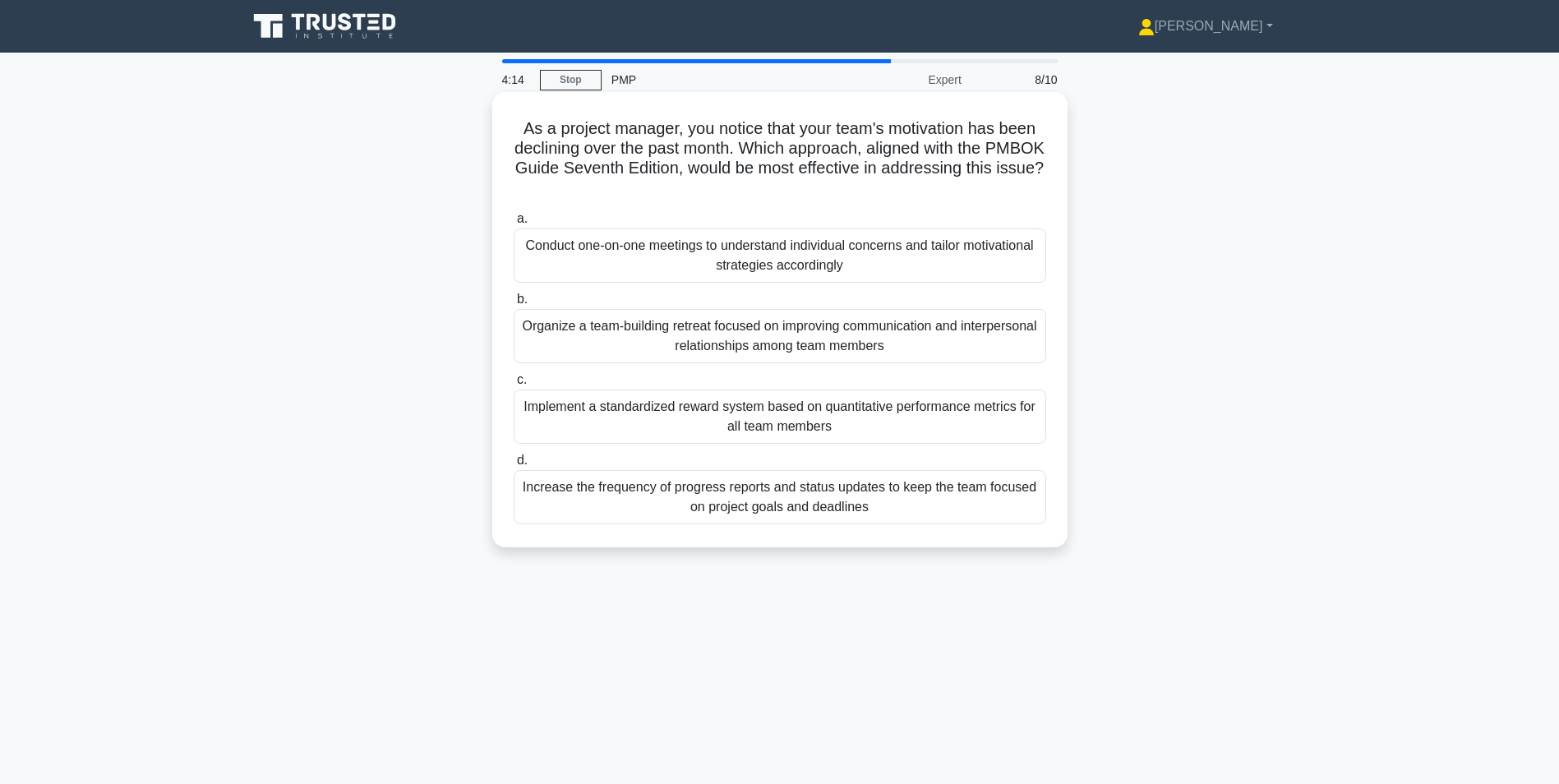
click at [761, 256] on div "Conduct one-on-one meetings to understand individual concerns and tailor motiva…" at bounding box center [780, 256] width 533 height 54
click at [514, 224] on input "a. Conduct one-on-one meetings to understand individual concerns and tailor mot…" at bounding box center [514, 219] width 0 height 10
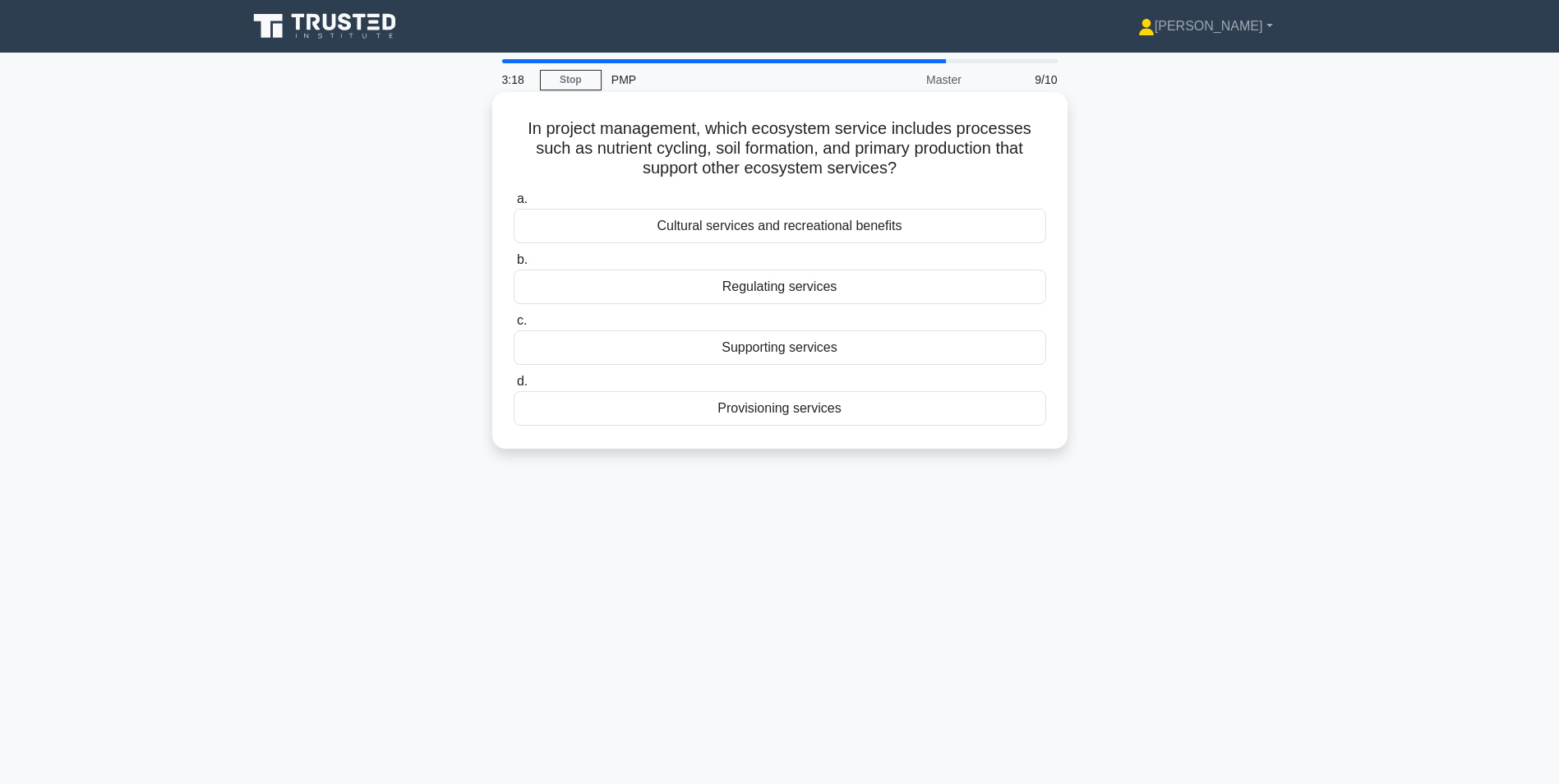
click at [781, 347] on div "Supporting services" at bounding box center [780, 348] width 533 height 35
click at [514, 326] on input "c. Supporting services" at bounding box center [514, 321] width 0 height 10
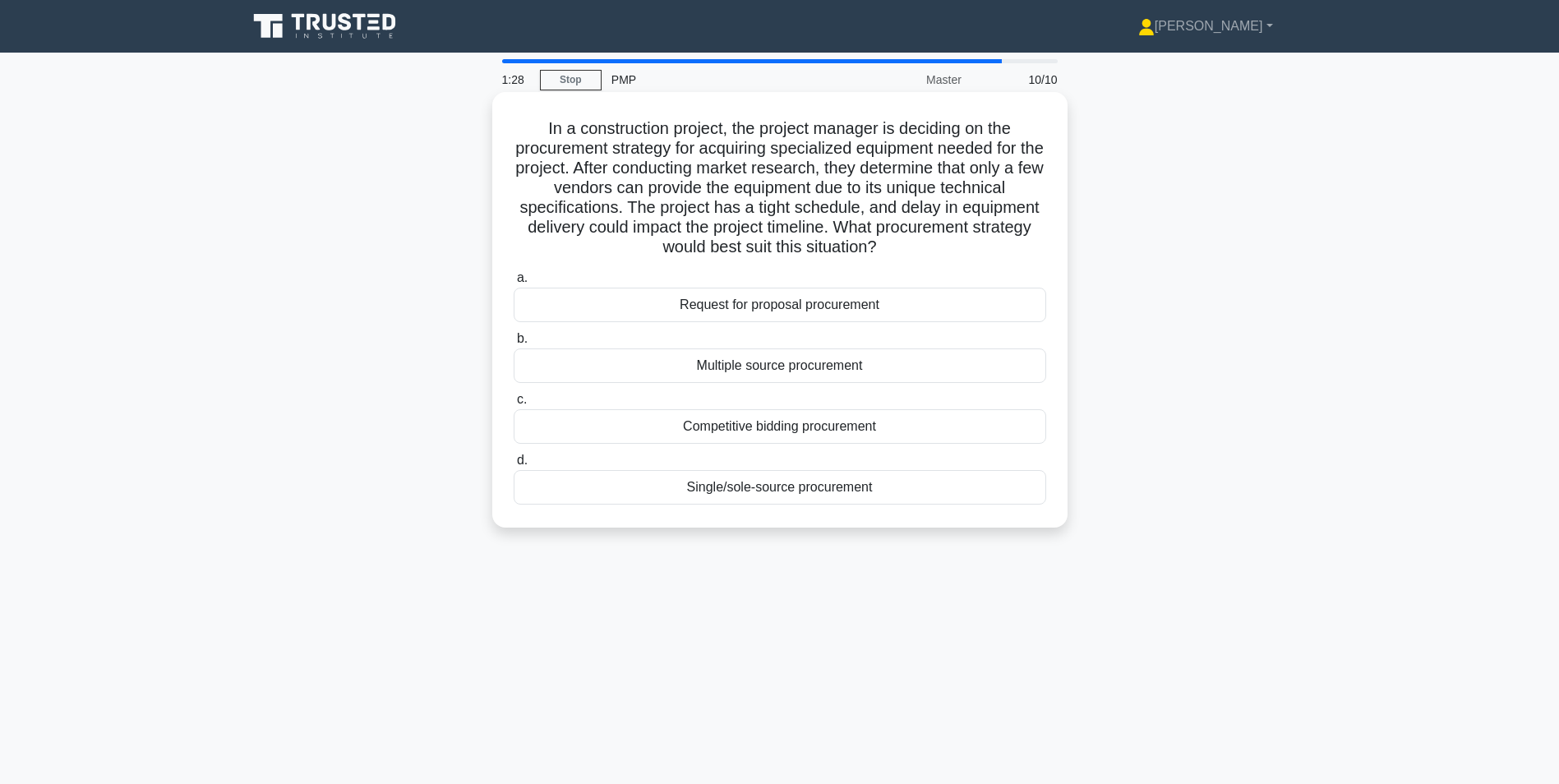
click at [812, 426] on div "Competitive bidding procurement" at bounding box center [780, 426] width 533 height 35
click at [514, 405] on input "c. Competitive bidding procurement" at bounding box center [514, 399] width 0 height 10
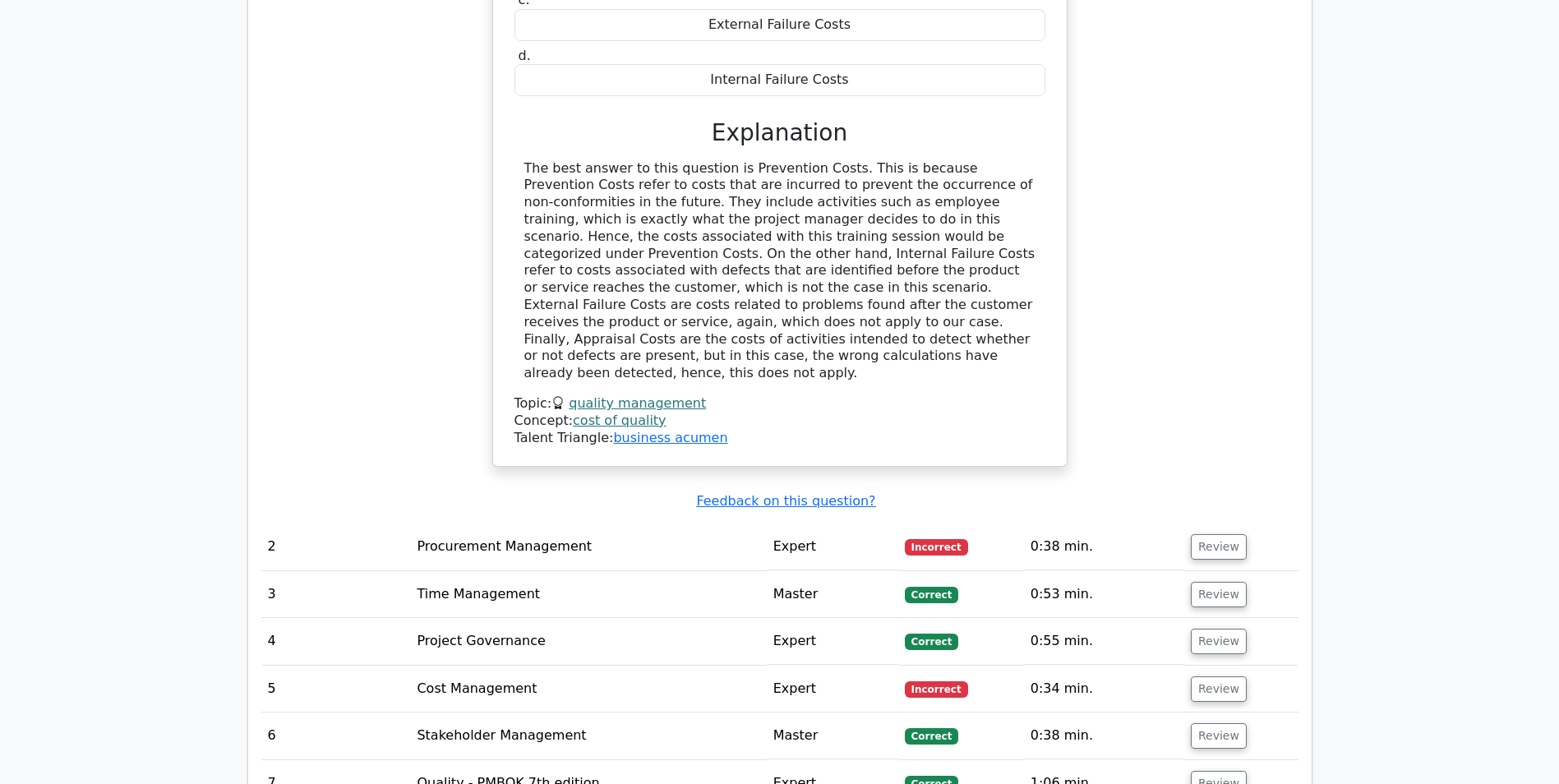
scroll to position [1643, 0]
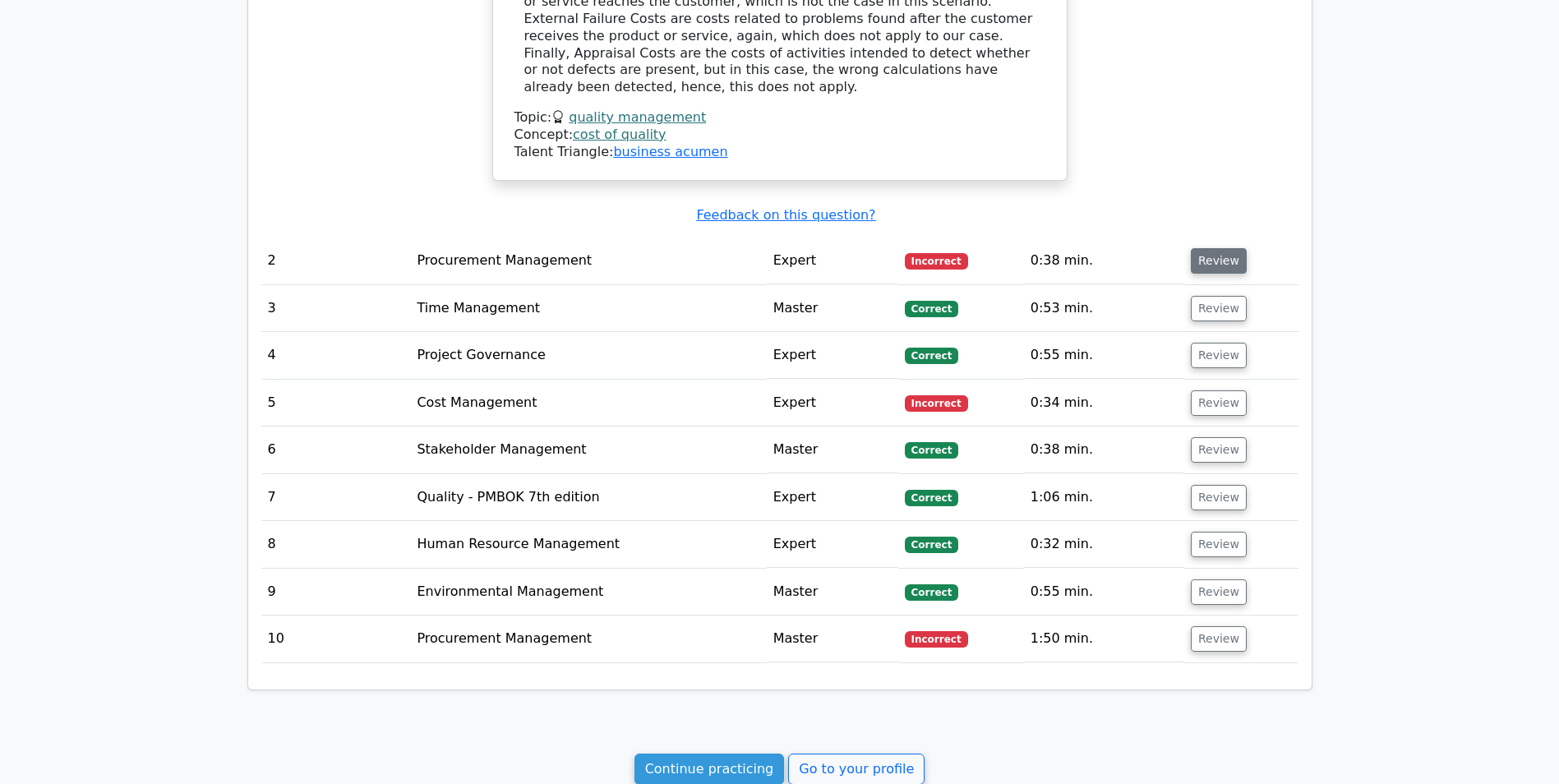
click at [1199, 249] on button "Review" at bounding box center [1219, 261] width 56 height 25
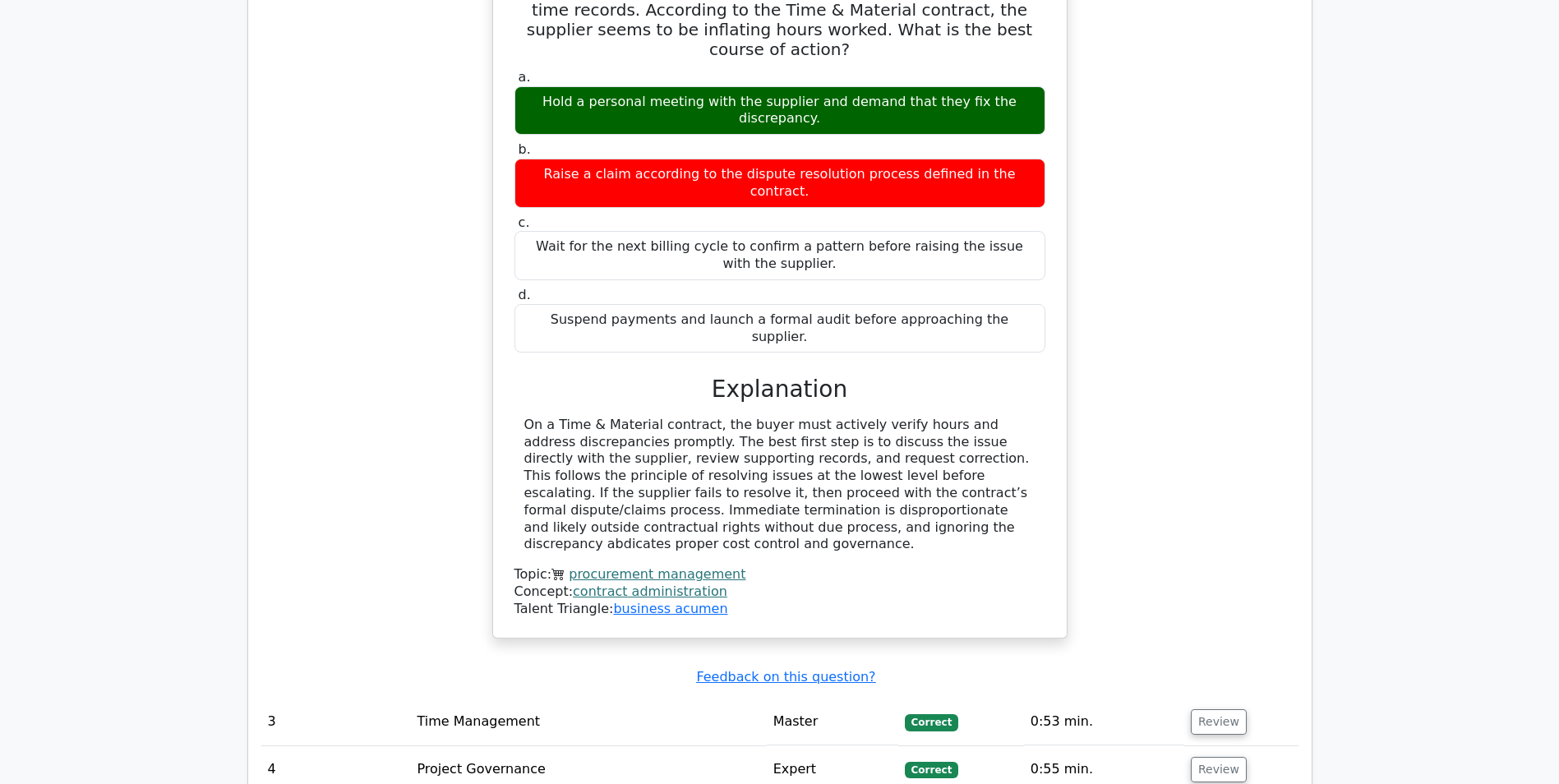
scroll to position [1972, 0]
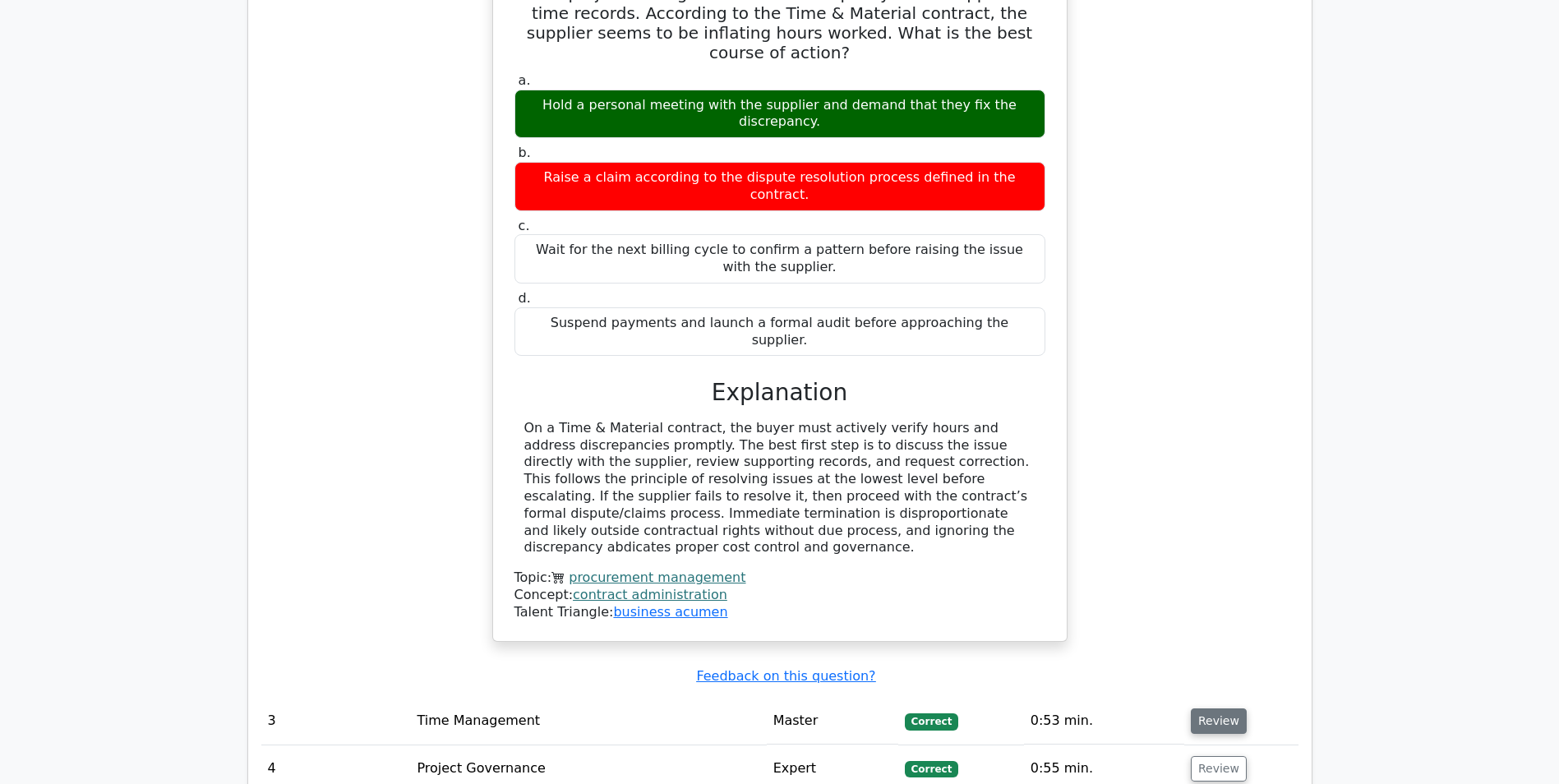
click at [1197, 708] on button "Review" at bounding box center [1219, 720] width 56 height 25
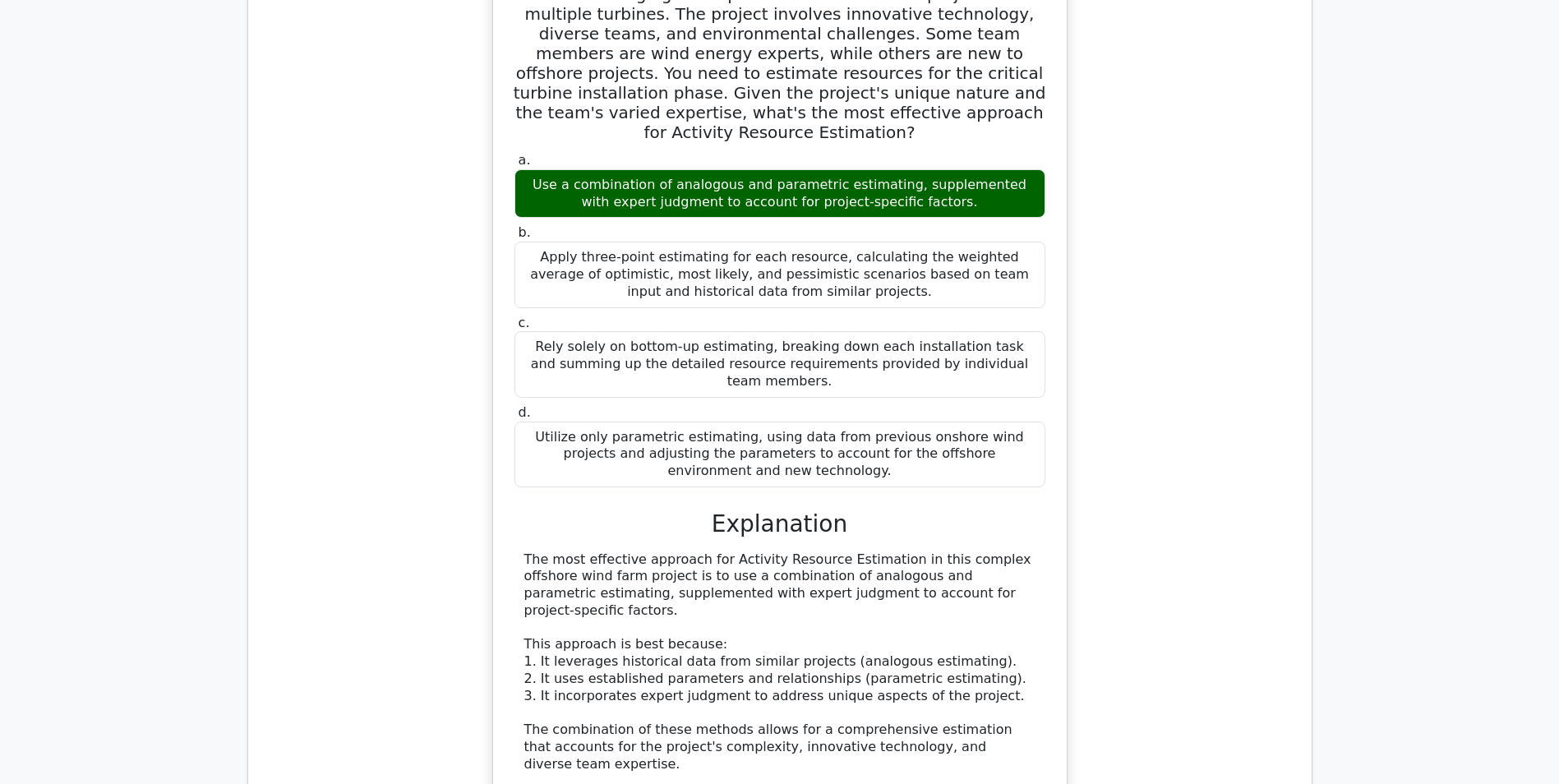
scroll to position [2793, 0]
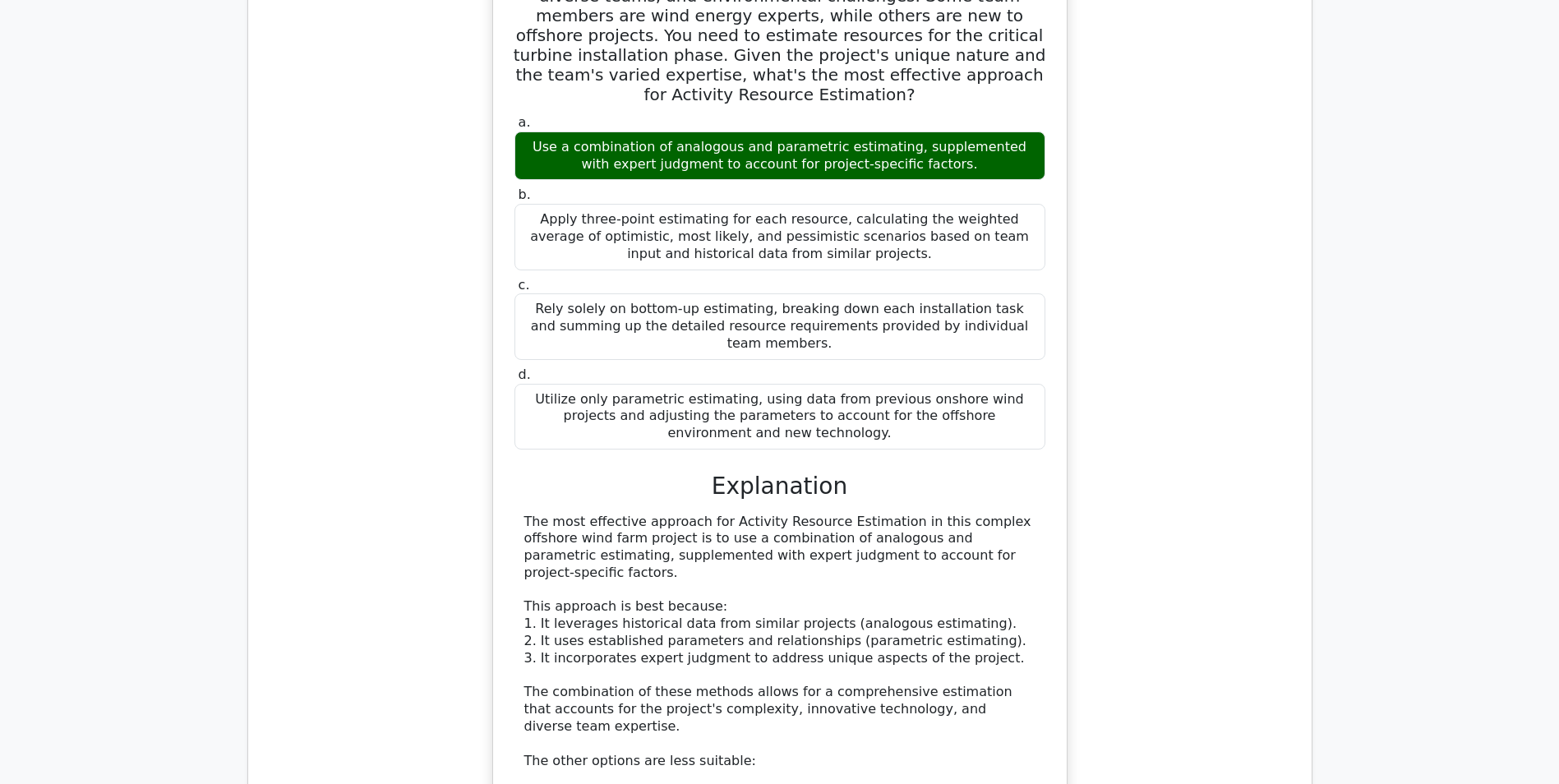
click at [578, 514] on div "The most effective approach for Activity Resource Estimation in this complex of…" at bounding box center [780, 727] width 511 height 427
copy div "leverages"
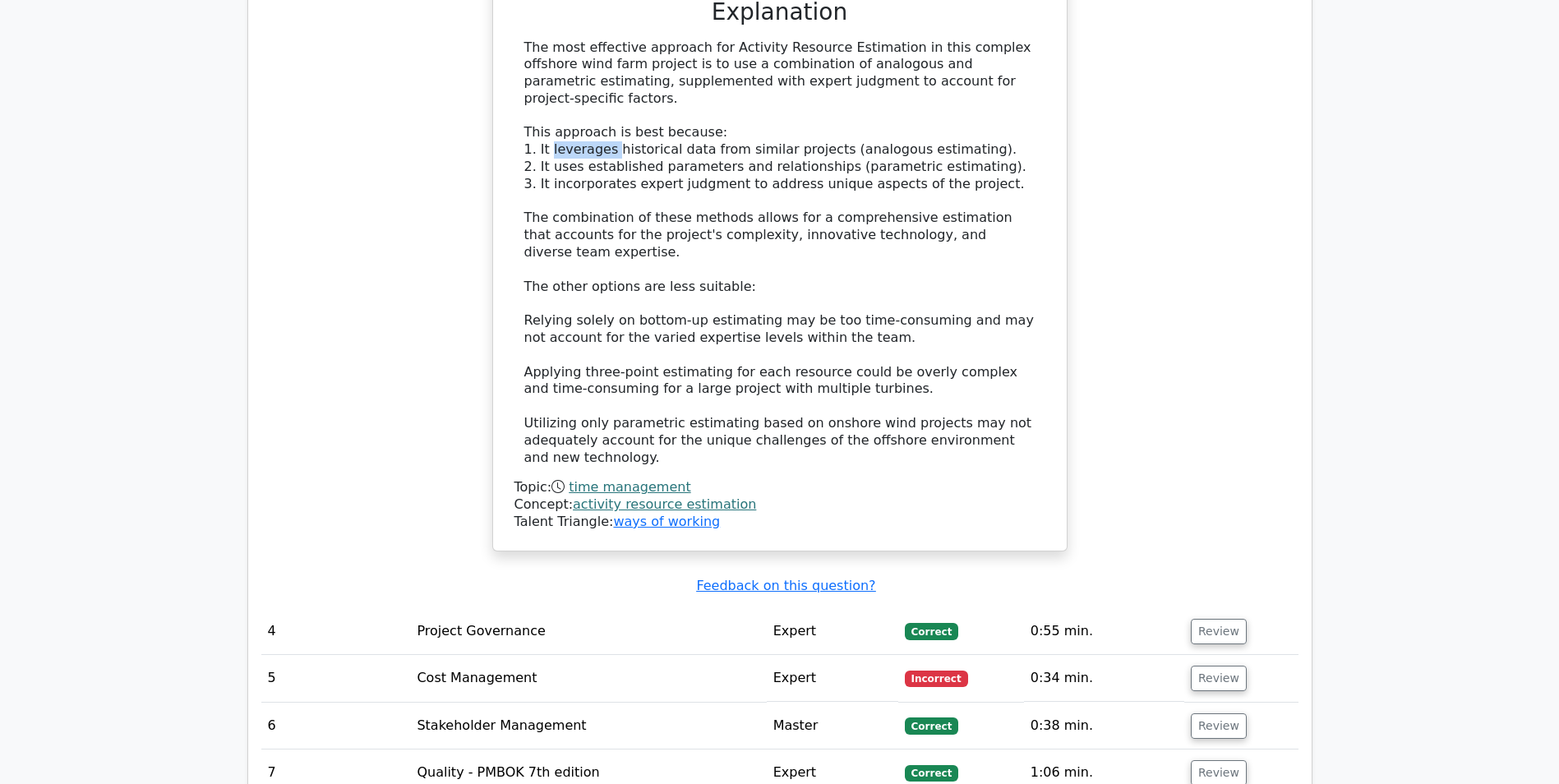
scroll to position [3287, 0]
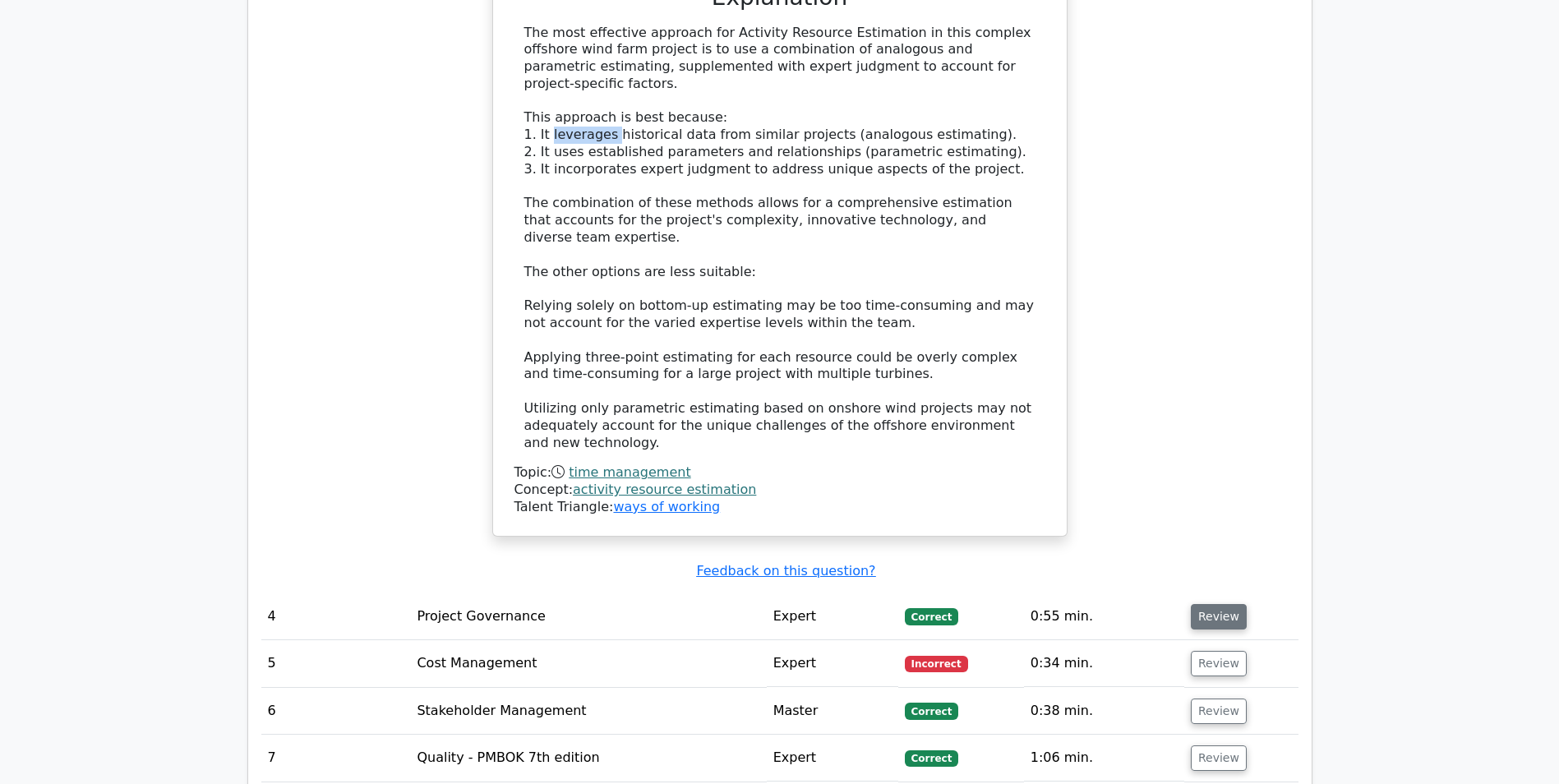
click at [1201, 603] on button "Review" at bounding box center [1219, 616] width 56 height 25
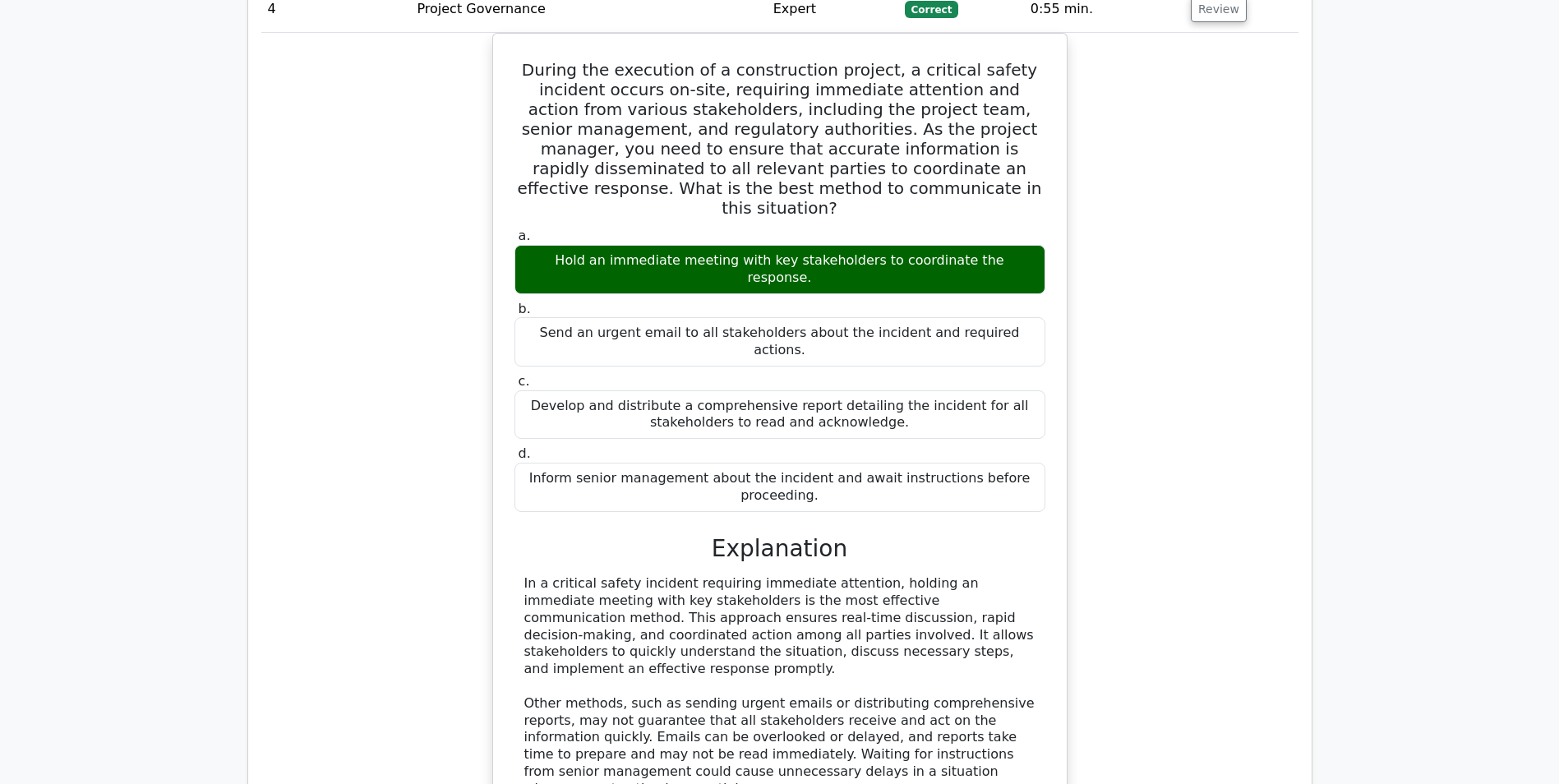
scroll to position [4108, 0]
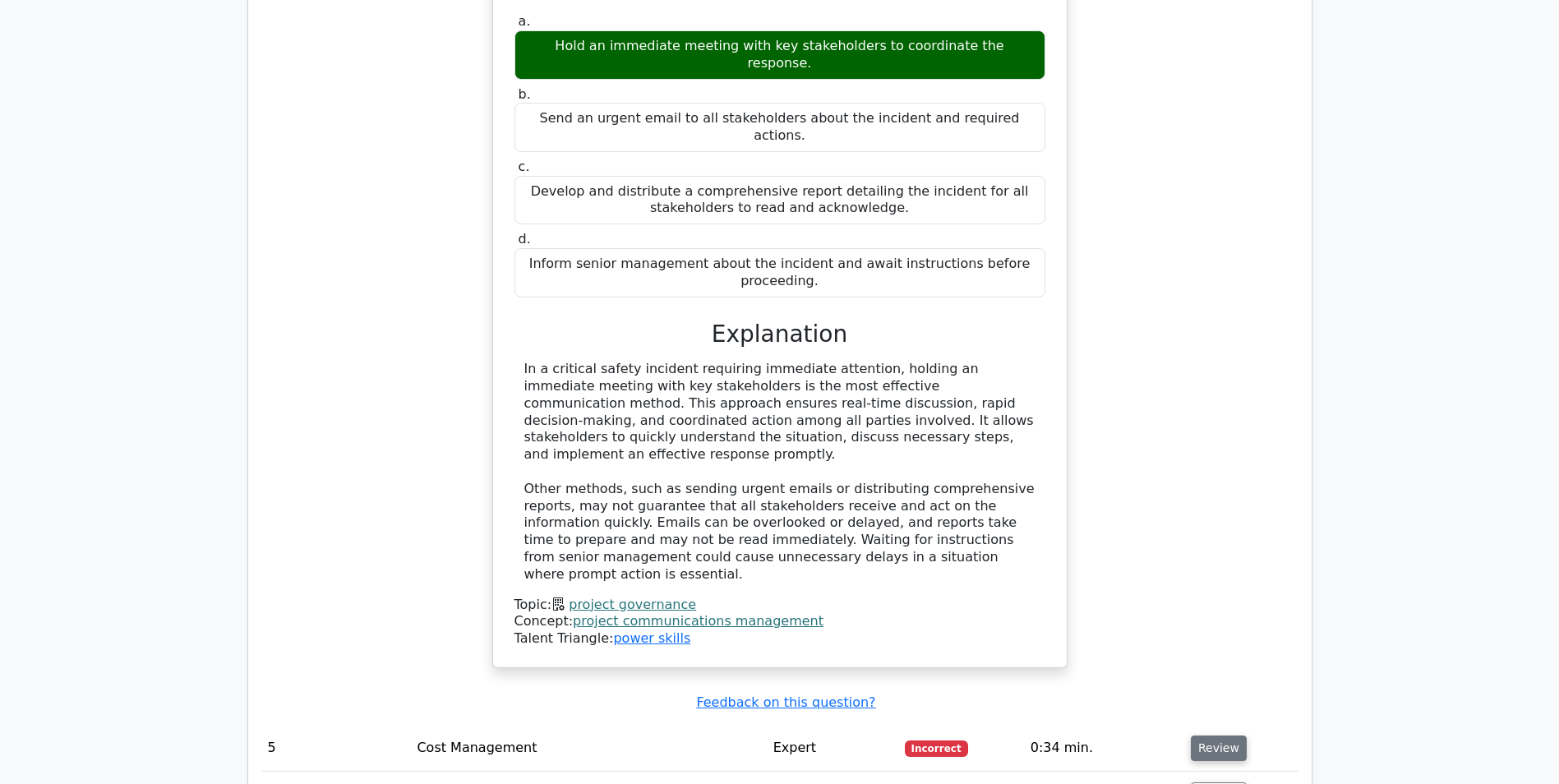
click at [1205, 735] on button "Review" at bounding box center [1219, 747] width 56 height 25
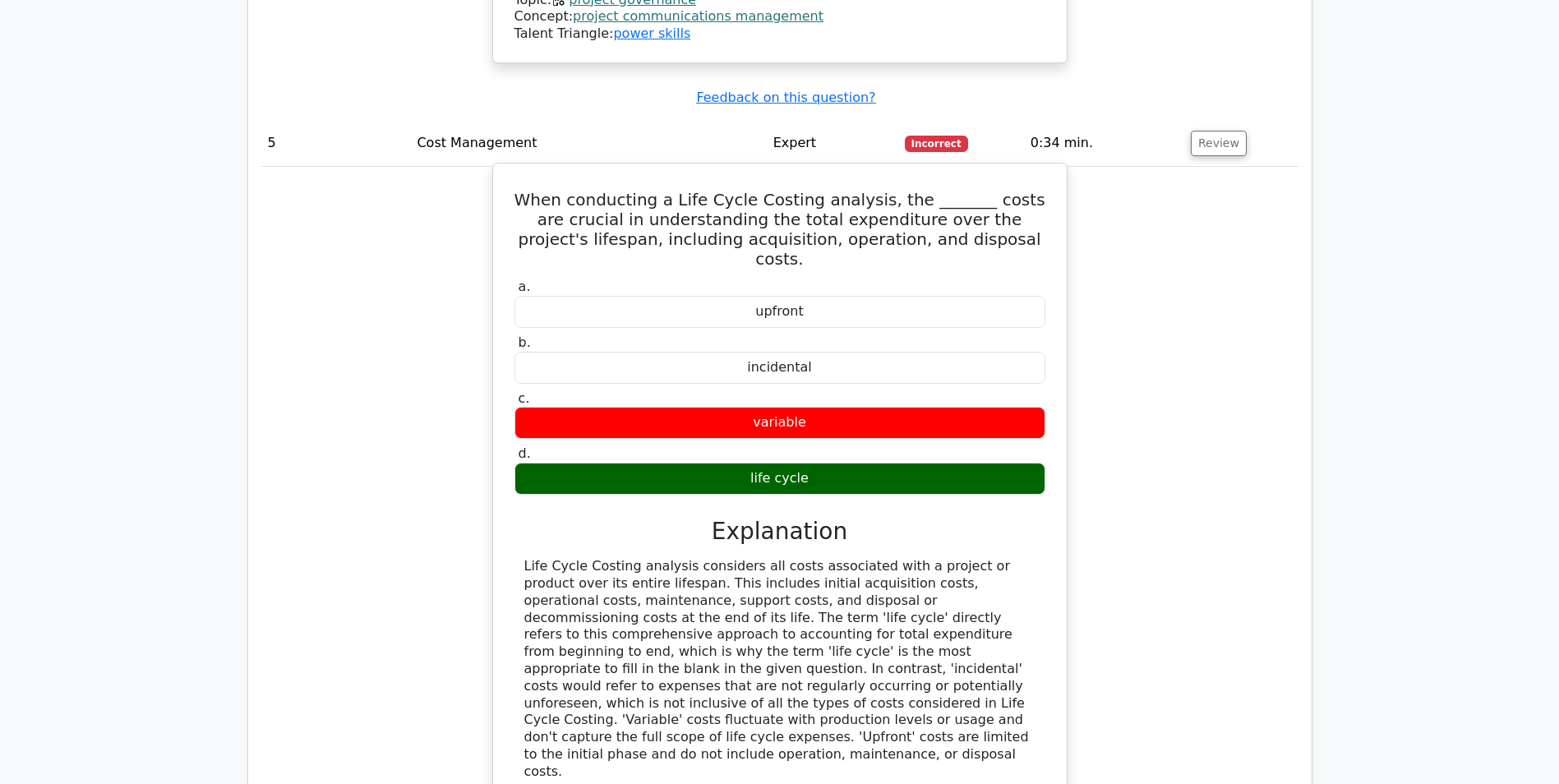
scroll to position [4848, 0]
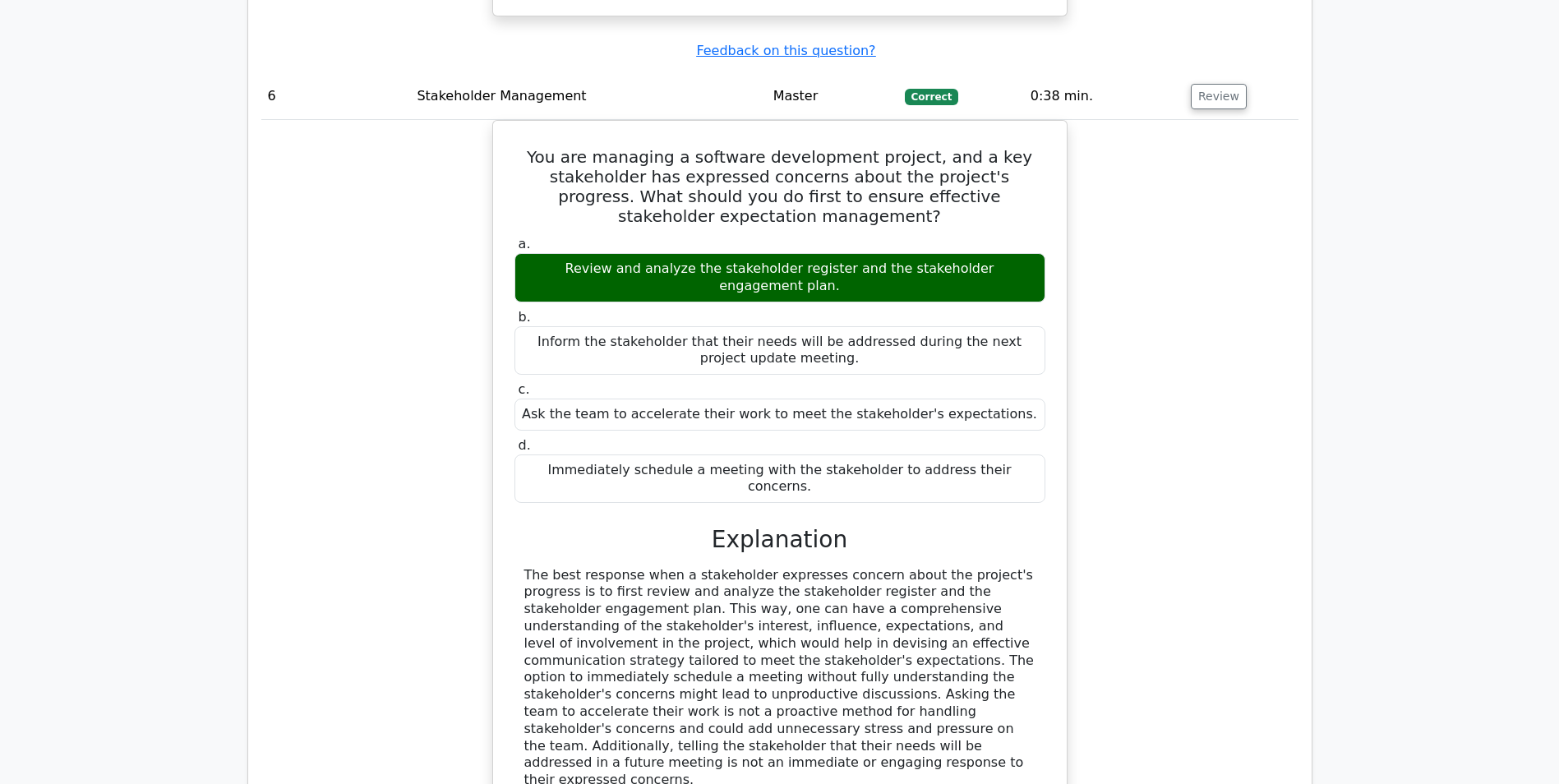
scroll to position [5587, 0]
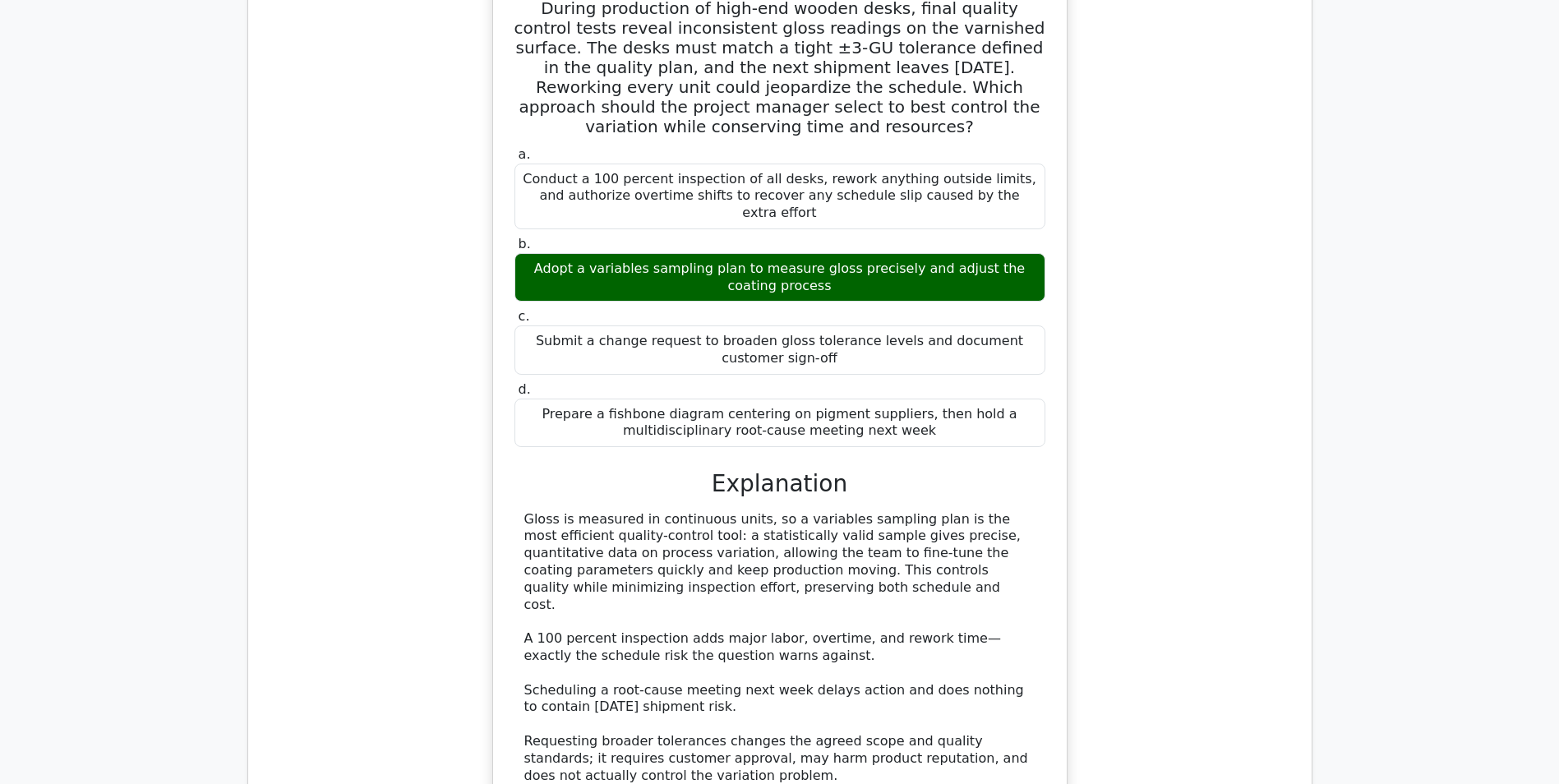
scroll to position [6573, 0]
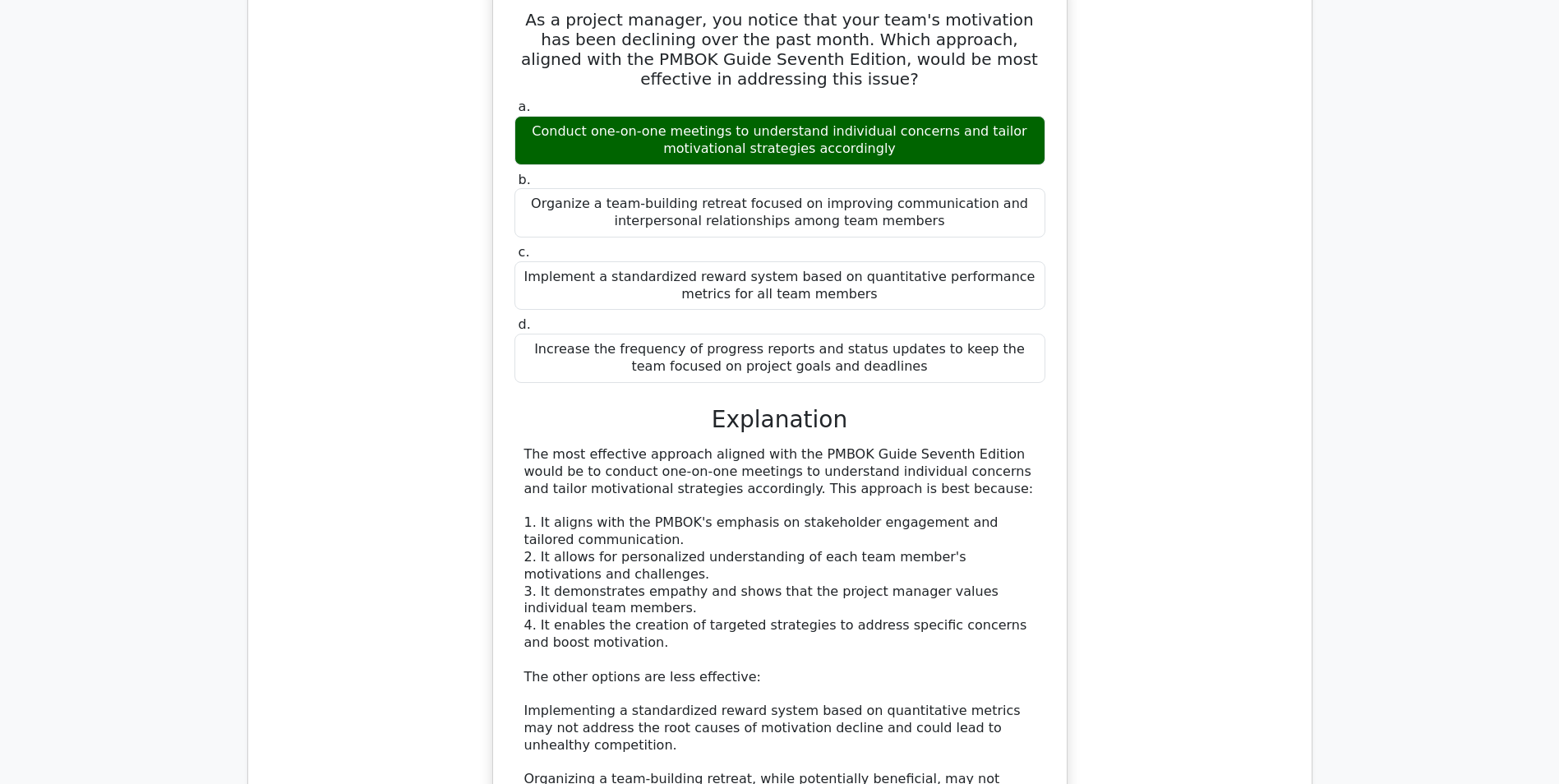
scroll to position [7723, 0]
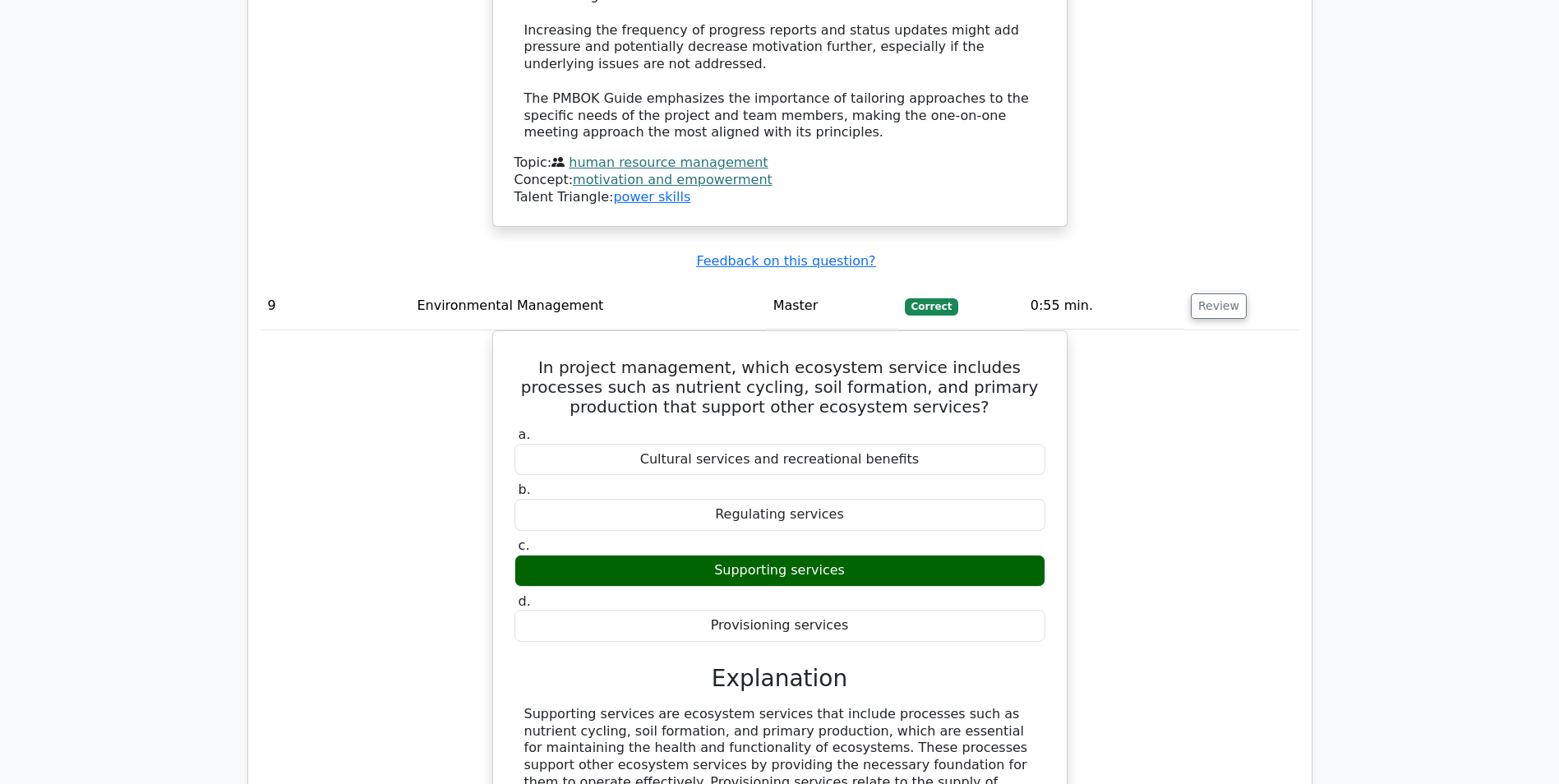
scroll to position [8381, 0]
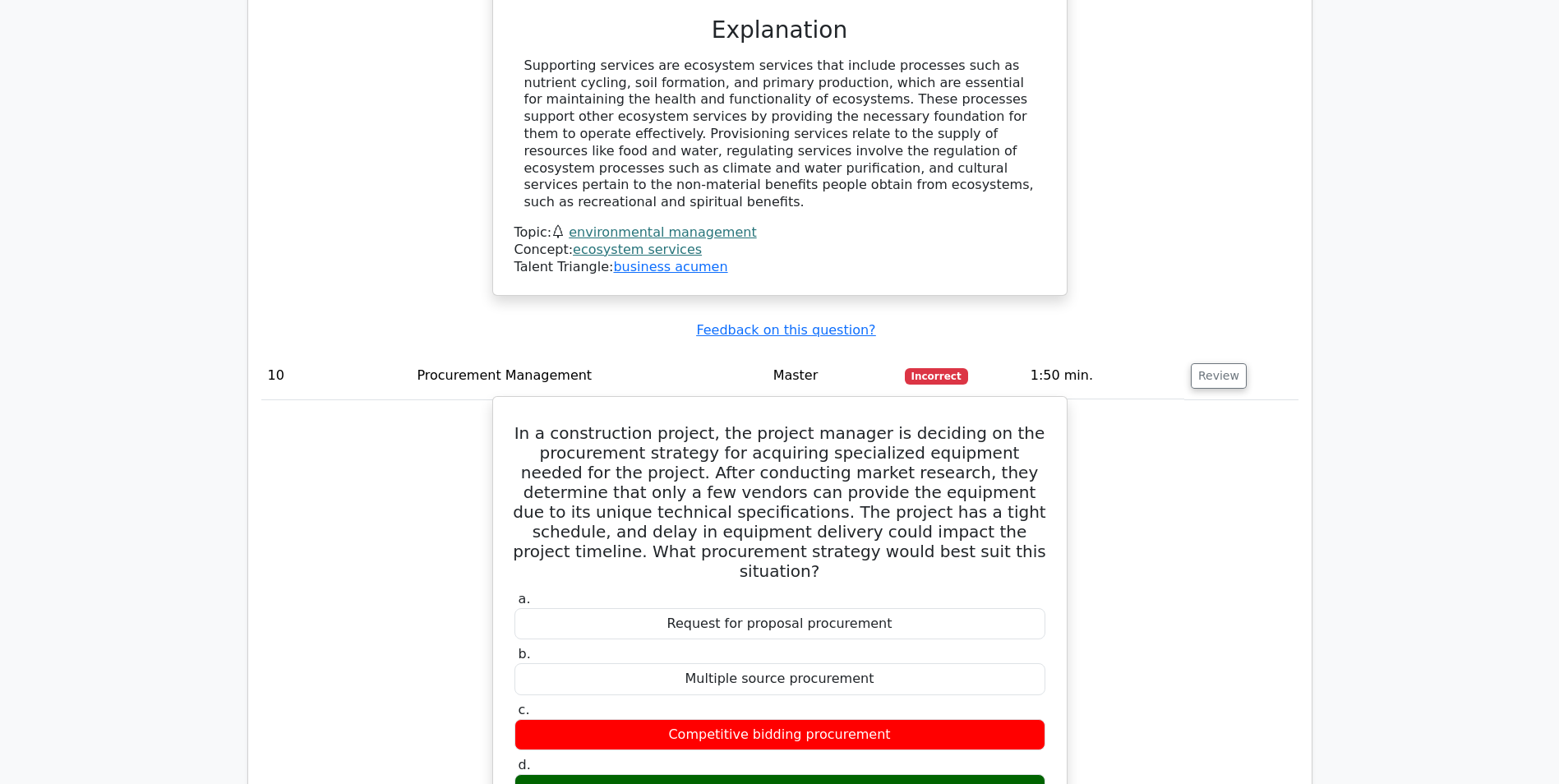
scroll to position [9202, 0]
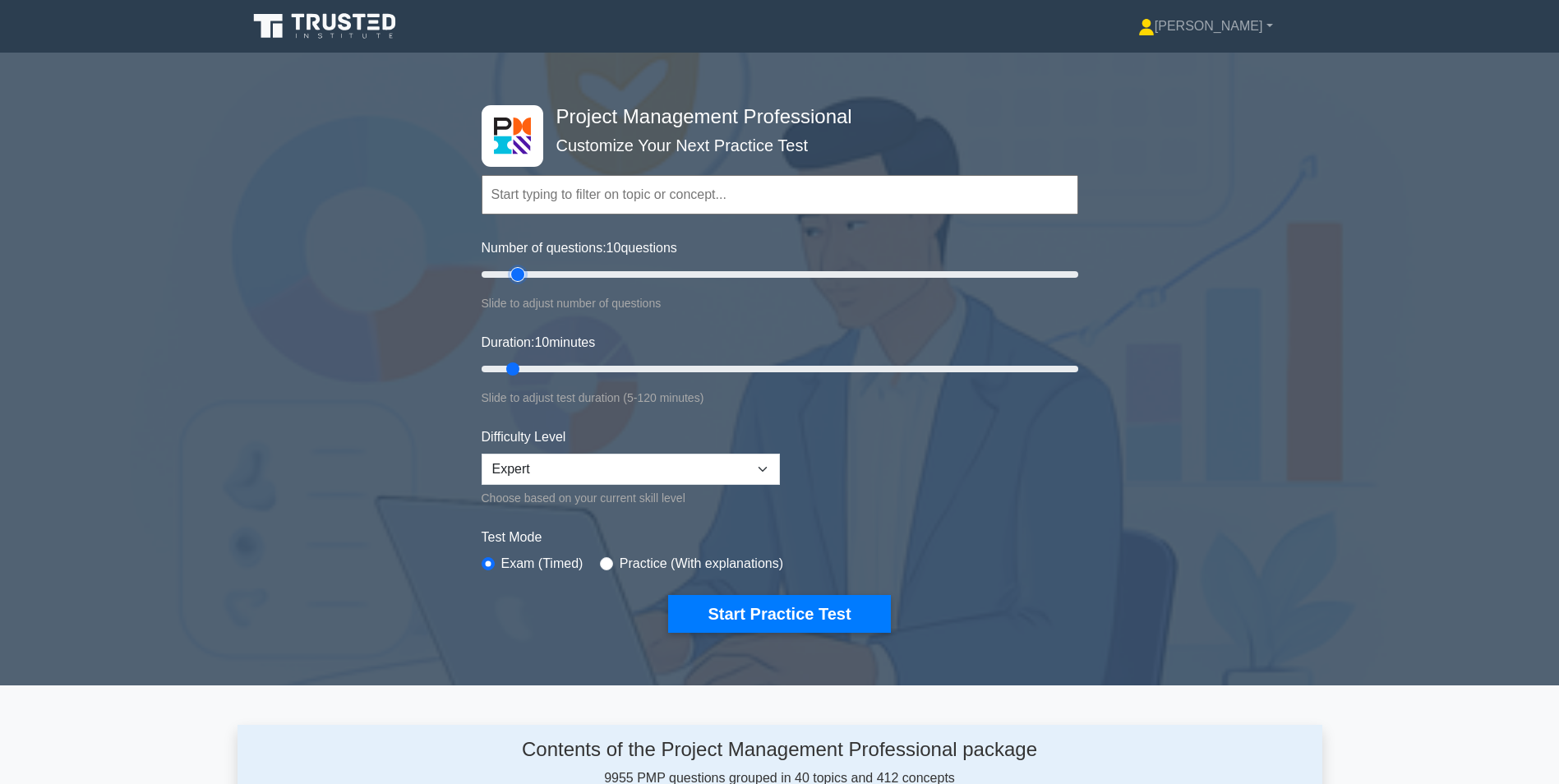
click at [523, 270] on input "Number of questions: 10 questions" at bounding box center [780, 274] width 597 height 20
click at [533, 276] on input "Number of questions: 20 questions" at bounding box center [780, 274] width 597 height 20
type input "15"
click at [523, 275] on input "Number of questions: 15 questions" at bounding box center [780, 274] width 597 height 20
drag, startPoint x: 513, startPoint y: 367, endPoint x: 528, endPoint y: 365, distance: 15.1
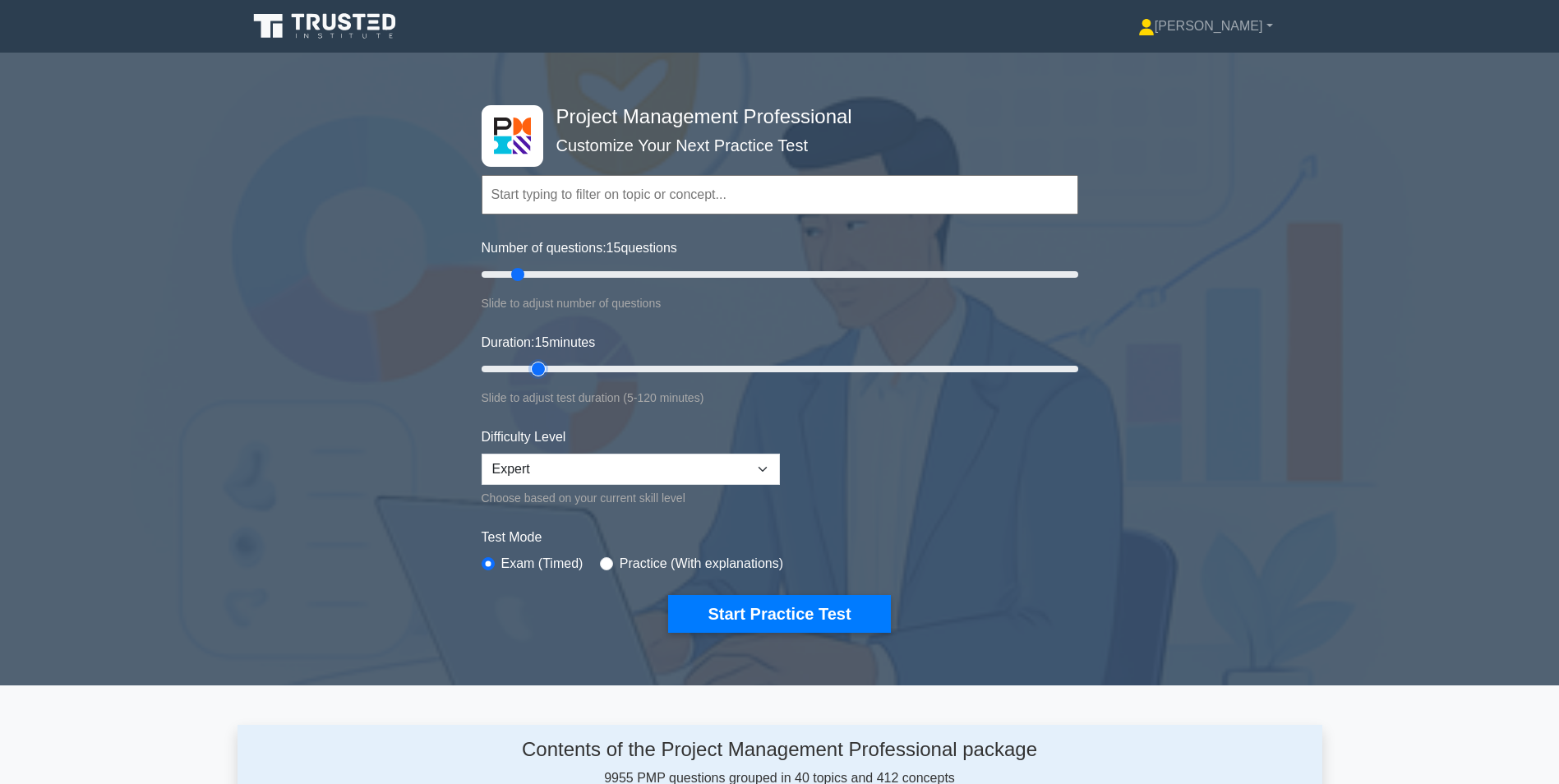
type input "15"
click at [528, 365] on input "Duration: 15 minutes" at bounding box center [780, 369] width 597 height 20
click at [781, 618] on button "Start Practice Test" at bounding box center [779, 613] width 222 height 37
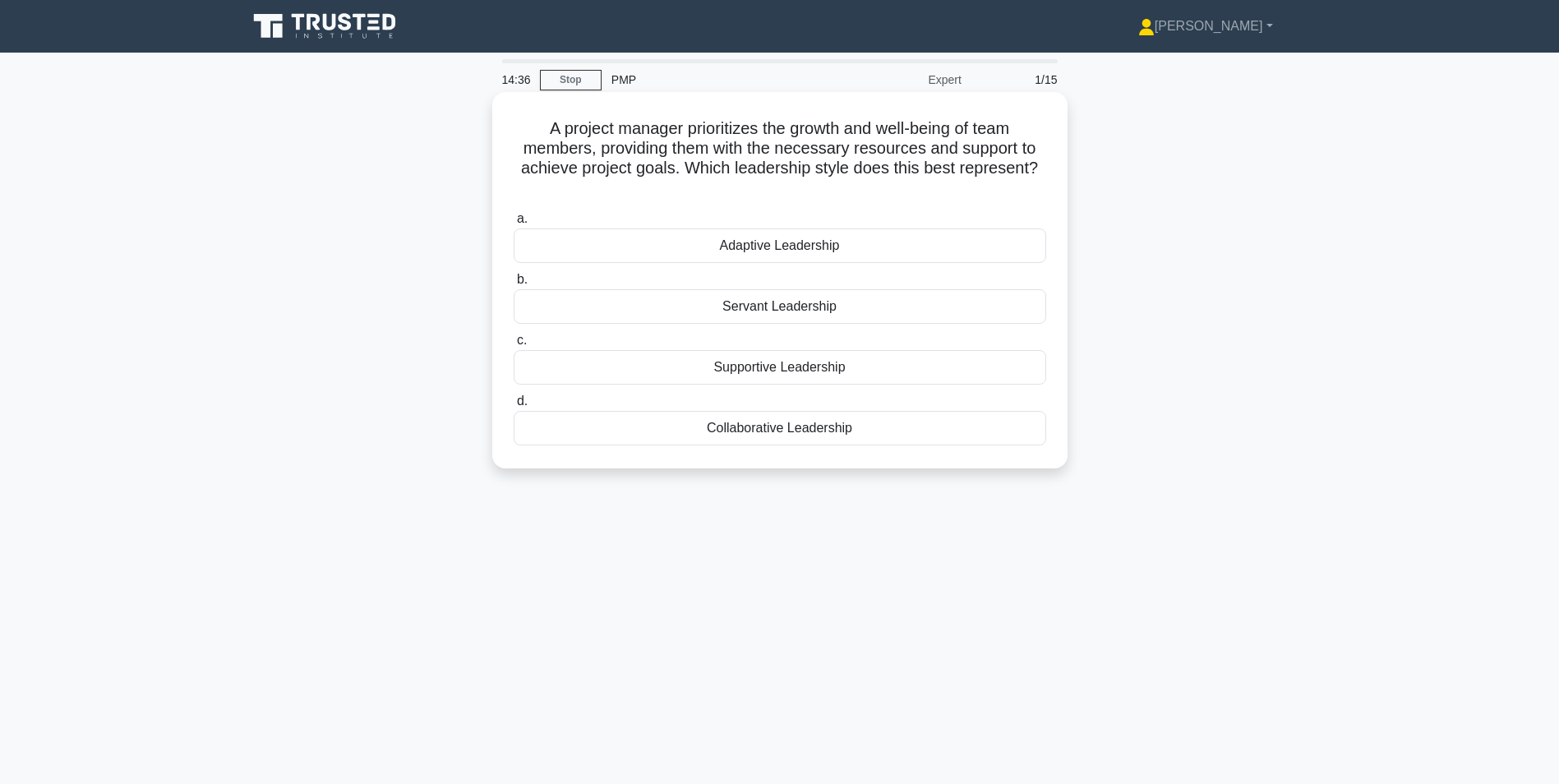
click at [770, 303] on div "Servant Leadership" at bounding box center [780, 307] width 533 height 35
click at [514, 285] on input "b. Servant Leadership" at bounding box center [514, 280] width 0 height 10
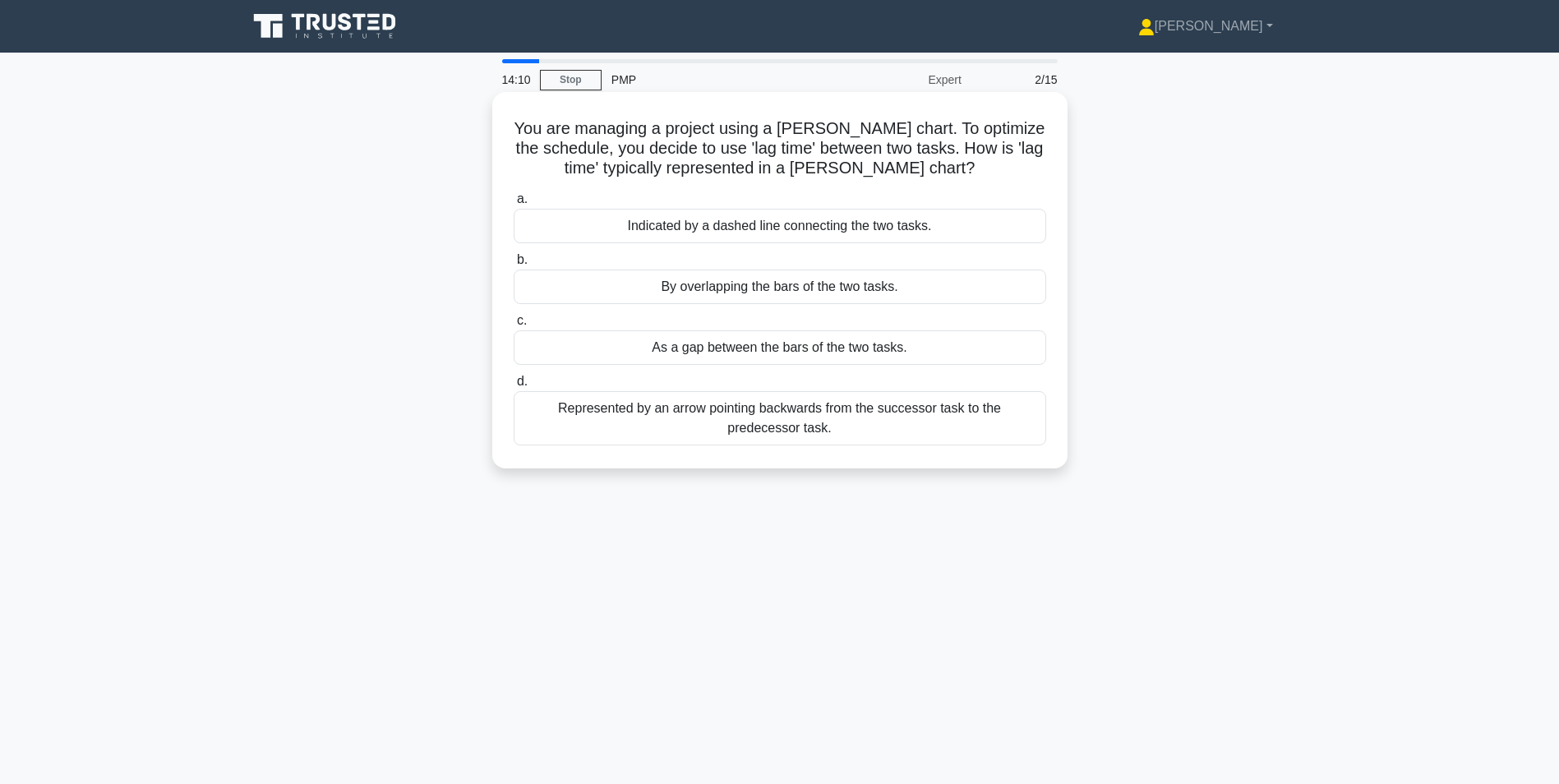
click at [826, 286] on div "By overlapping the bars of the two tasks." at bounding box center [780, 287] width 533 height 35
click at [514, 265] on input "b. By overlapping the bars of the two tasks." at bounding box center [514, 260] width 0 height 10
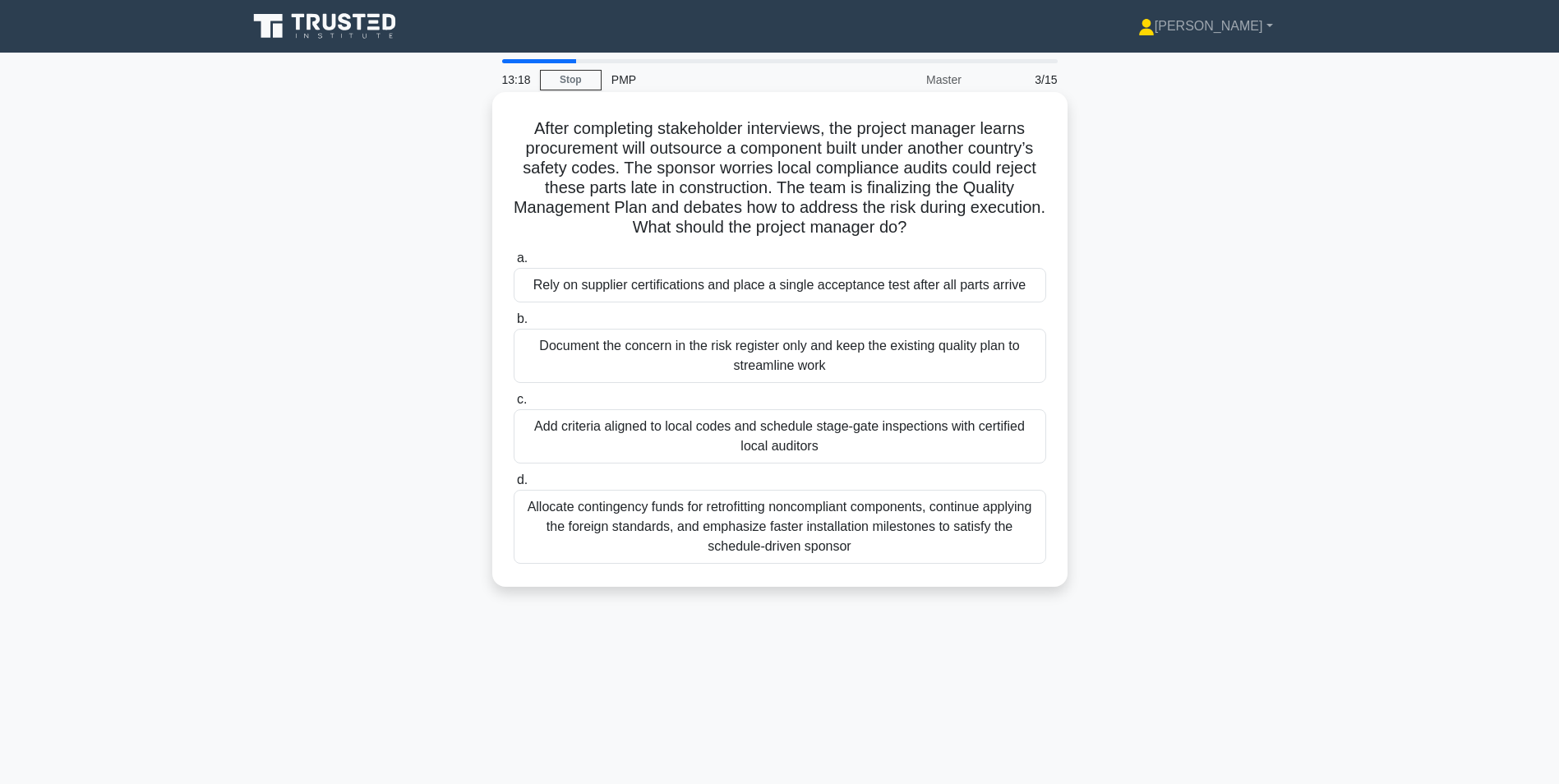
click at [926, 426] on div "Add criteria aligned to local codes and schedule stage-gate inspections with ce…" at bounding box center [780, 436] width 533 height 54
click at [514, 405] on input "c. Add criteria aligned to local codes and schedule stage-gate inspections with…" at bounding box center [514, 399] width 0 height 10
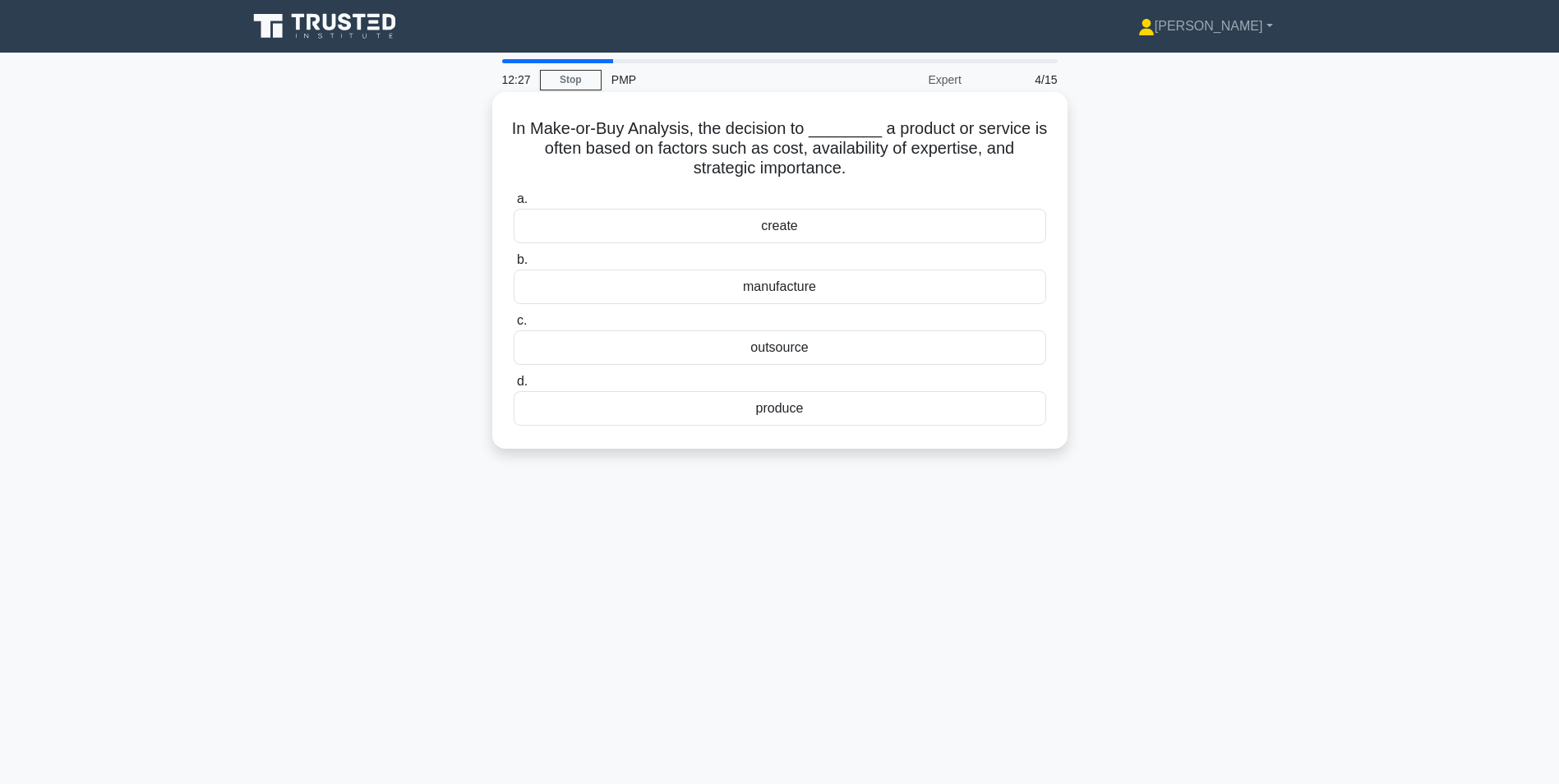
click at [786, 413] on div "produce" at bounding box center [780, 408] width 533 height 35
click at [514, 387] on input "d. produce" at bounding box center [514, 382] width 0 height 10
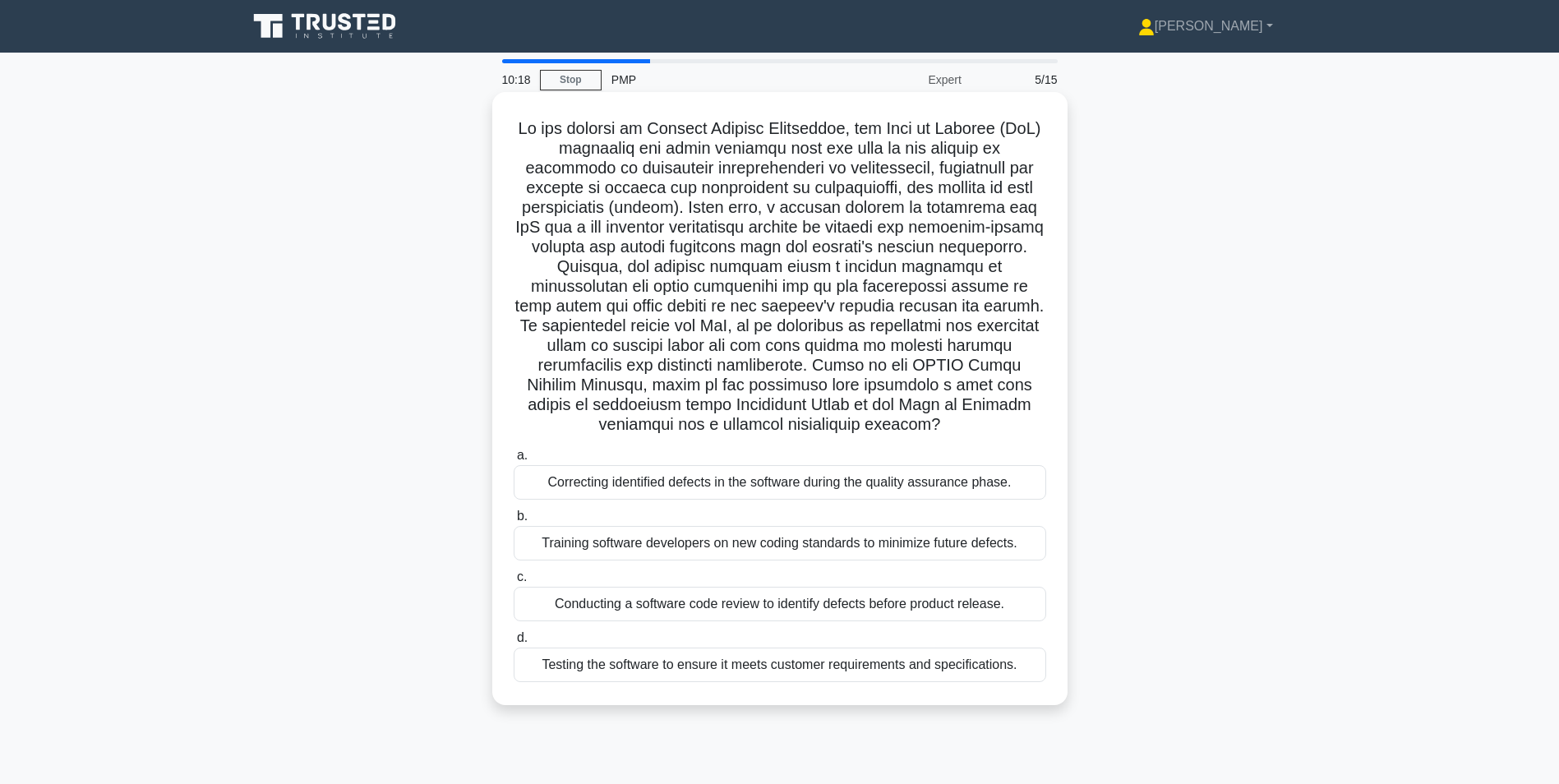
click at [718, 549] on div "Training software developers on new coding standards to minimize future defects." at bounding box center [780, 543] width 533 height 35
click at [514, 522] on input "b. Training software developers on new coding standards to minimize future defe…" at bounding box center [514, 516] width 0 height 10
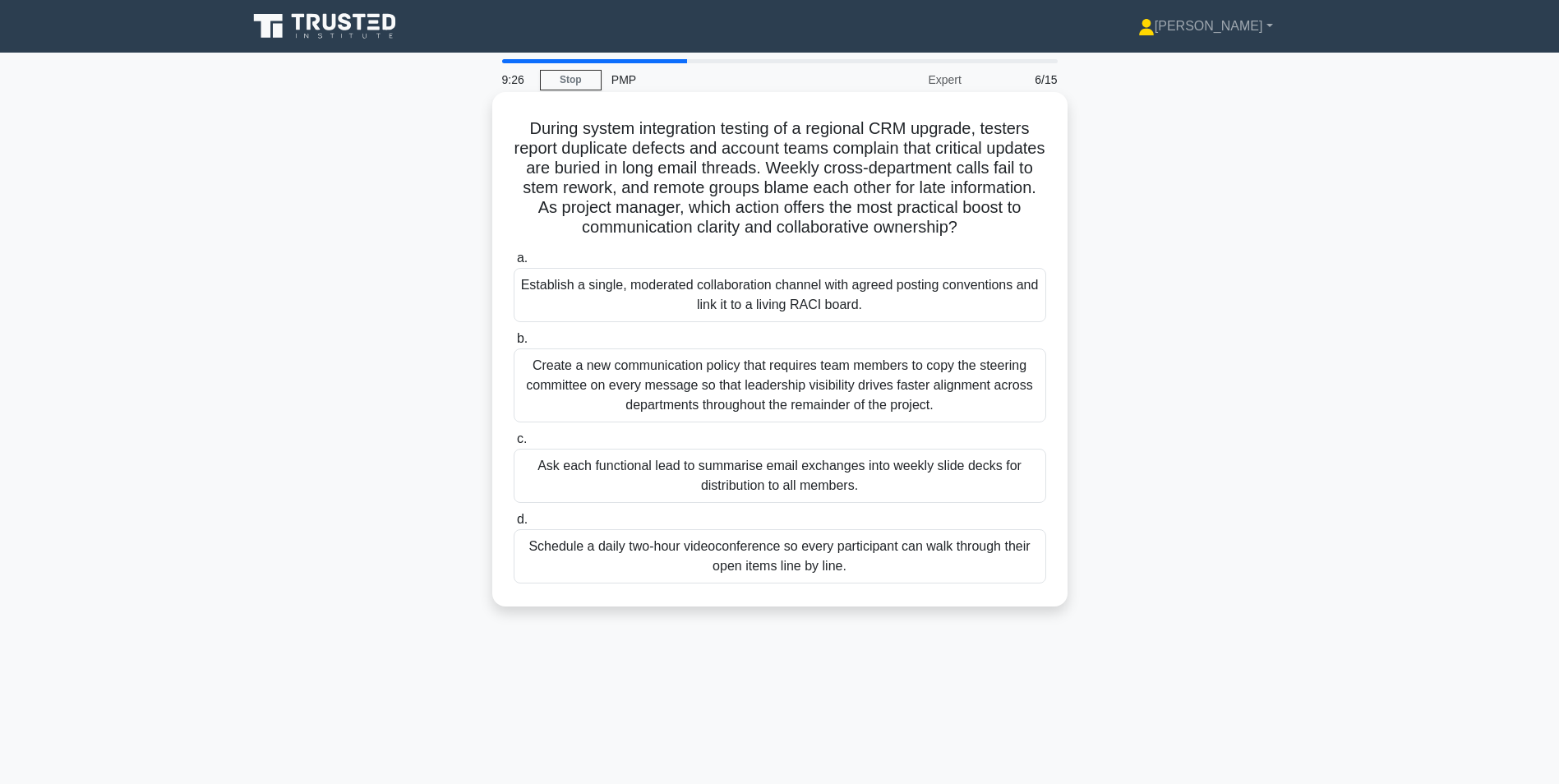
click at [907, 291] on div "Establish a single, moderated collaboration channel with agreed posting convent…" at bounding box center [780, 295] width 533 height 54
click at [514, 263] on input "a. Establish a single, moderated collaboration channel with agreed posting conv…" at bounding box center [514, 258] width 0 height 10
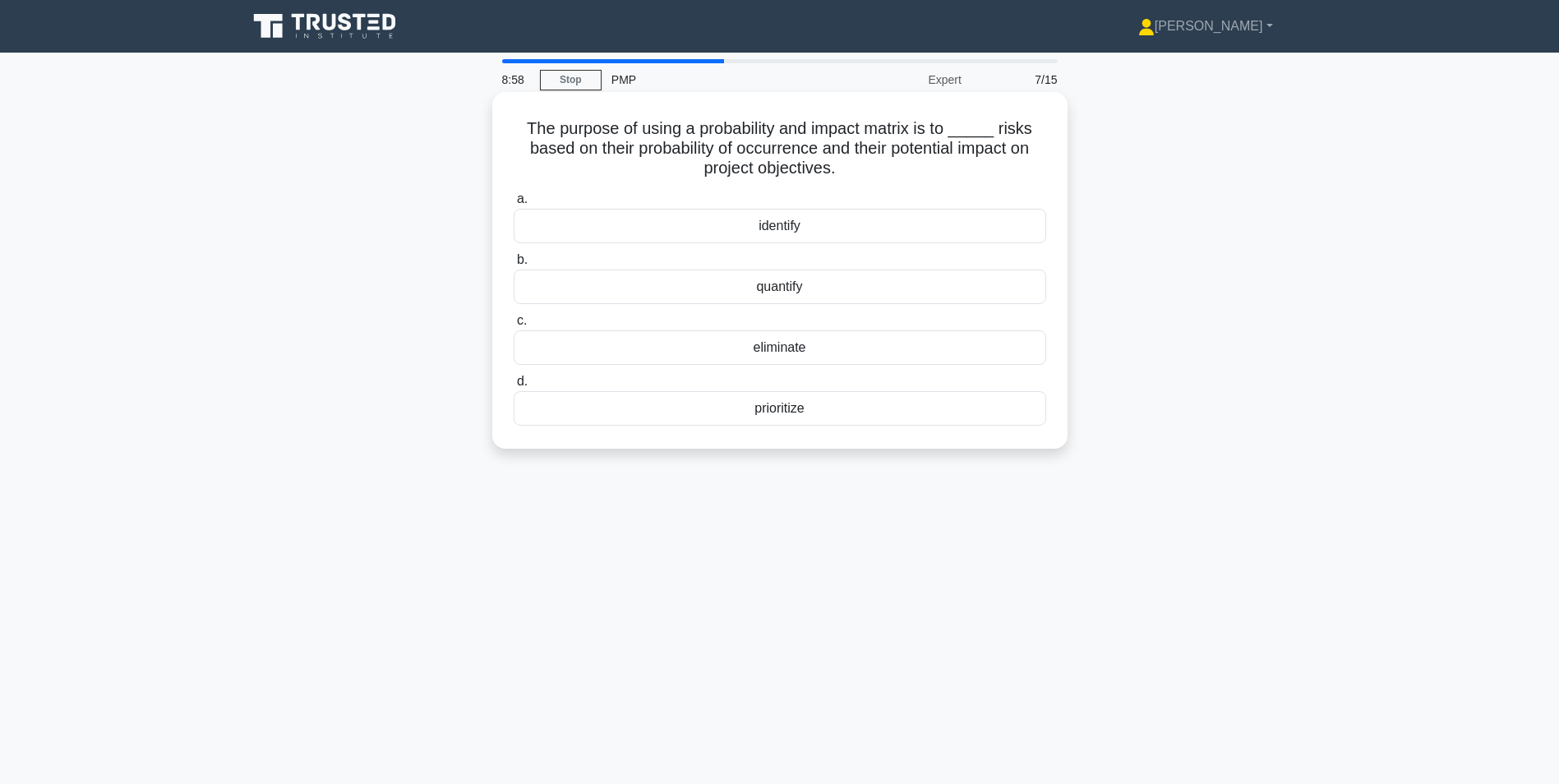
click at [780, 225] on div "identify" at bounding box center [780, 226] width 533 height 35
click at [514, 205] on input "a. identify" at bounding box center [514, 199] width 0 height 10
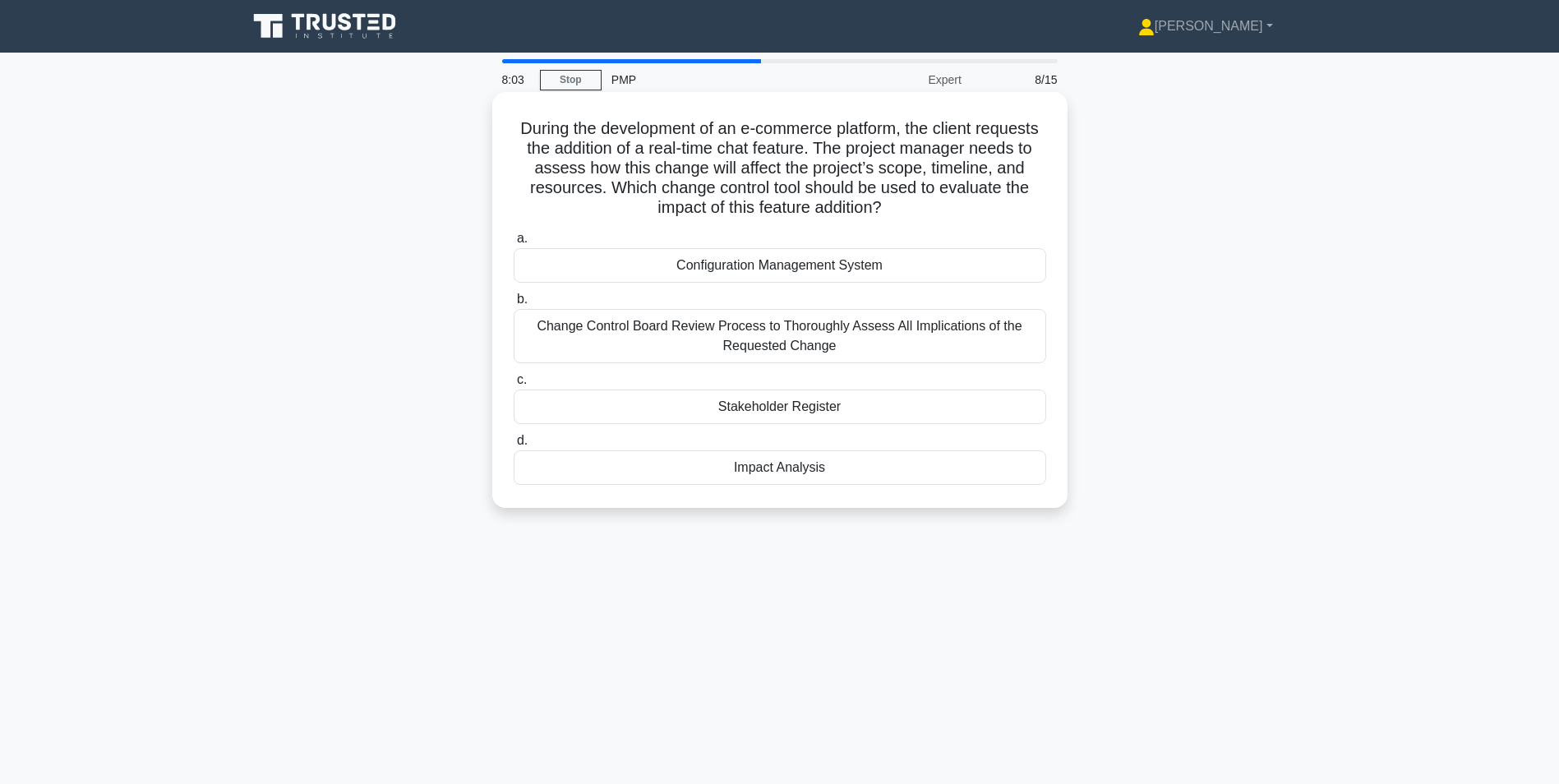
click at [773, 469] on div "Impact Analysis" at bounding box center [780, 467] width 533 height 35
click at [514, 447] on input "d. Impact Analysis" at bounding box center [514, 440] width 0 height 10
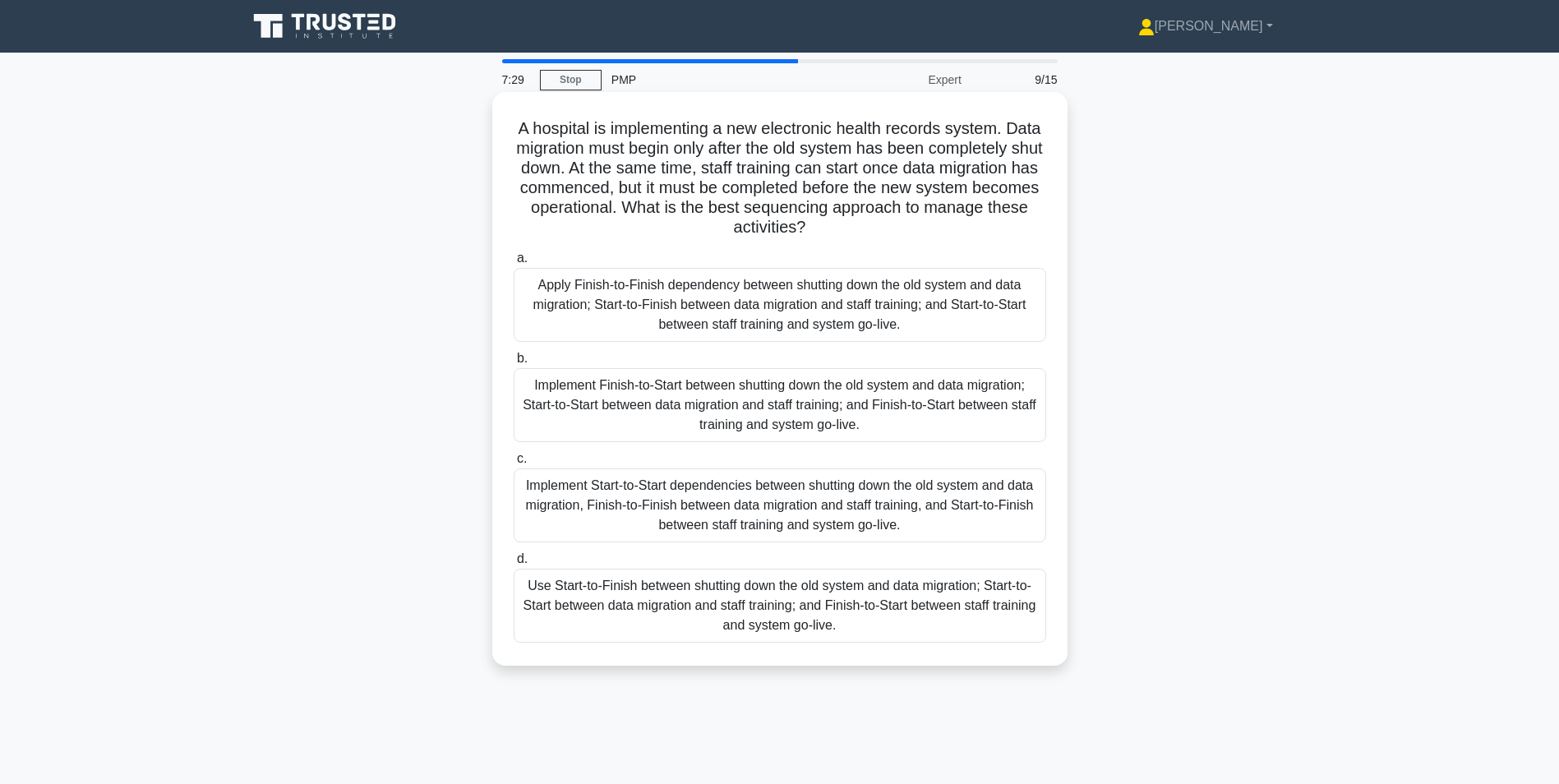
click at [773, 404] on div "Implement Finish-to-Start between shutting down the old system and data migrati…" at bounding box center [780, 405] width 533 height 74
click at [514, 364] on input "b. Implement Finish-to-Start between shutting down the old system and data migr…" at bounding box center [514, 358] width 0 height 10
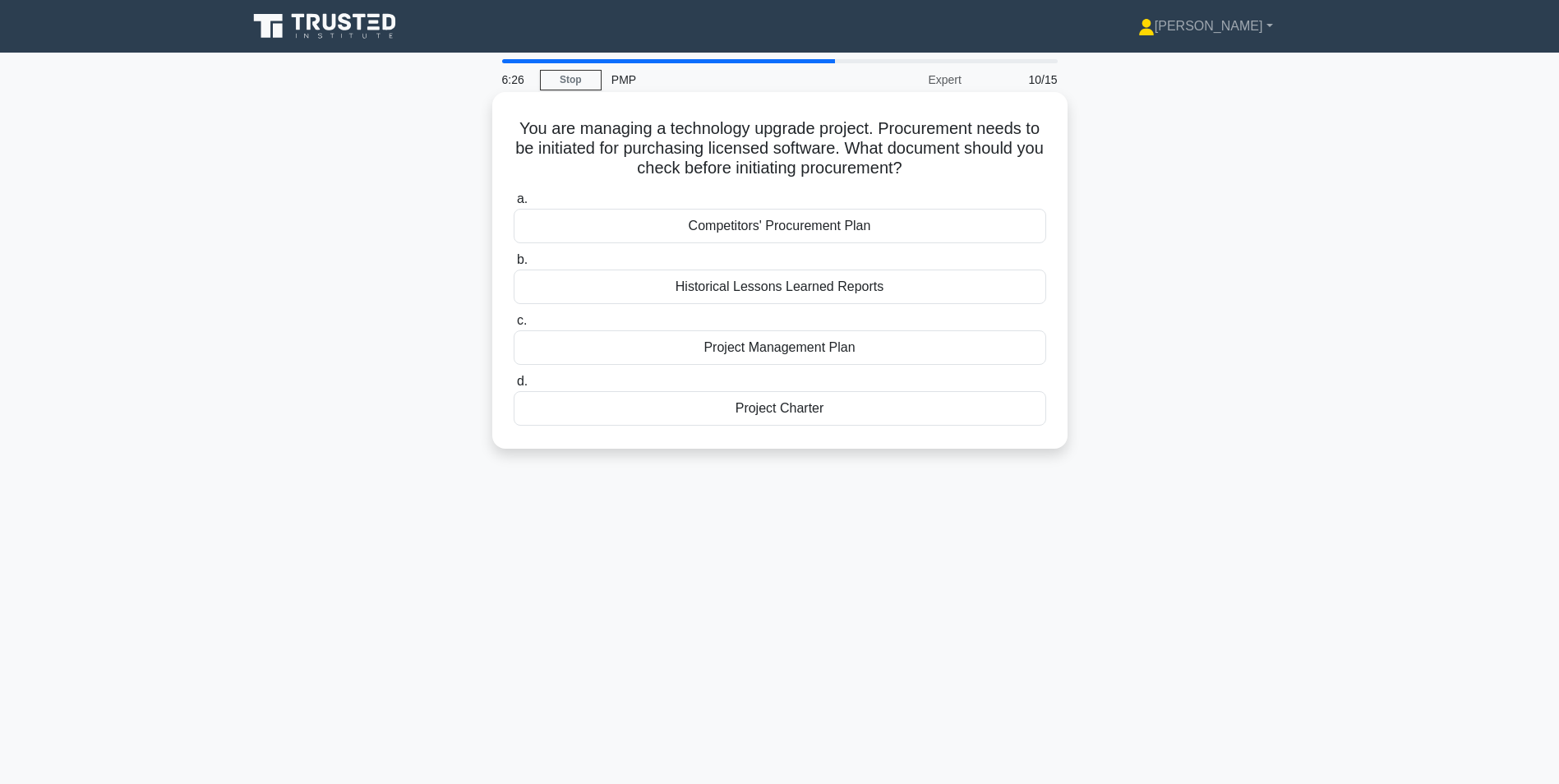
click at [799, 348] on div "Project Management Plan" at bounding box center [780, 348] width 533 height 35
click at [514, 326] on input "c. Project Management Plan" at bounding box center [514, 321] width 0 height 10
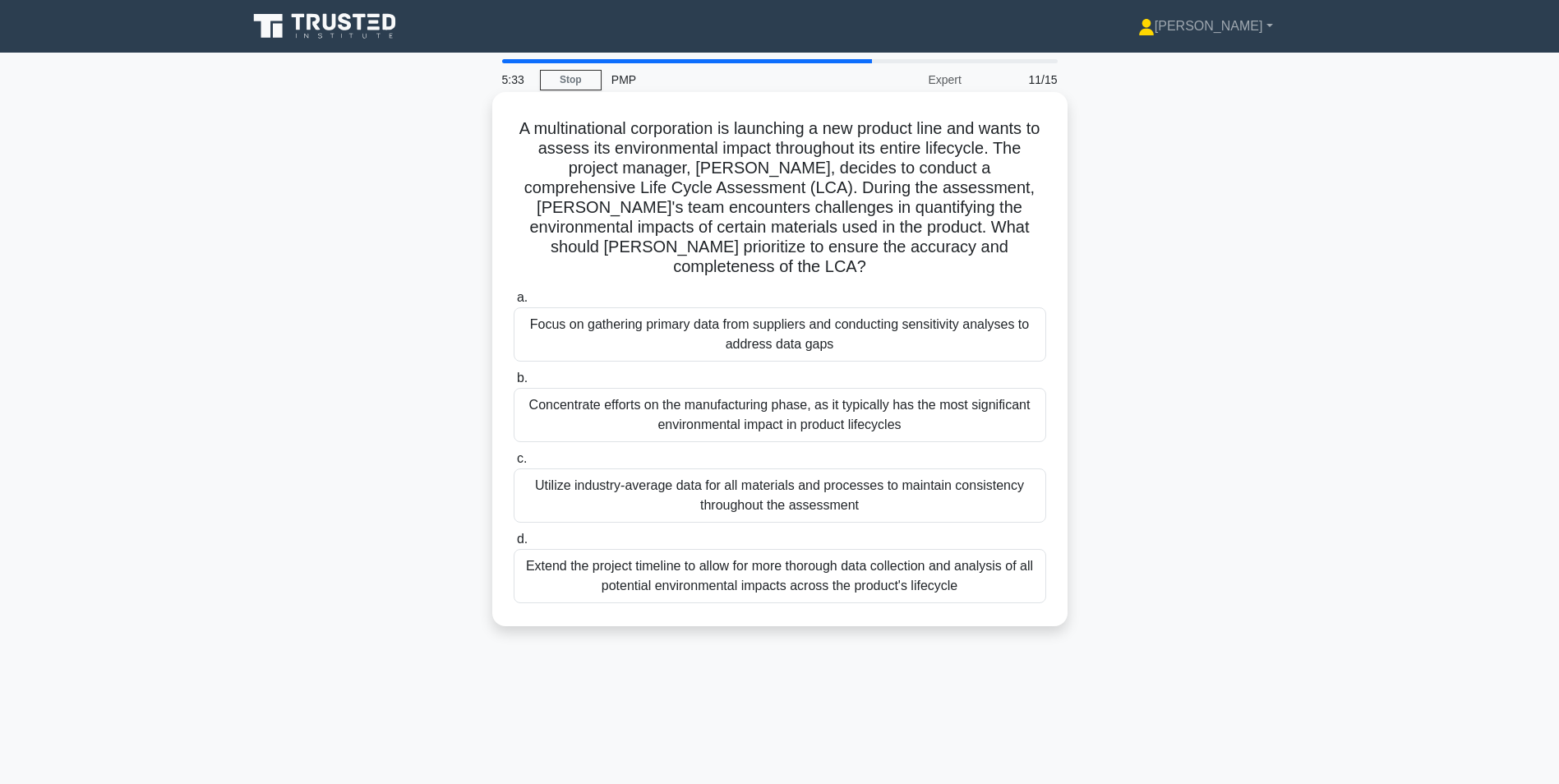
click at [870, 474] on div "Utilize industry-average data for all materials and processes to maintain consi…" at bounding box center [780, 495] width 533 height 54
click at [514, 464] on input "c. Utilize industry-average data for all materials and processes to maintain co…" at bounding box center [514, 459] width 0 height 10
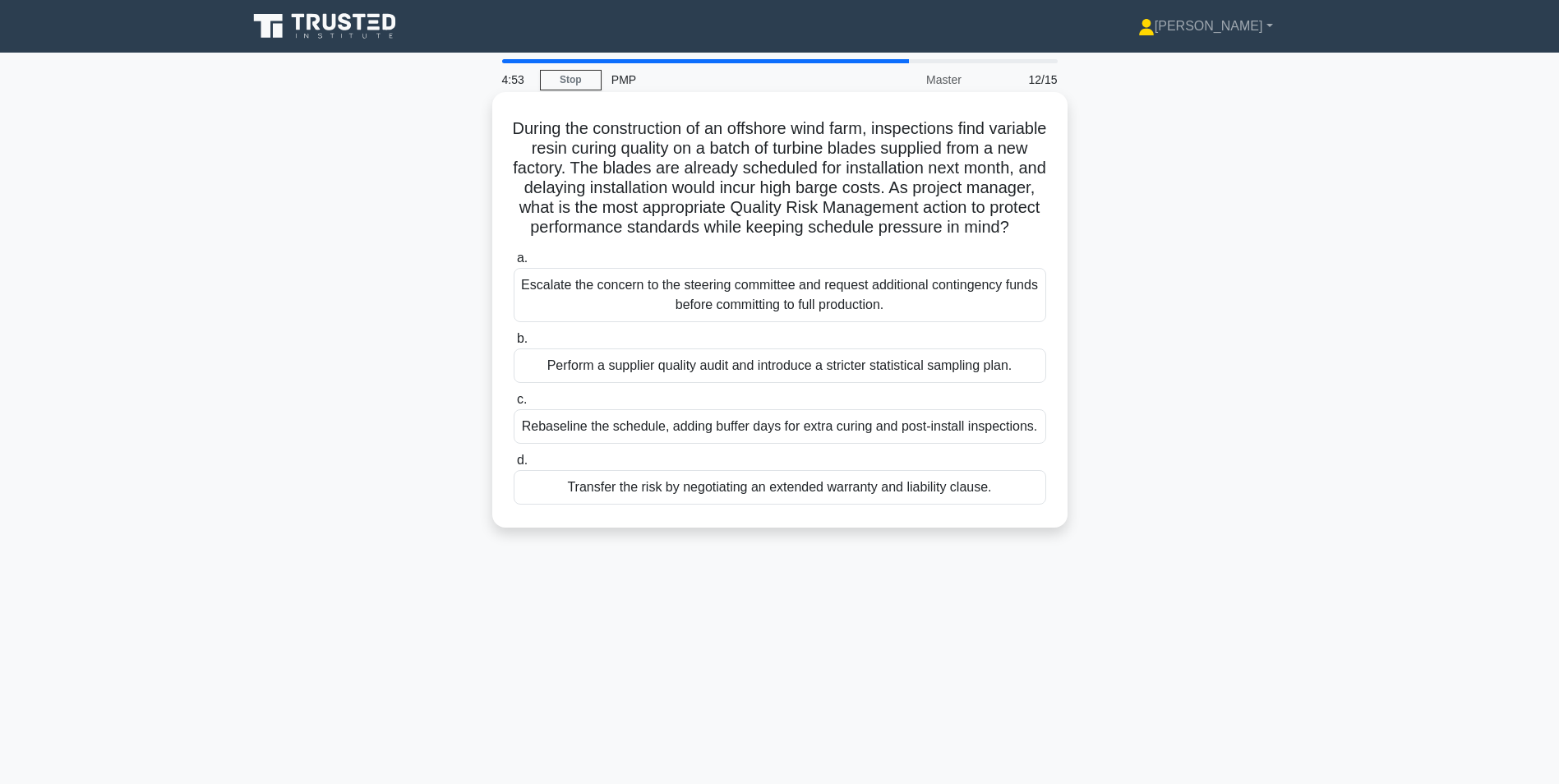
click at [780, 383] on div "Perform a supplier quality audit and introduce a stricter statistical sampling …" at bounding box center [780, 365] width 533 height 35
click at [514, 344] on input "b. Perform a supplier quality audit and introduce a stricter statistical sampli…" at bounding box center [514, 339] width 0 height 10
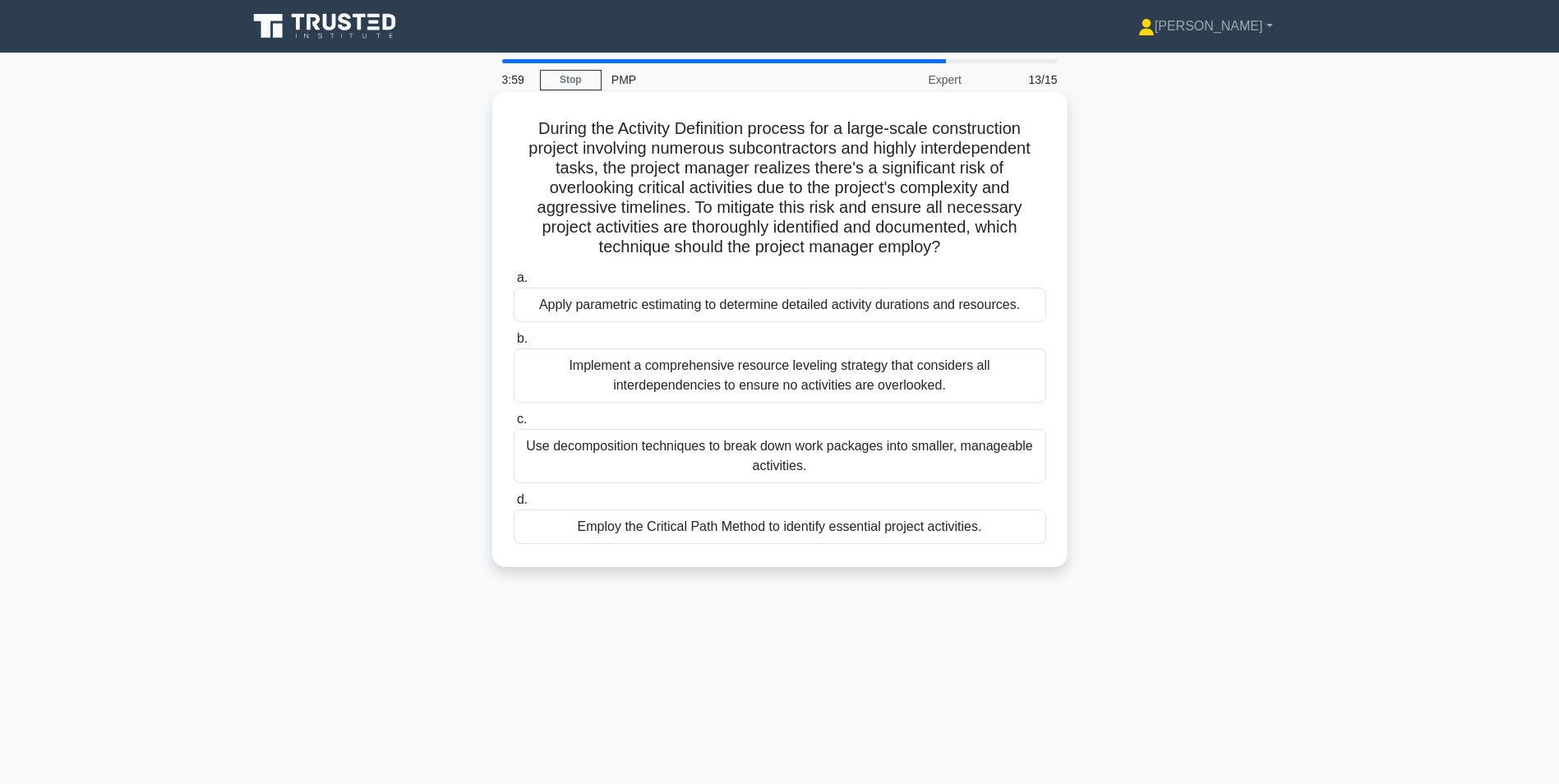
click at [853, 459] on div "Use decomposition techniques to break down work packages into smaller, manageab…" at bounding box center [780, 456] width 533 height 54
click at [514, 425] on input "c. Use decomposition techniques to break down work packages into smaller, manag…" at bounding box center [514, 419] width 0 height 10
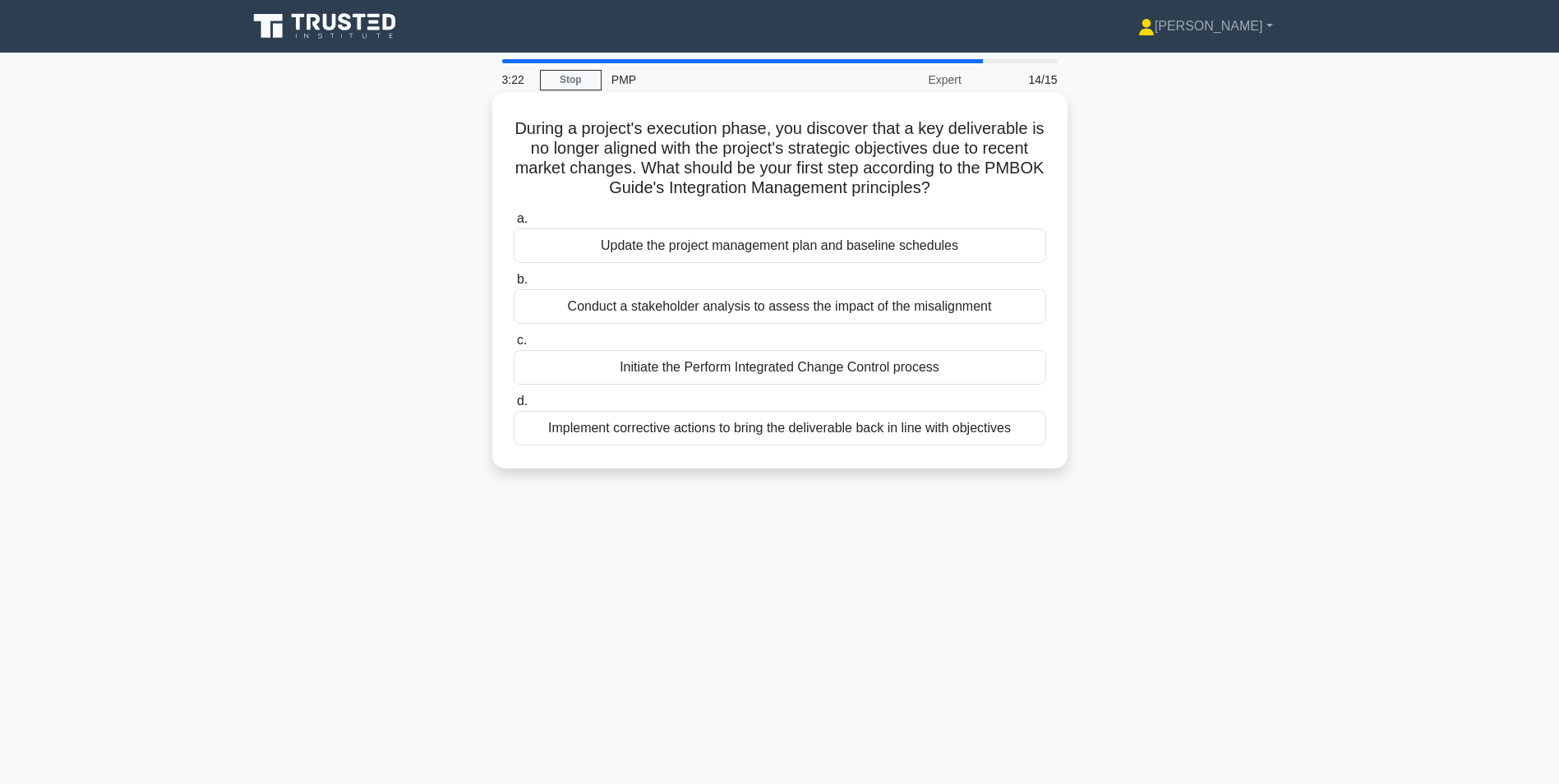
click at [933, 433] on div "Implement corrective actions to bring the deliverable back in line with objecti…" at bounding box center [780, 428] width 533 height 35
click at [514, 406] on input "d. Implement corrective actions to bring the deliverable back in line with obje…" at bounding box center [514, 401] width 0 height 10
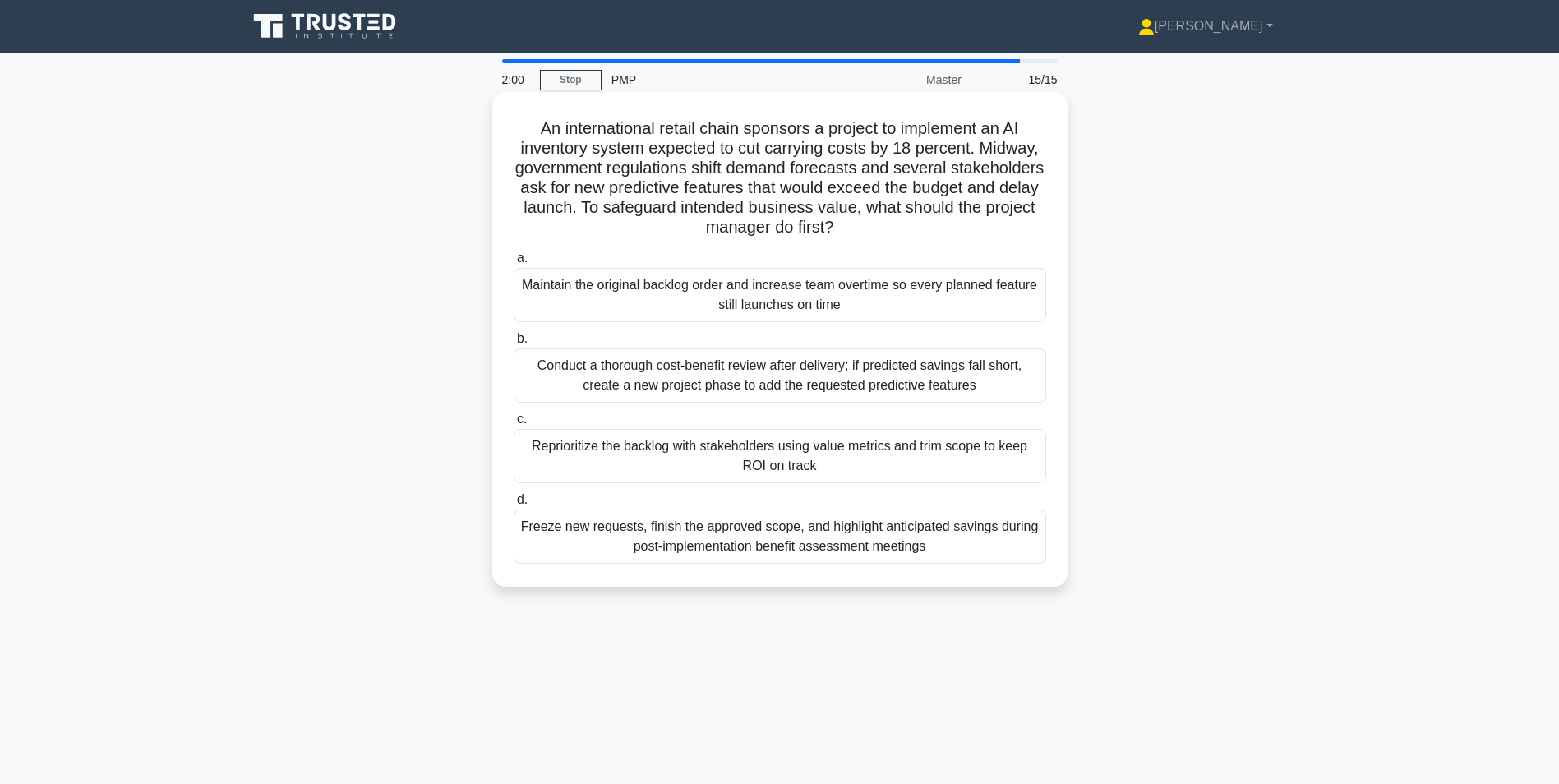
click at [917, 452] on div "Reprioritize the backlog with stakeholders using value metrics and trim scope t…" at bounding box center [780, 456] width 533 height 54
click at [514, 425] on input "c. Reprioritize the backlog with stakeholders using value metrics and trim scop…" at bounding box center [514, 419] width 0 height 10
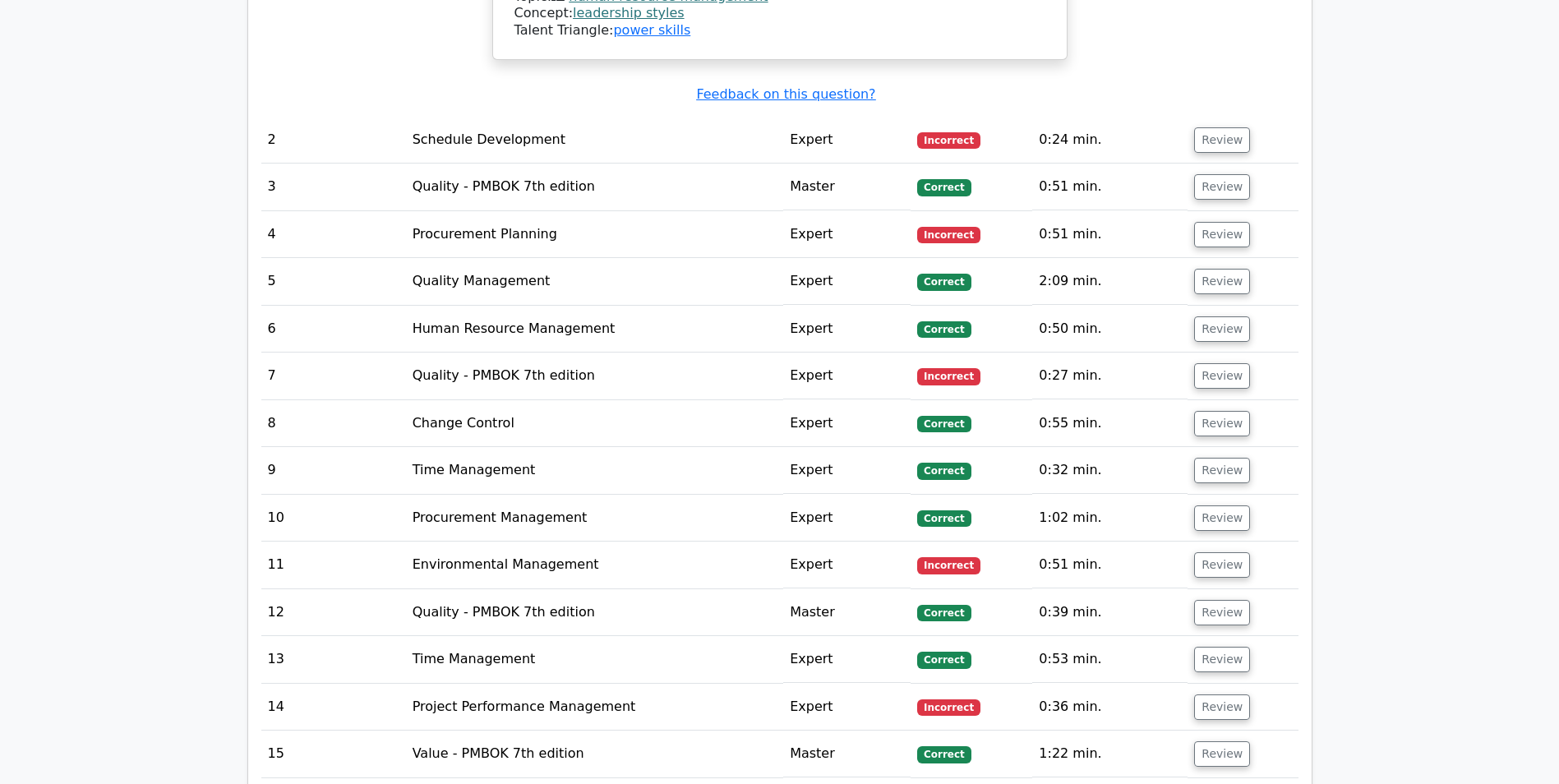
scroll to position [1694, 0]
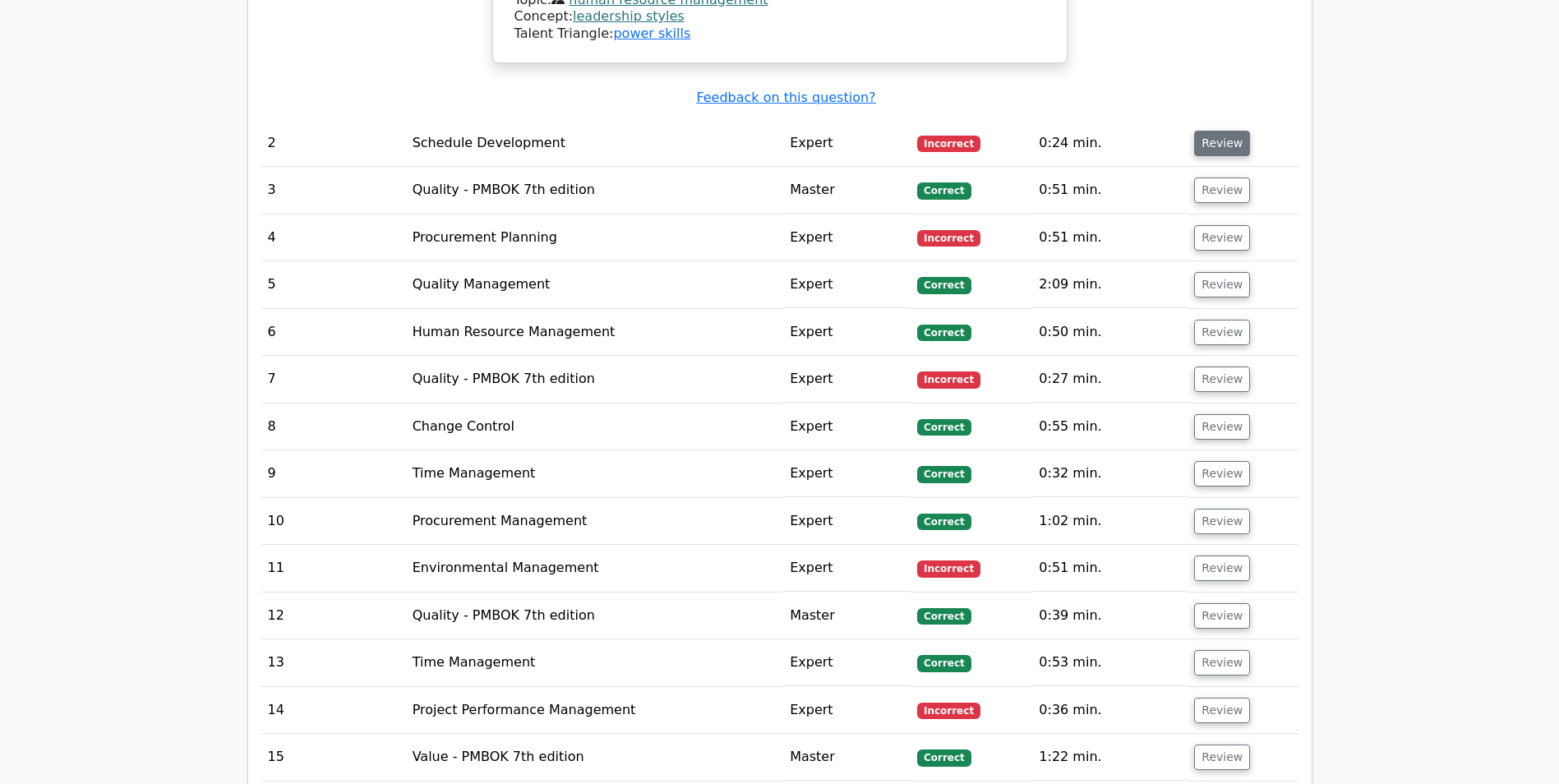
click at [1212, 131] on button "Review" at bounding box center [1222, 143] width 56 height 25
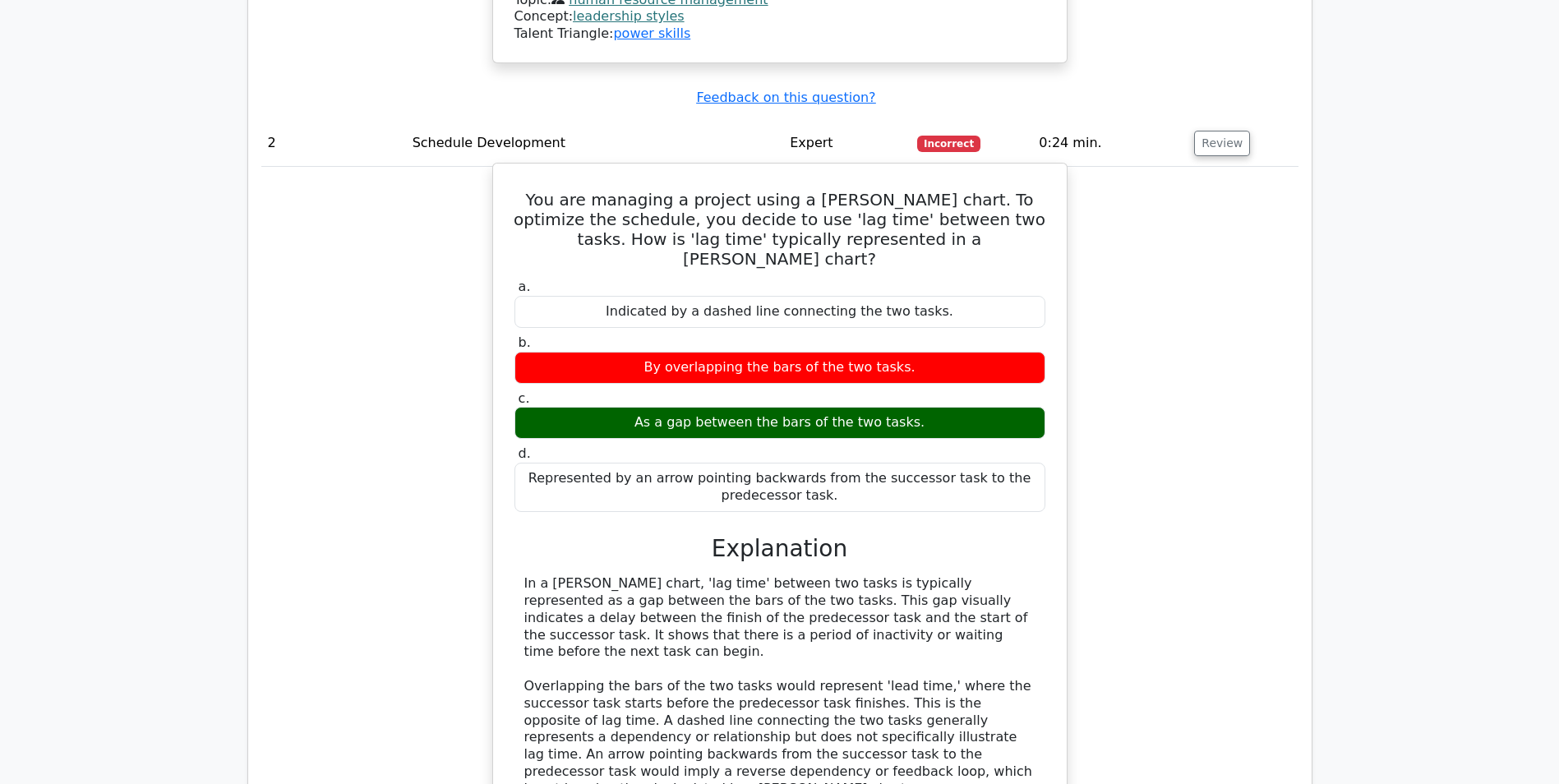
drag, startPoint x: 540, startPoint y: 163, endPoint x: 836, endPoint y: 434, distance: 401.3
click at [836, 434] on div "You are managing a project using a [PERSON_NAME] chart. To optimize the schedul…" at bounding box center [780, 522] width 561 height 705
copy div "You are managing a project using a [PERSON_NAME] chart. To optimize the schedul…"
